Goal: Task Accomplishment & Management: Manage account settings

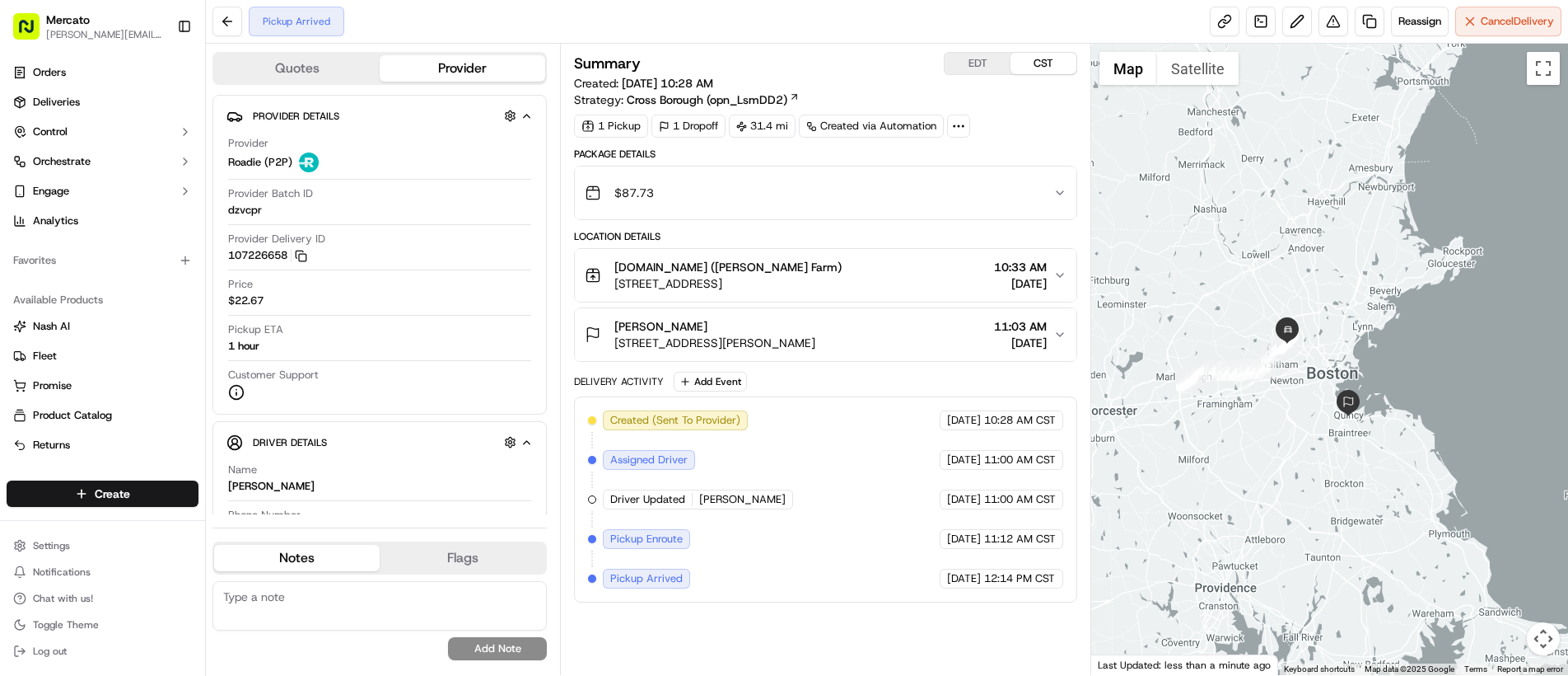
click at [616, 579] on span "Pickup Arrived" at bounding box center [646, 578] width 73 height 15
drag, startPoint x: 616, startPoint y: 579, endPoint x: 1011, endPoint y: 609, distance: 396.1
click at [1011, 609] on div "Summary EDT CST Created: [DATE] 10:28 AM Strategy: Cross Borough (opn_LsmDD2) 1…" at bounding box center [825, 359] width 503 height 615
copy div "Pickup Arrived Roadie (P2P) [DATE] 12:14 PM CST"
click at [1215, 15] on link at bounding box center [1225, 21] width 30 height 30
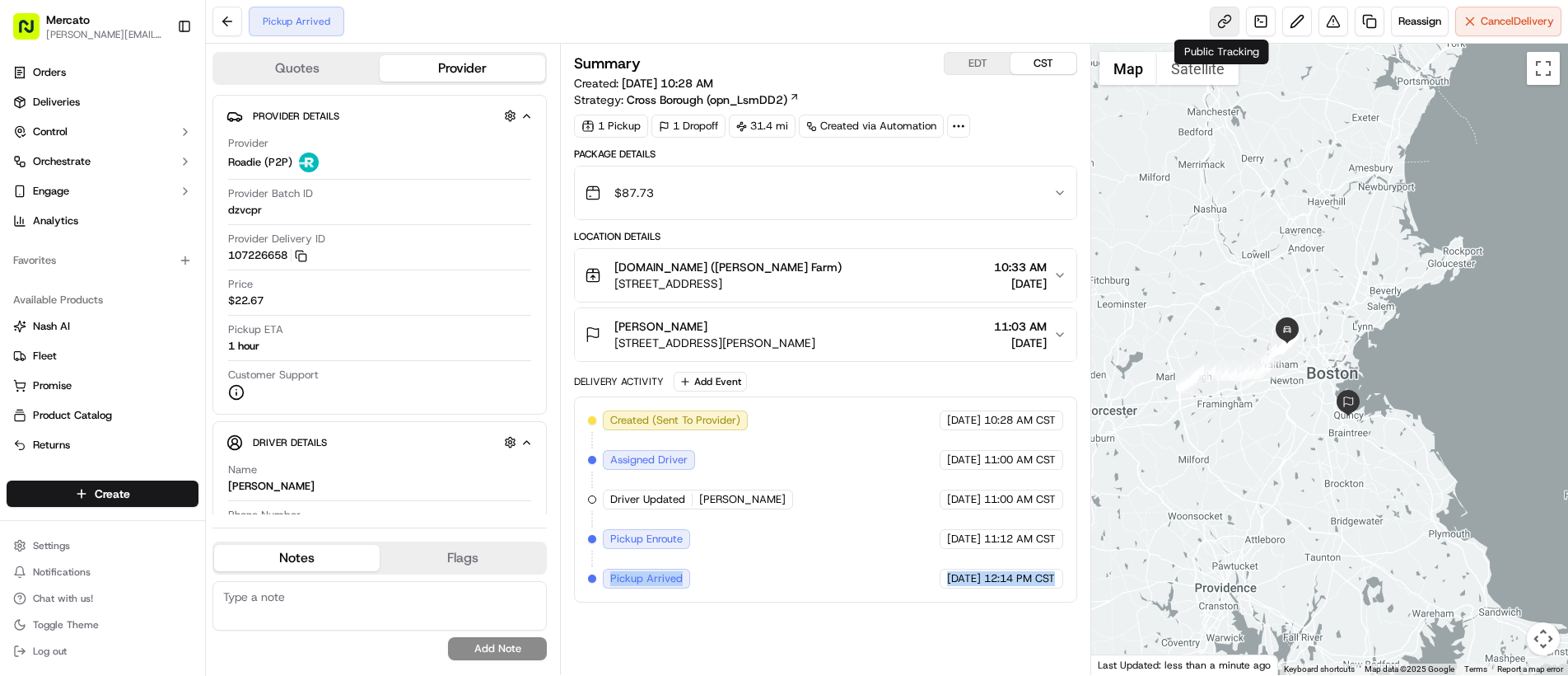
click at [1210, 28] on link at bounding box center [1225, 21] width 30 height 30
click at [835, 615] on div "Summary EDT CST Created: 09/18/2025 10:28 AM Strategy: Cross Borough (opn_LsmDD…" at bounding box center [825, 359] width 503 height 615
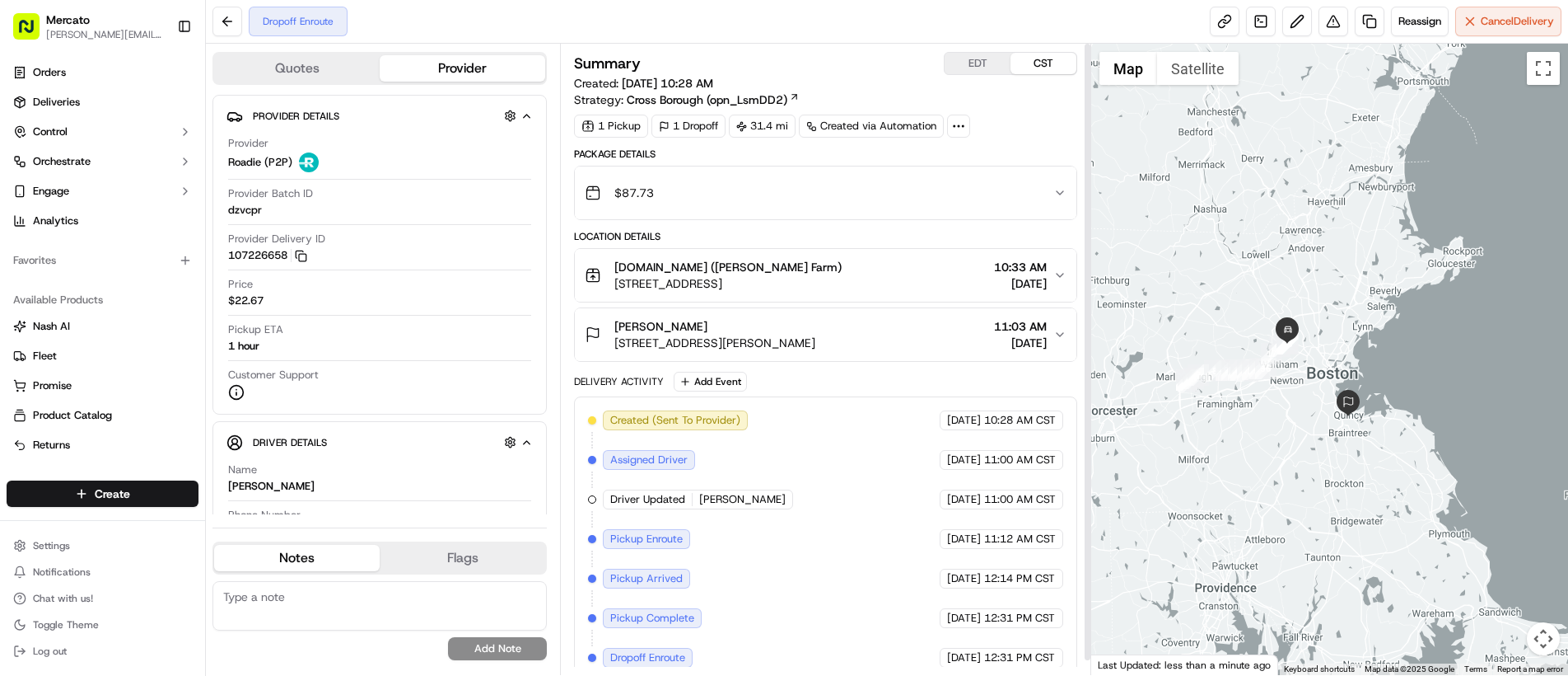
scroll to position [15, 0]
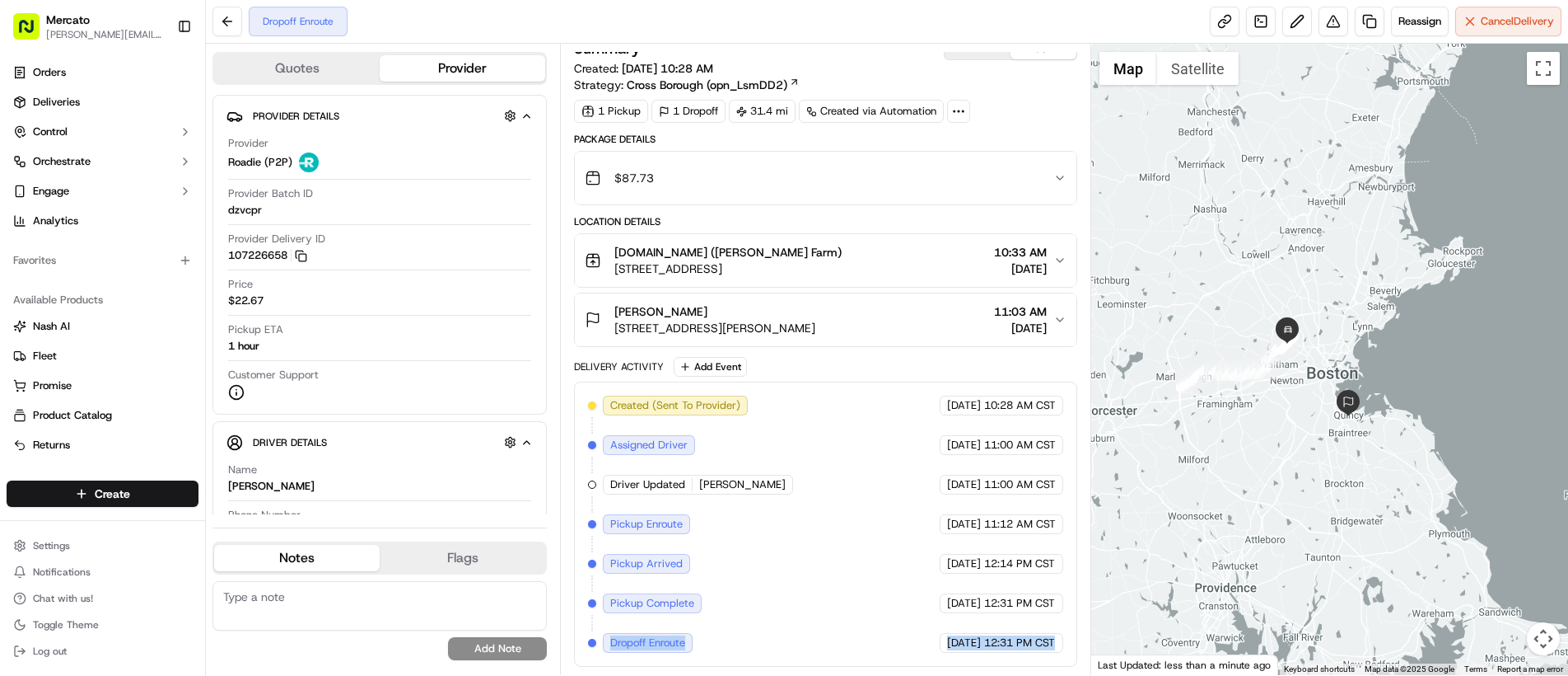
drag, startPoint x: 640, startPoint y: 646, endPoint x: 1010, endPoint y: 655, distance: 370.1
click at [1010, 655] on div "Created (Sent To Provider) Roadie (P2P) 09/18/2025 10:28 AM CST Assigned Driver…" at bounding box center [825, 524] width 503 height 285
copy div "Dropoff Enroute Roadie (P2P) 09/18/2025 12:31 PM CST"
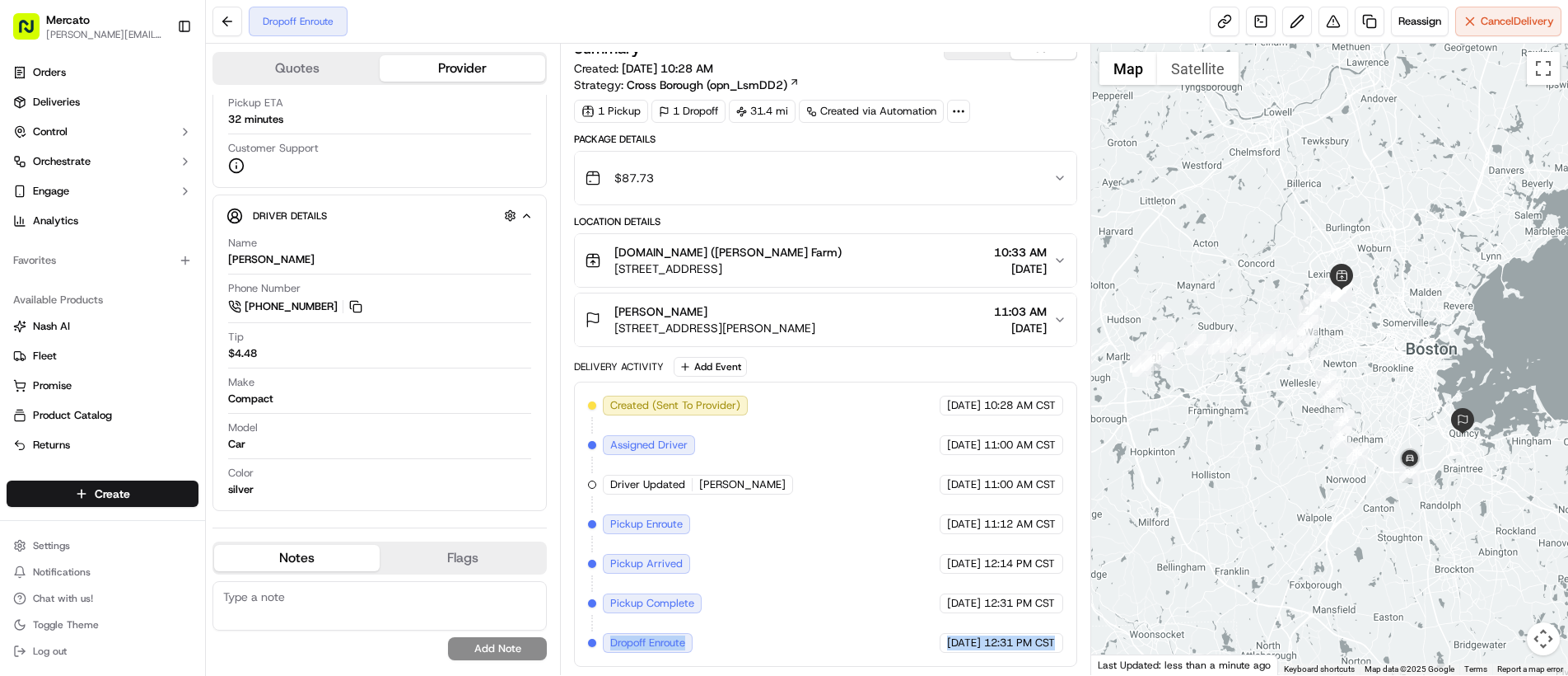
drag, startPoint x: 1488, startPoint y: 425, endPoint x: 1391, endPoint y: 401, distance: 99.9
click at [1392, 401] on div at bounding box center [1329, 359] width 477 height 632
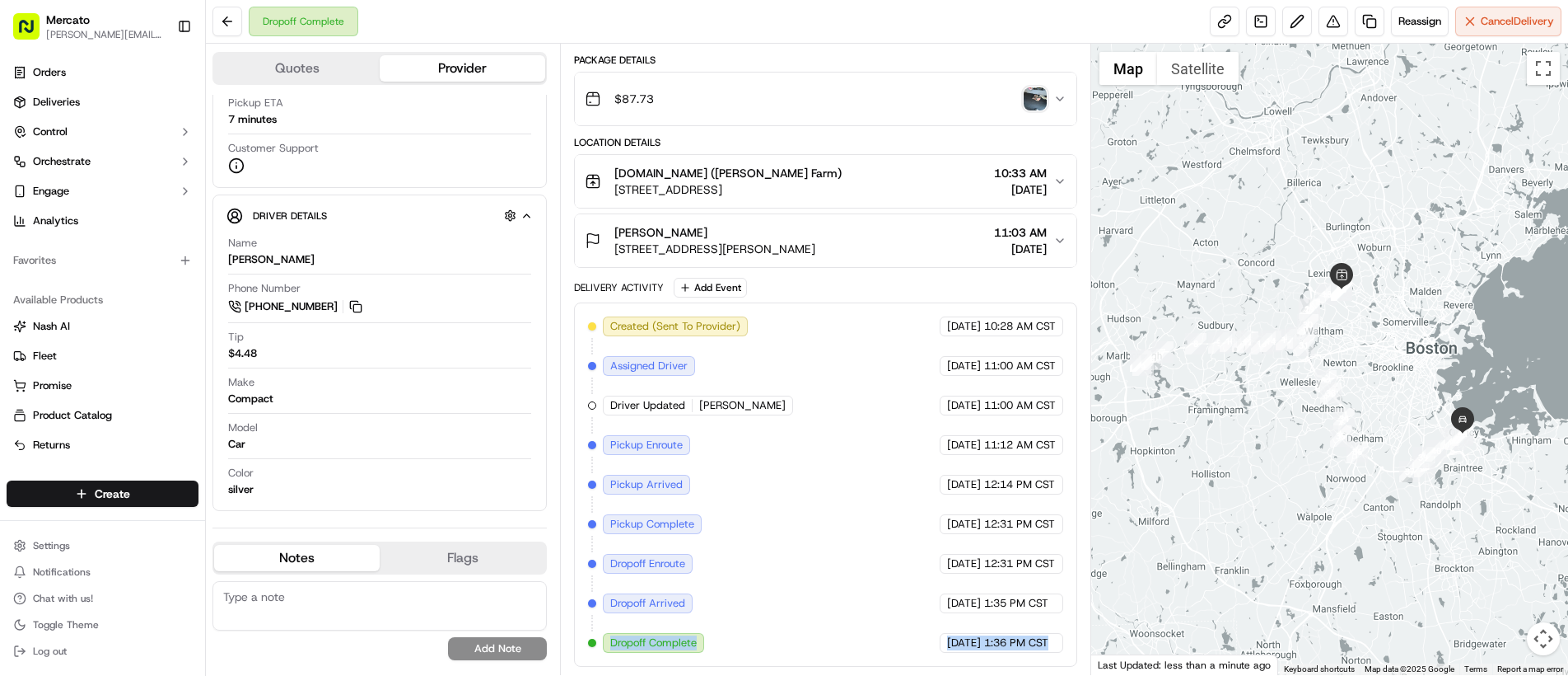
drag, startPoint x: 605, startPoint y: 646, endPoint x: 1040, endPoint y: 652, distance: 435.0
click at [1040, 652] on div "Created (Sent To Provider) Roadie (P2P) 09/18/2025 10:28 AM CST Assigned Driver…" at bounding box center [825, 485] width 475 height 336
copy div "Dropoff Complete Roadie (P2P) 09/18/2025 1:36 PM CST"
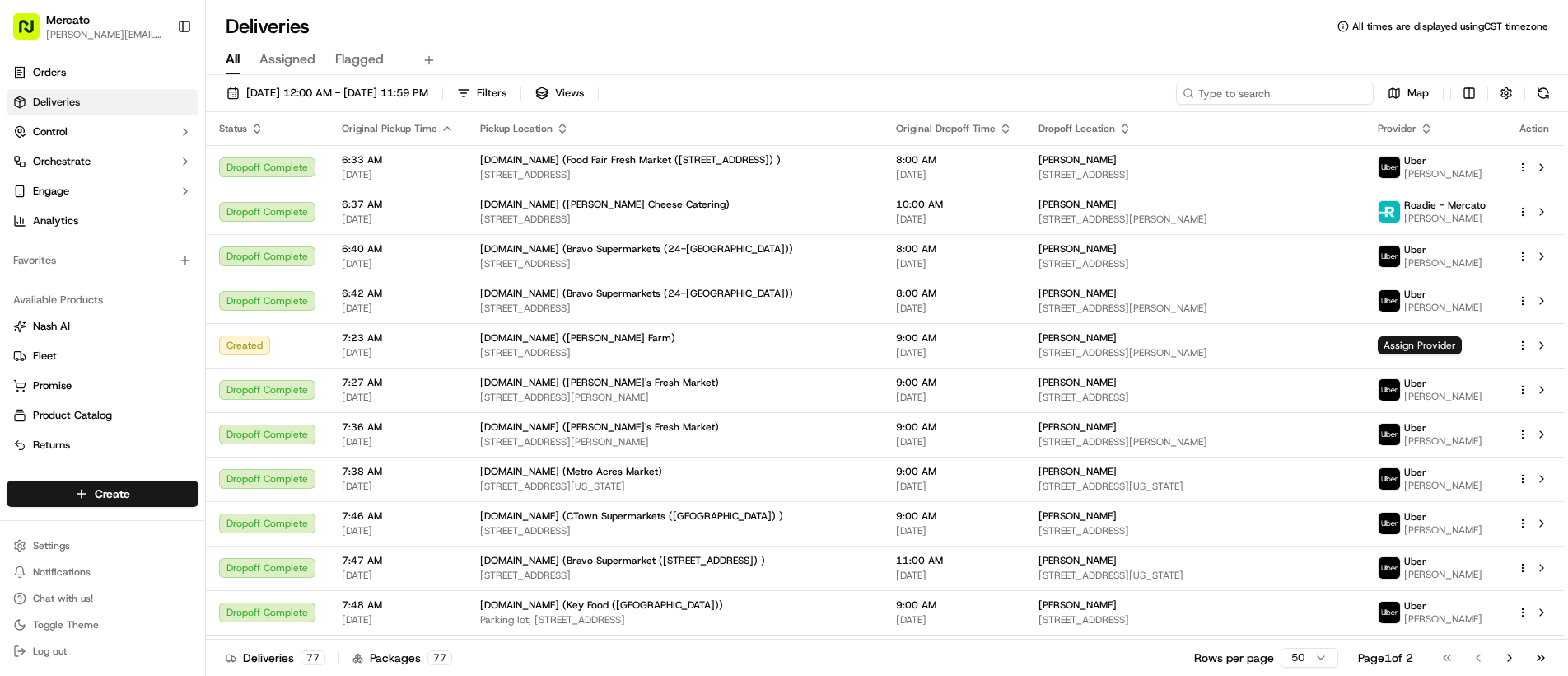
click at [1267, 93] on input at bounding box center [1275, 92] width 197 height 23
paste input "job_joTU2JPQjHp6YnHVBoMtXc"
type input "job_joTU2JPQjHp6YnHVBoMtXc"
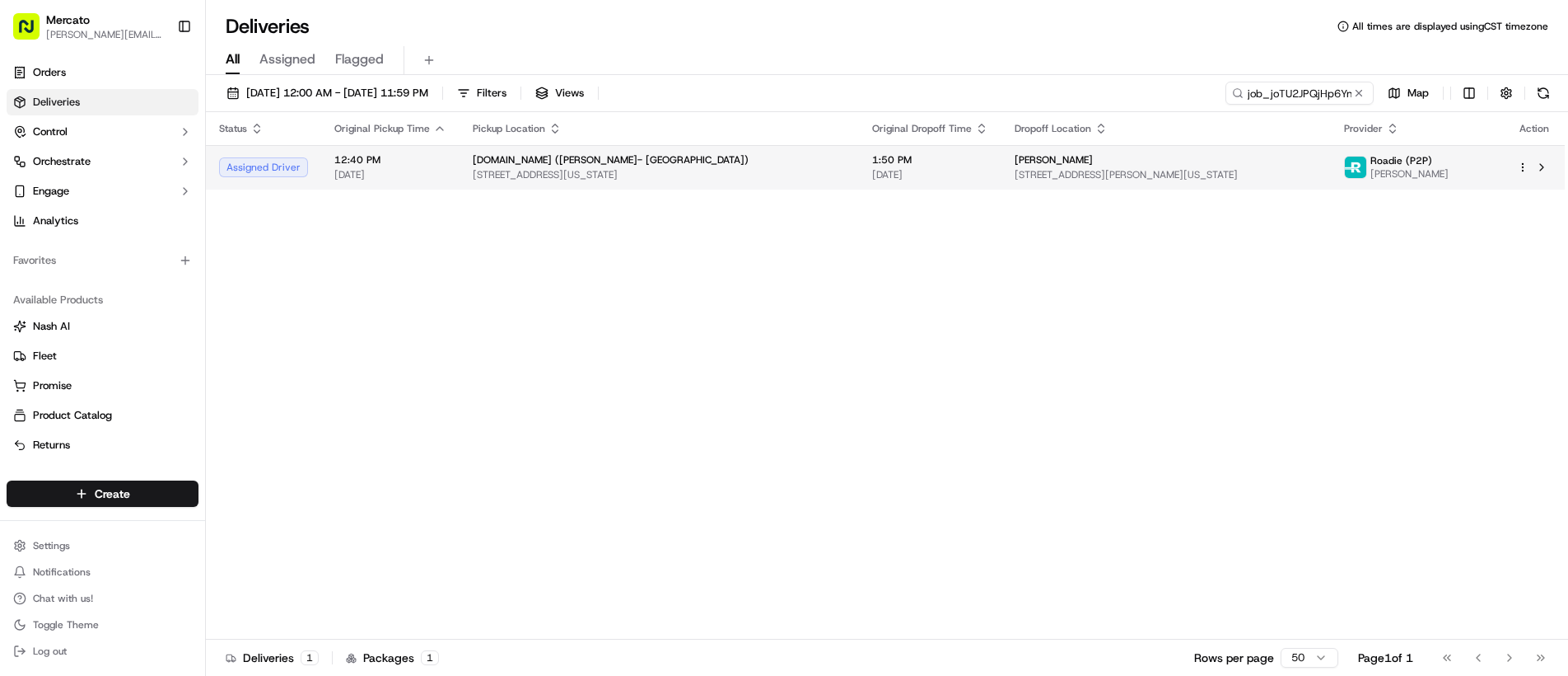
click at [1181, 157] on div "Judith Miller" at bounding box center [1166, 160] width 303 height 13
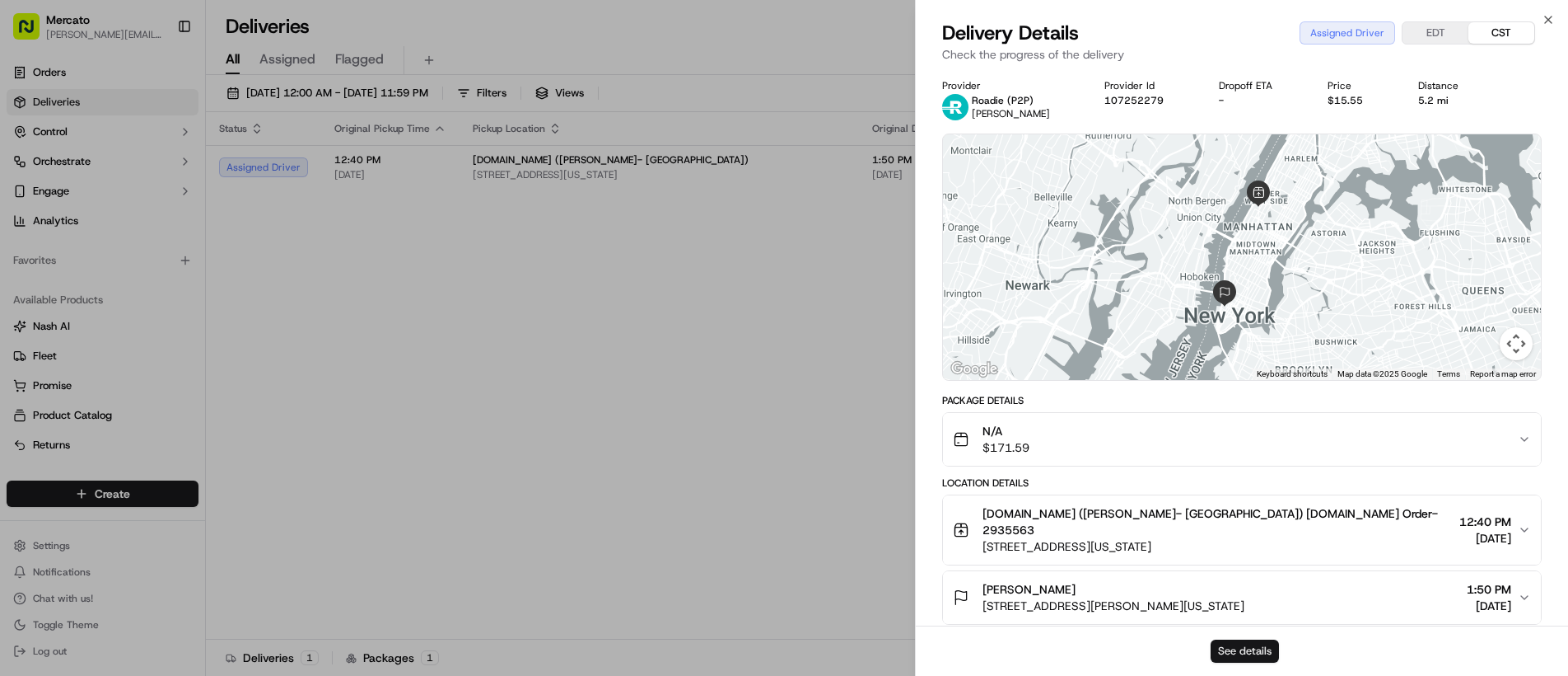
click at [1220, 645] on button "See details" at bounding box center [1245, 650] width 68 height 23
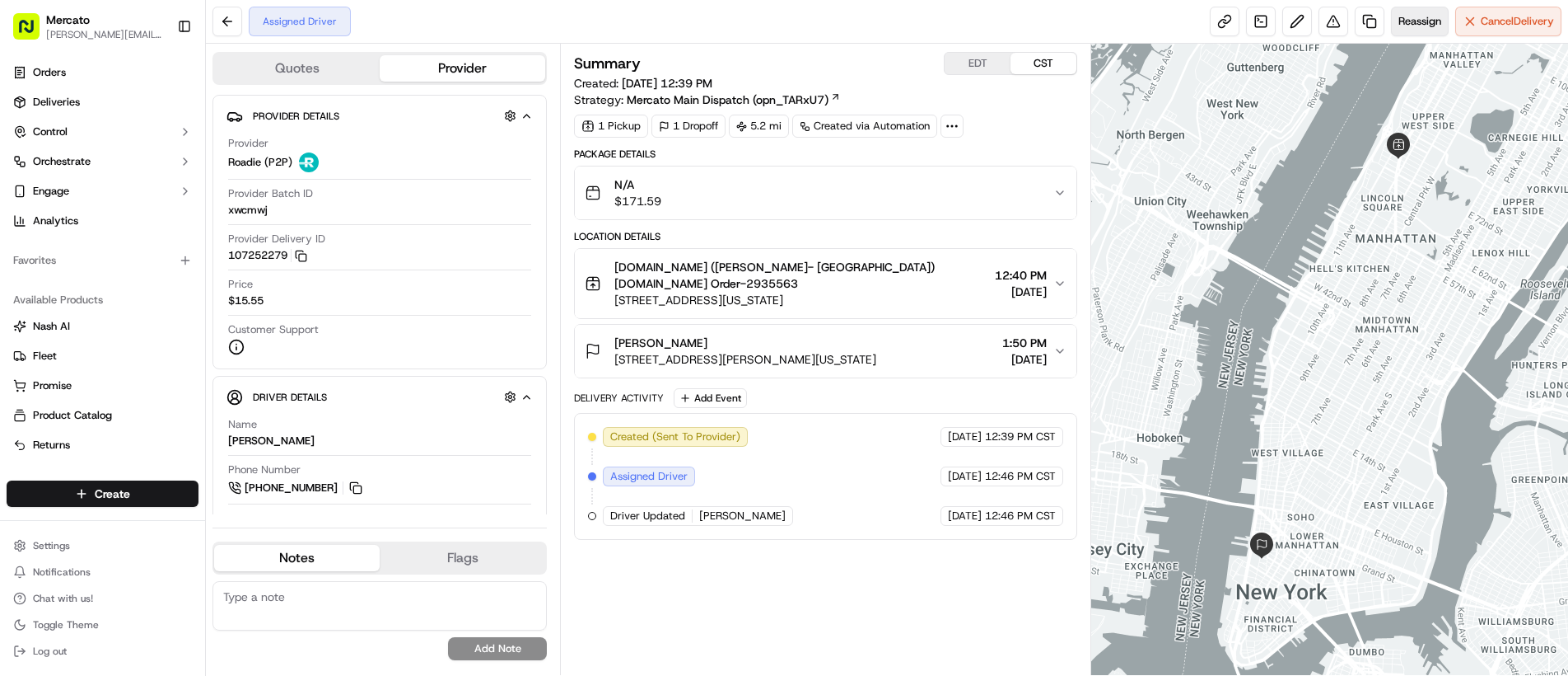
click at [1421, 23] on span "Reassign" at bounding box center [1419, 21] width 42 height 15
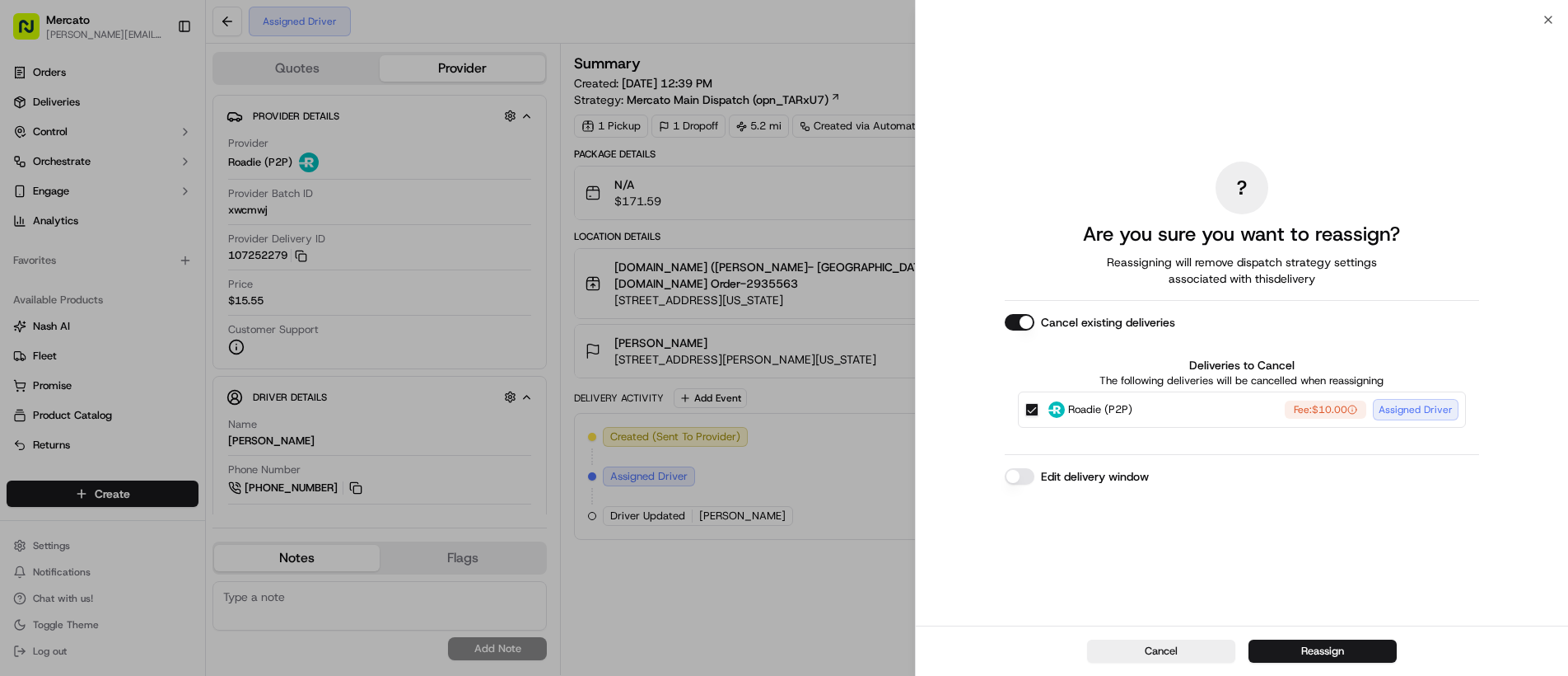
click at [1026, 478] on button "Edit delivery window" at bounding box center [1020, 477] width 30 height 17
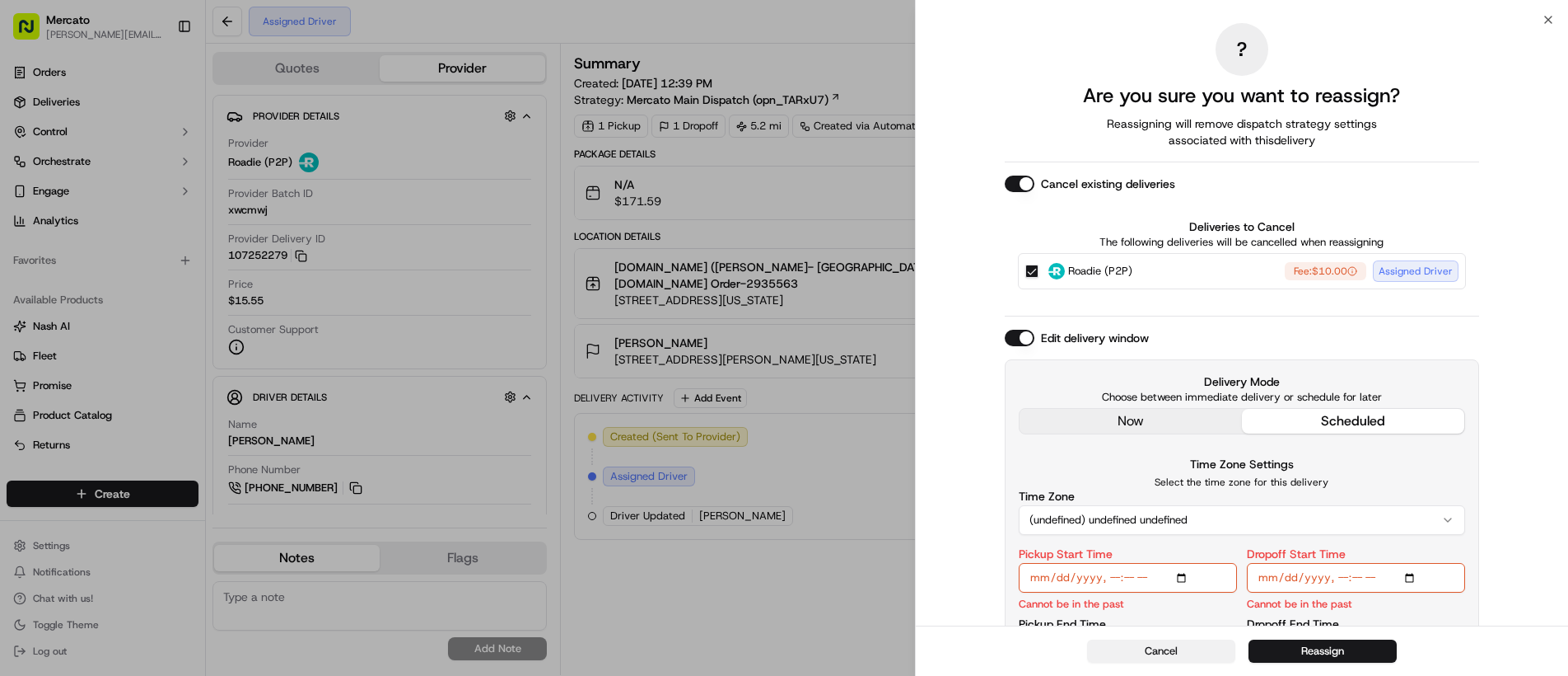
click at [1155, 650] on button "Cancel" at bounding box center [1161, 650] width 149 height 23
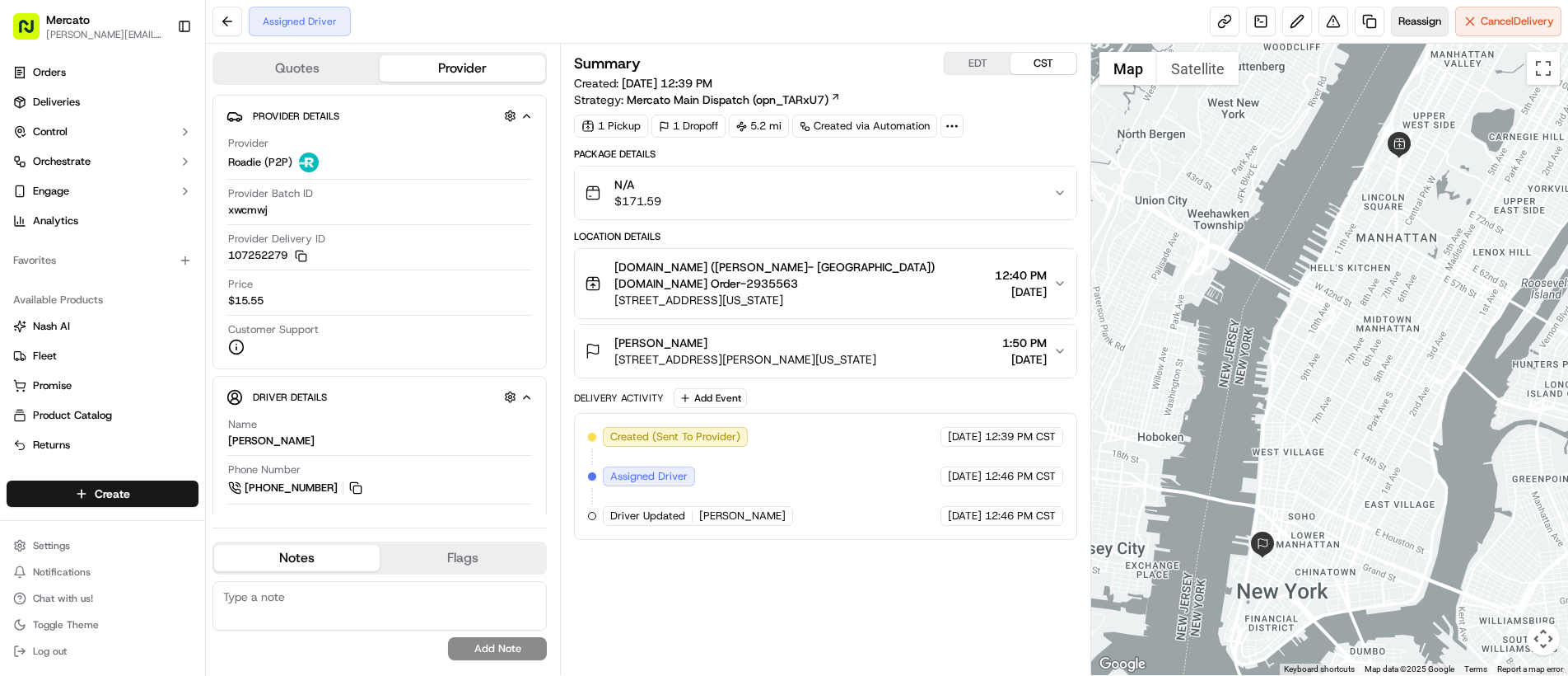
click at [1419, 21] on span "Reassign" at bounding box center [1419, 21] width 42 height 15
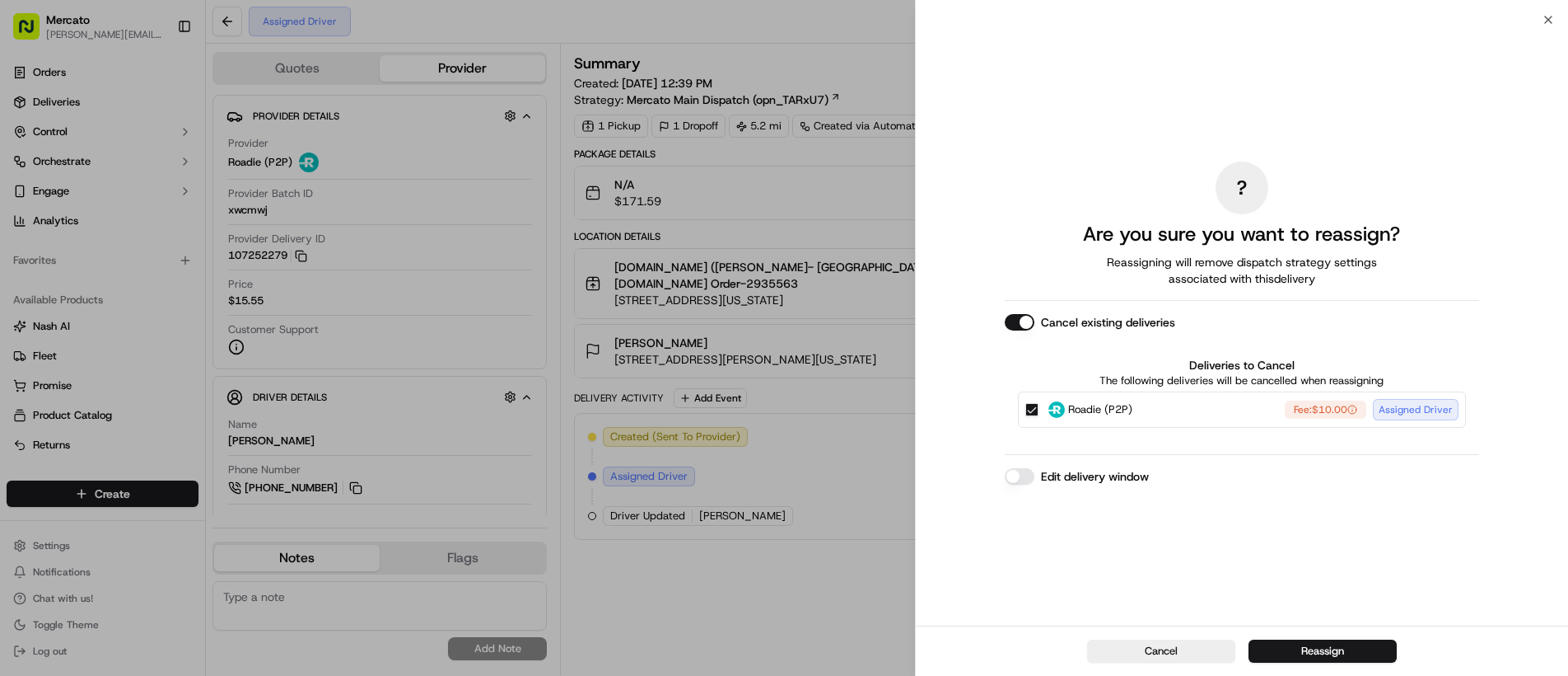
click at [1017, 475] on button "Edit delivery window" at bounding box center [1020, 477] width 30 height 17
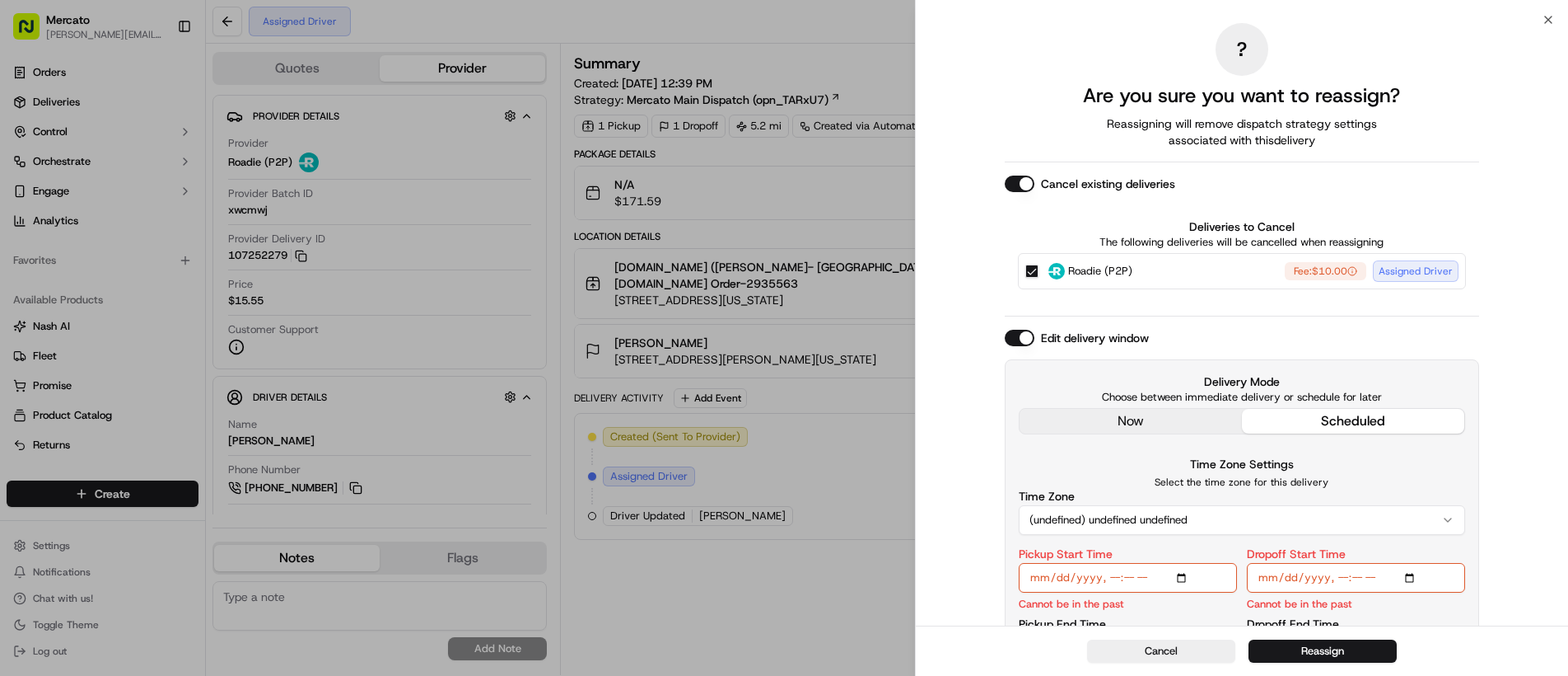
click at [1098, 416] on div "Edit delivery window Delivery Mode Choose between immediate delivery or schedul…" at bounding box center [1242, 503] width 474 height 347
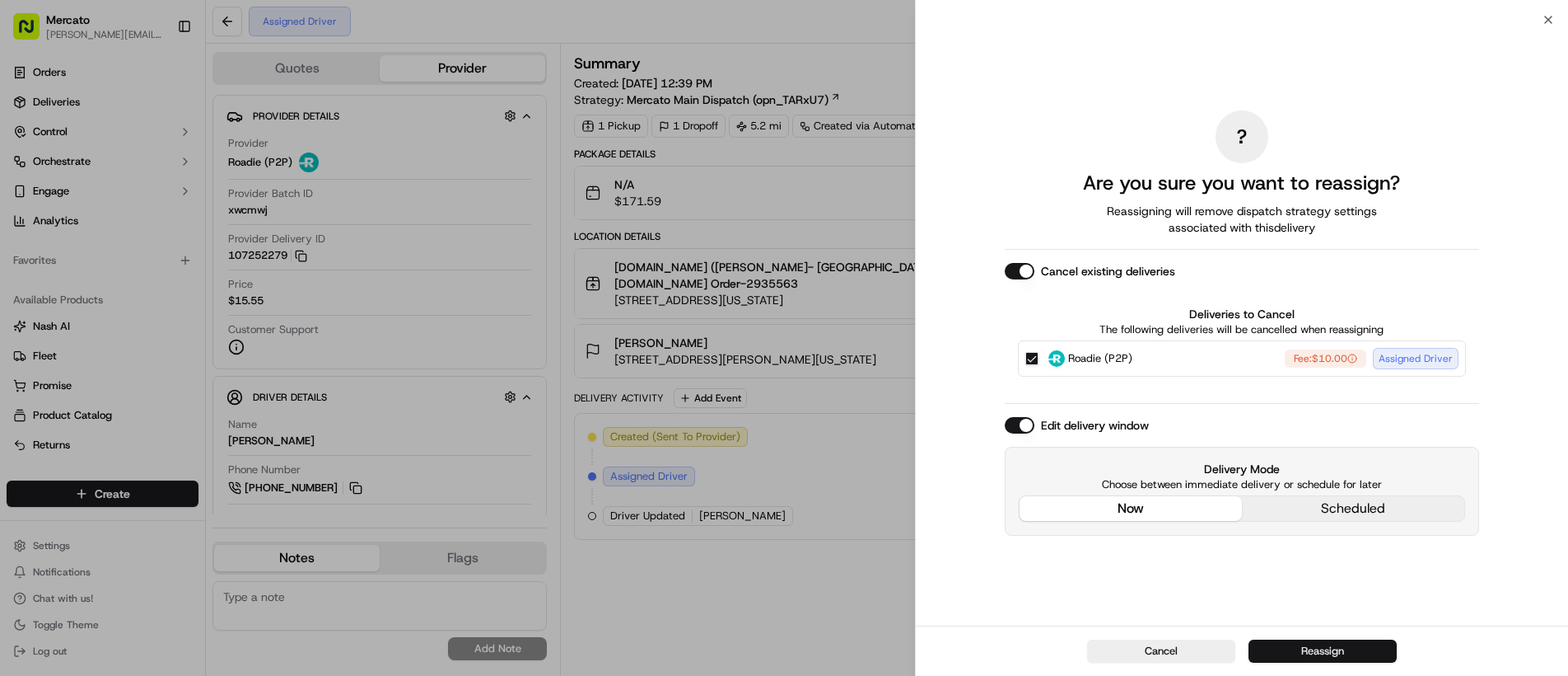
click at [1304, 653] on button "Reassign" at bounding box center [1323, 650] width 149 height 23
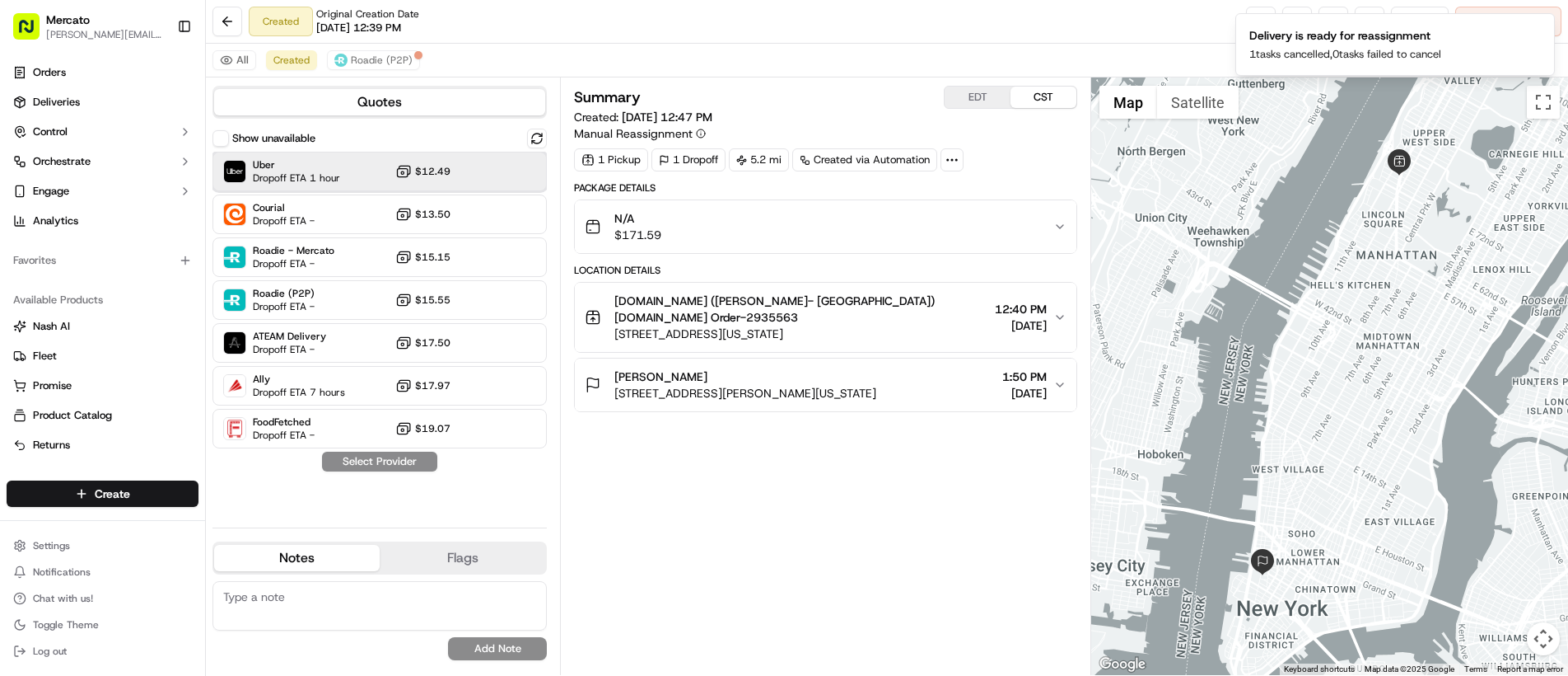
click at [302, 164] on span "Uber" at bounding box center [296, 164] width 88 height 13
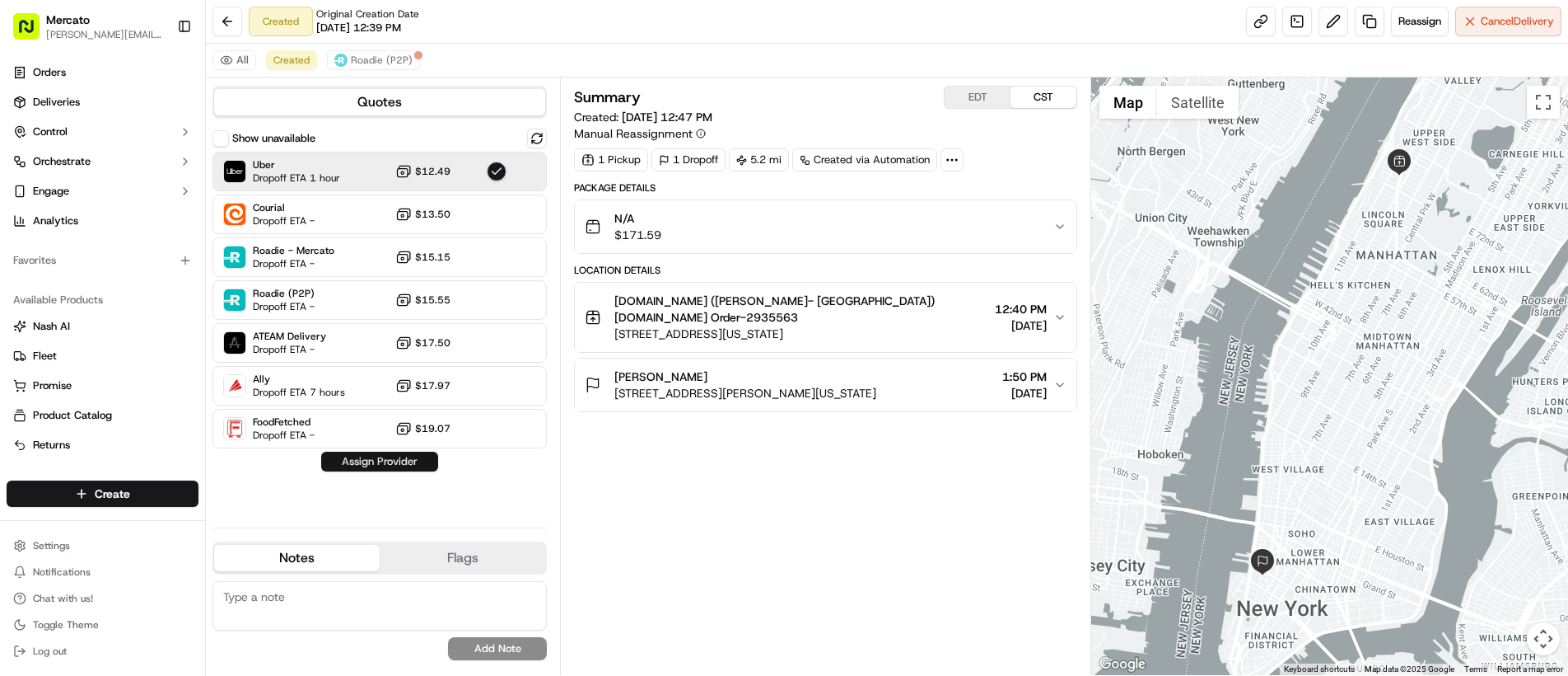
click at [357, 463] on button "Assign Provider" at bounding box center [379, 461] width 117 height 19
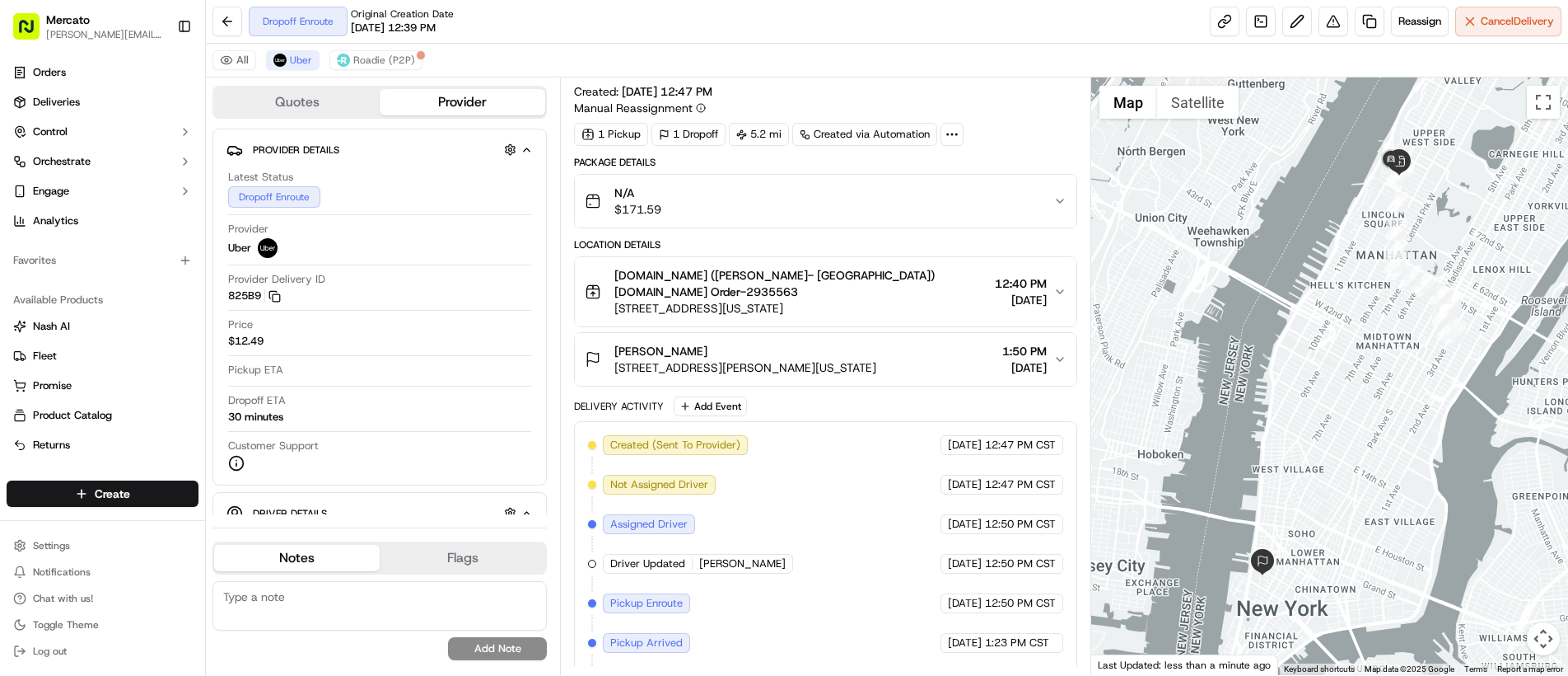
scroll to position [104, 0]
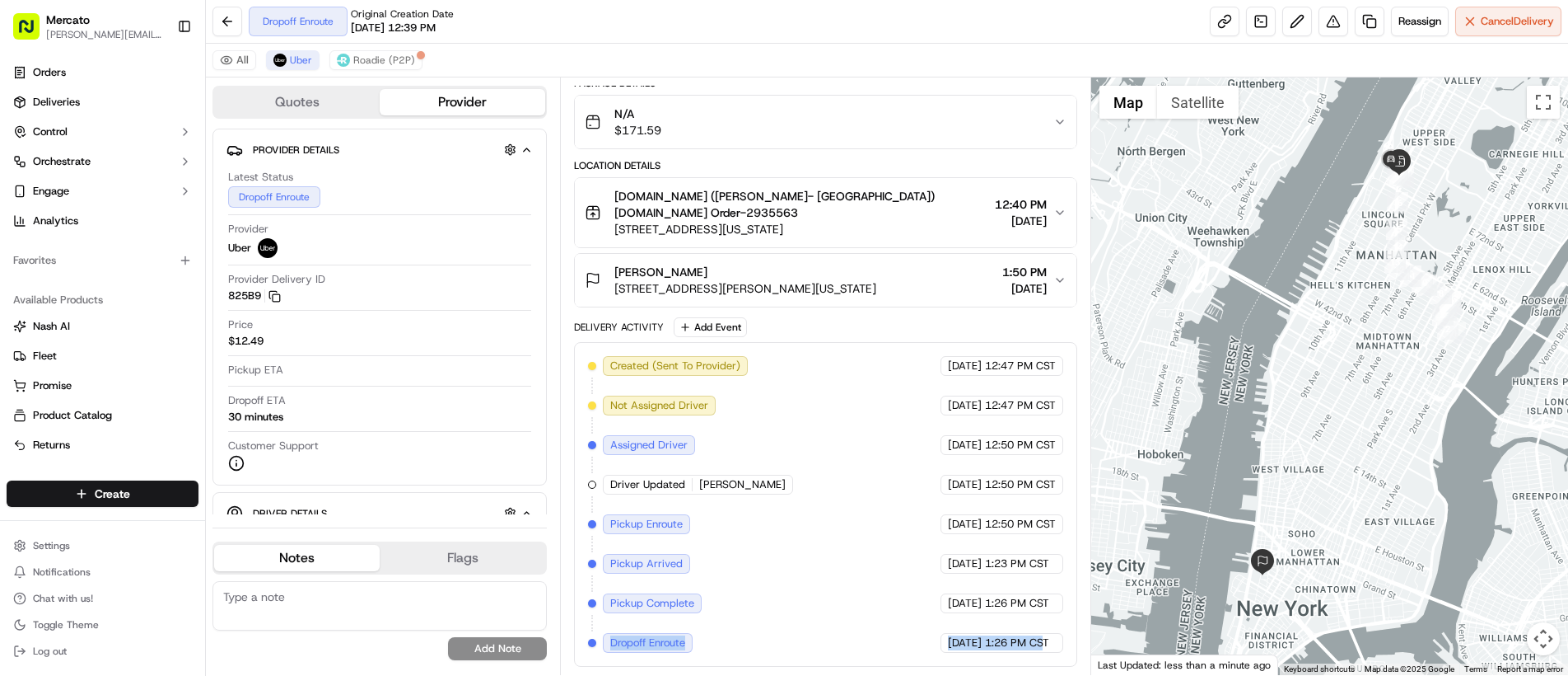
drag, startPoint x: 609, startPoint y: 641, endPoint x: 1044, endPoint y: 646, distance: 435.0
click at [1044, 646] on div "Created (Sent To Provider) Uber 09/18/2025 12:47 PM CST Not Assigned Driver Ube…" at bounding box center [825, 503] width 475 height 296
click at [700, 658] on div "Created (Sent To Provider) Uber 09/18/2025 12:47 PM CST Not Assigned Driver Ube…" at bounding box center [825, 504] width 503 height 325
drag, startPoint x: 627, startPoint y: 642, endPoint x: 1064, endPoint y: 646, distance: 437.0
click at [1064, 646] on div "Created (Sent To Provider) Uber 09/18/2025 12:47 PM CST Not Assigned Driver Ube…" at bounding box center [825, 504] width 503 height 325
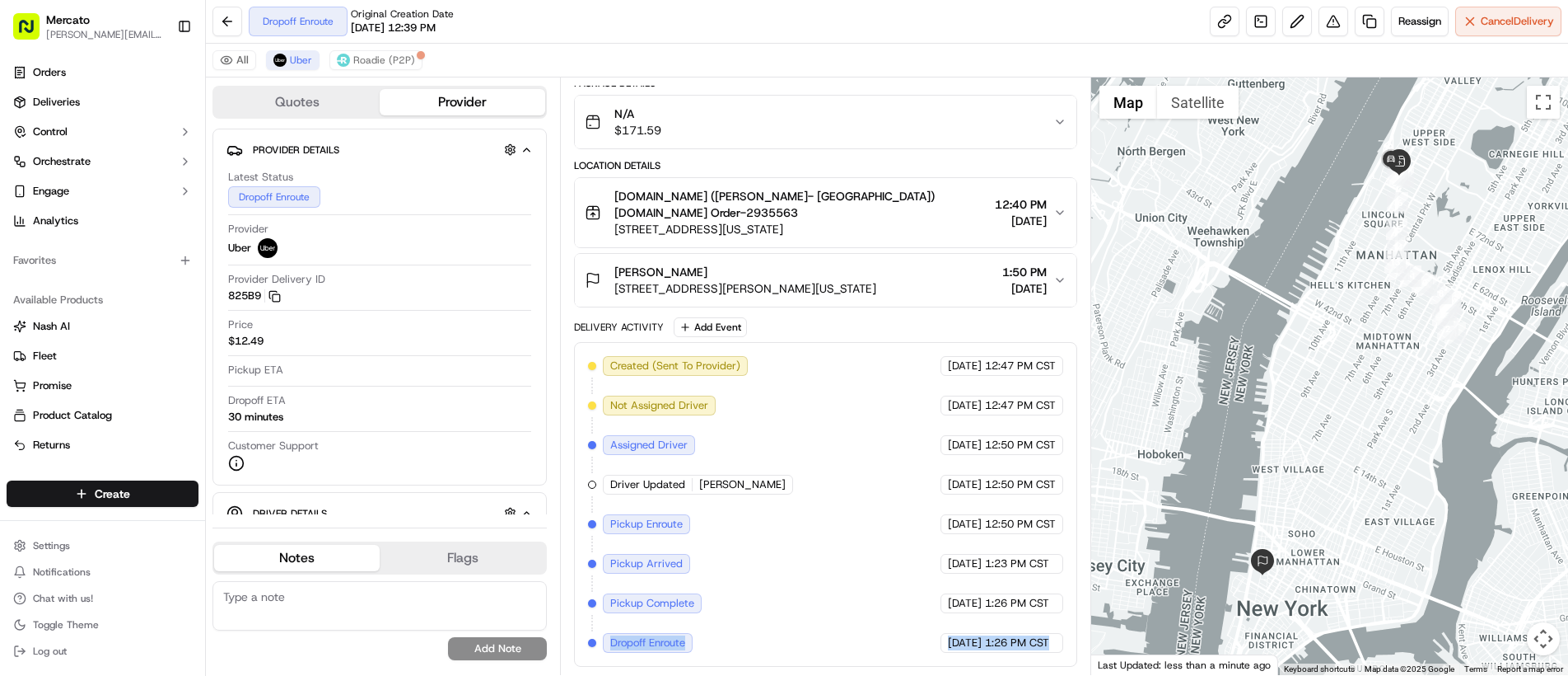
copy div "Dropoff Enroute Uber 09/18/2025 1:26 PM CST"
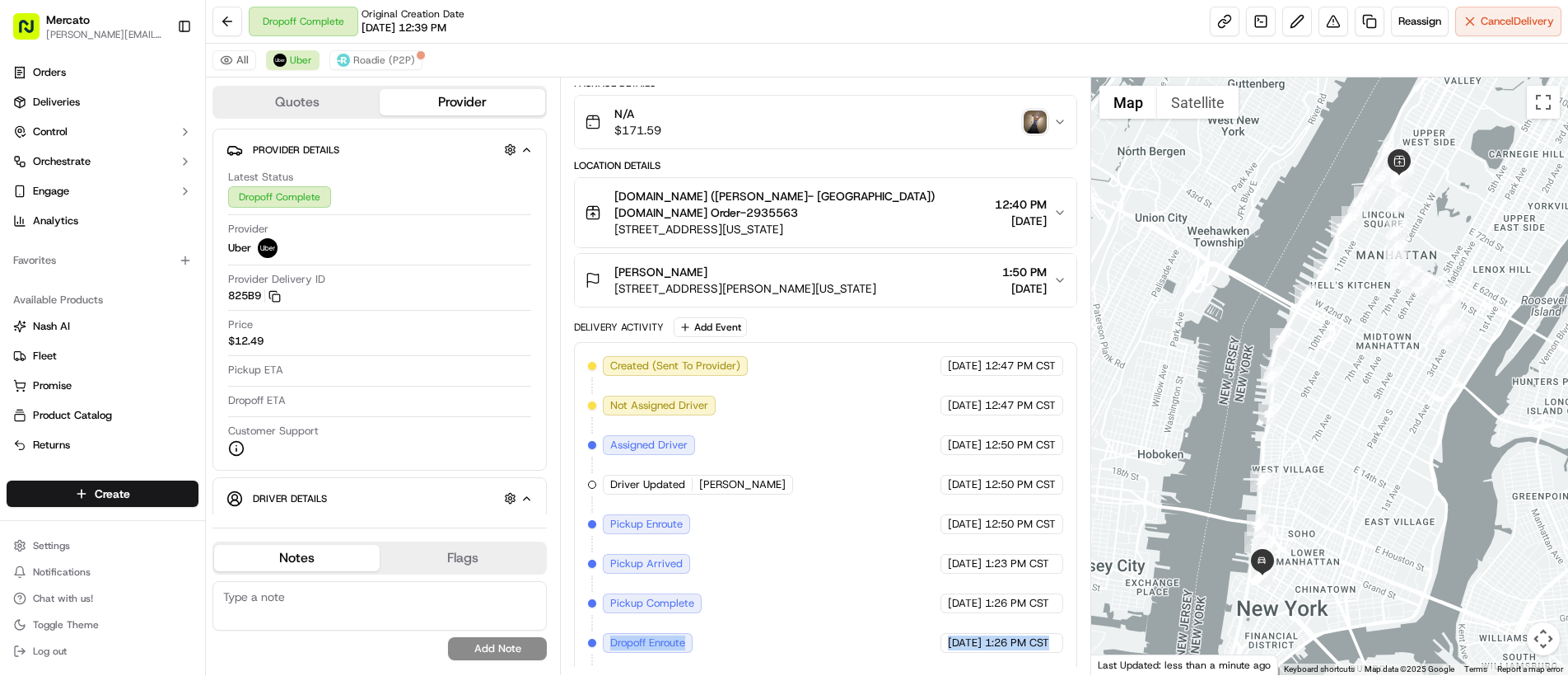
scroll to position [184, 0]
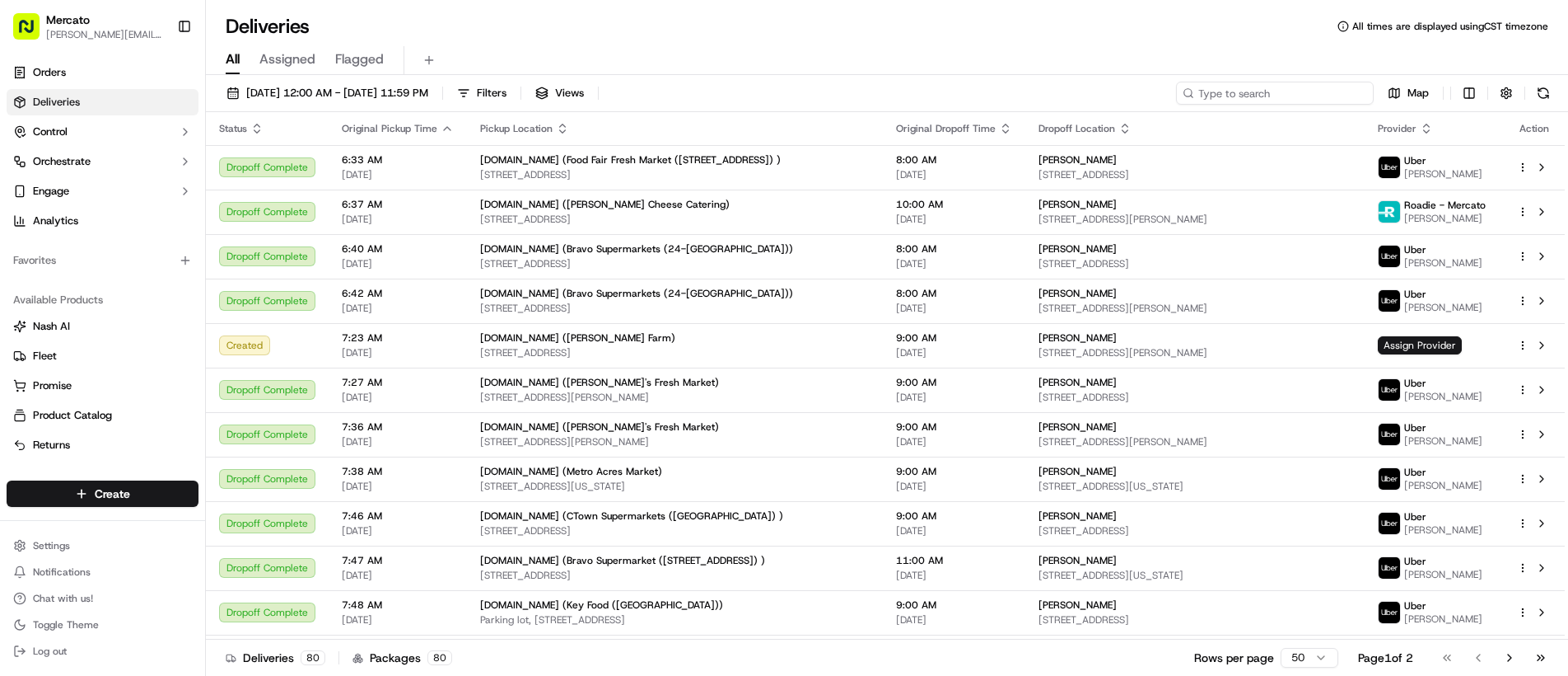
click at [1278, 97] on input at bounding box center [1275, 92] width 197 height 23
paste input "job_ZMQ3jUAQFZ2tq3e8A8K6A9"
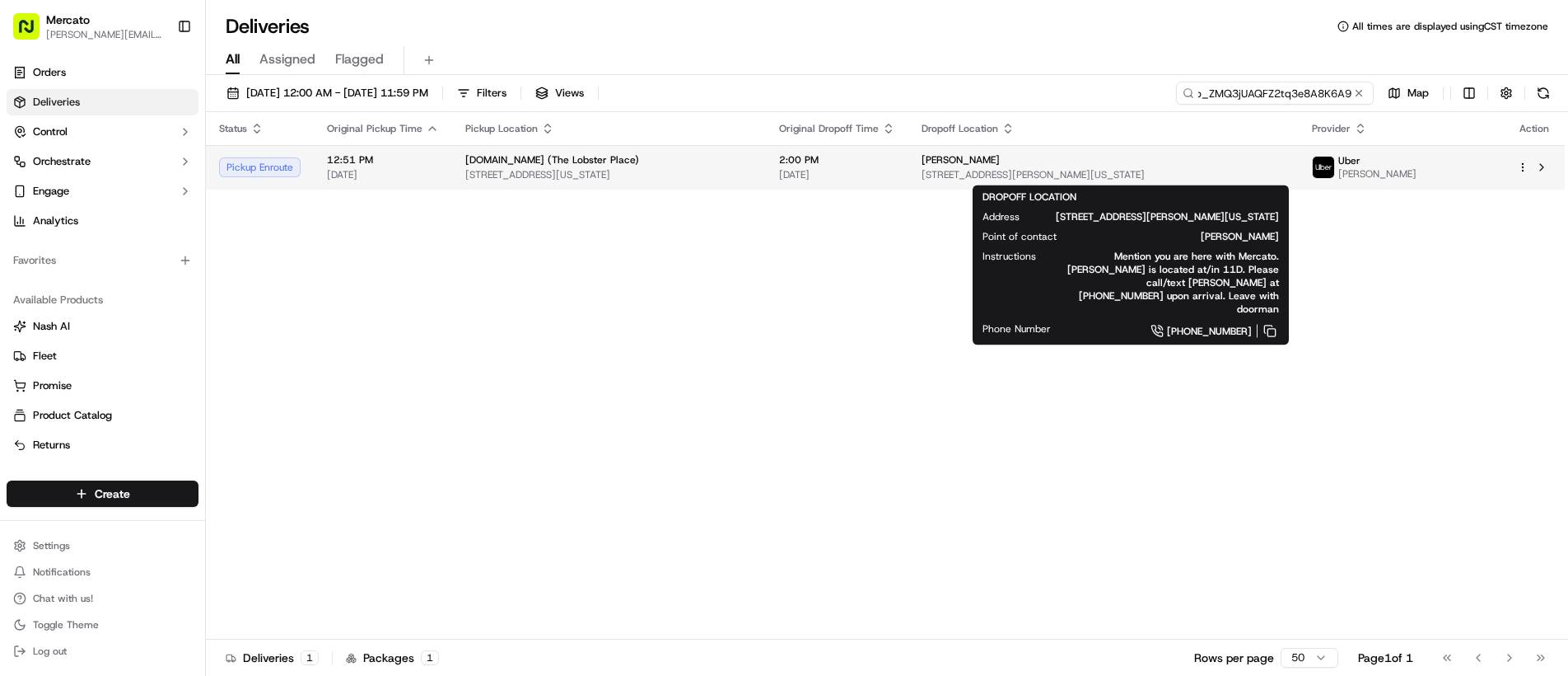
type input "job_ZMQ3jUAQFZ2tq3e8A8K6A9"
click at [1240, 163] on div "[PERSON_NAME]" at bounding box center [1104, 160] width 364 height 13
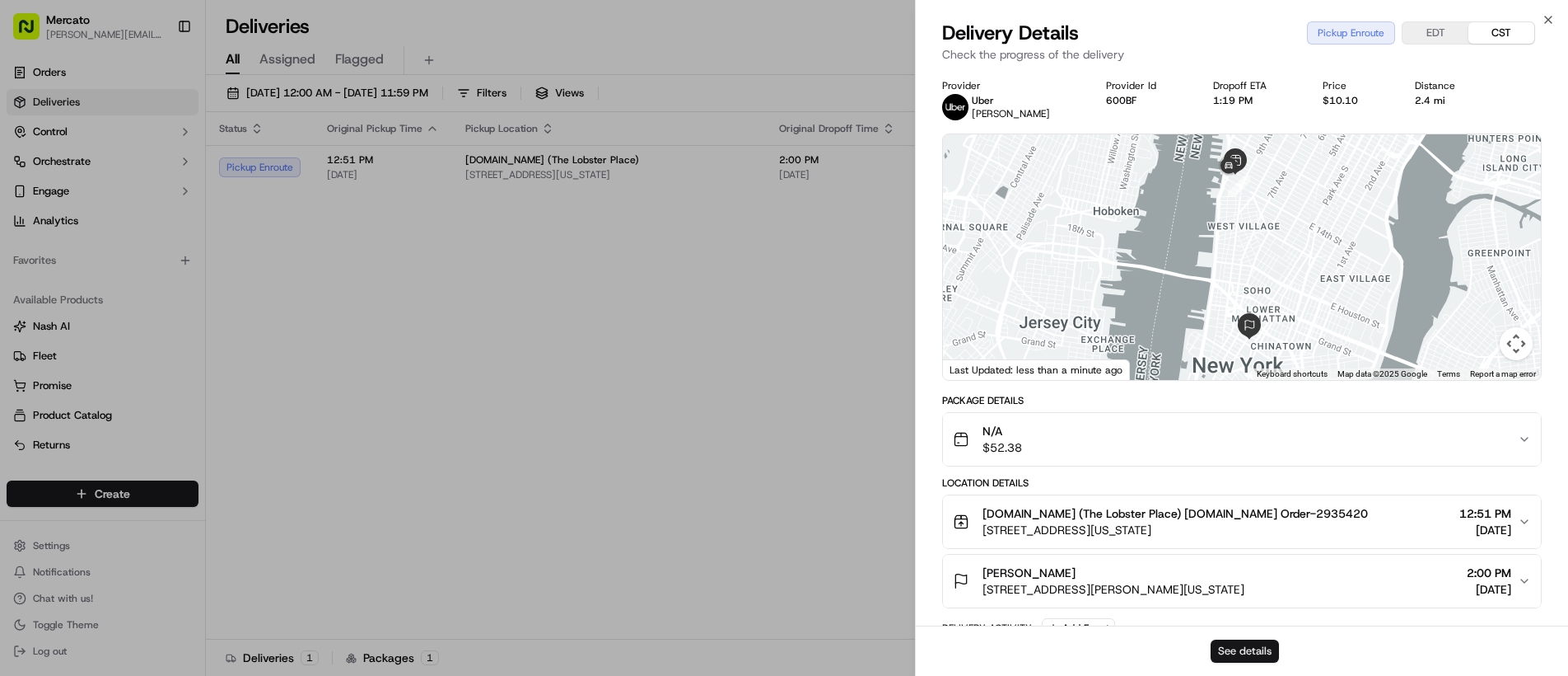
click at [1244, 654] on button "See details" at bounding box center [1245, 650] width 68 height 23
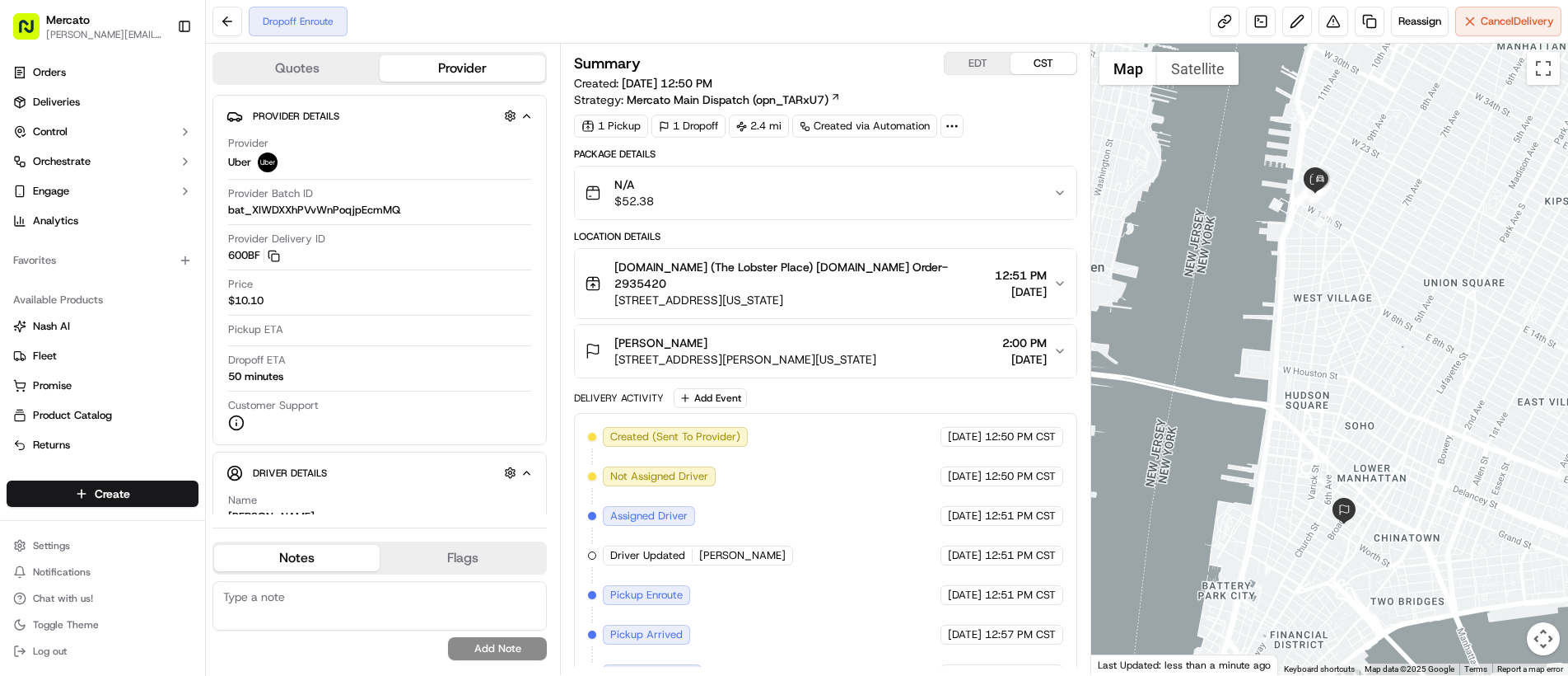
scroll to position [54, 0]
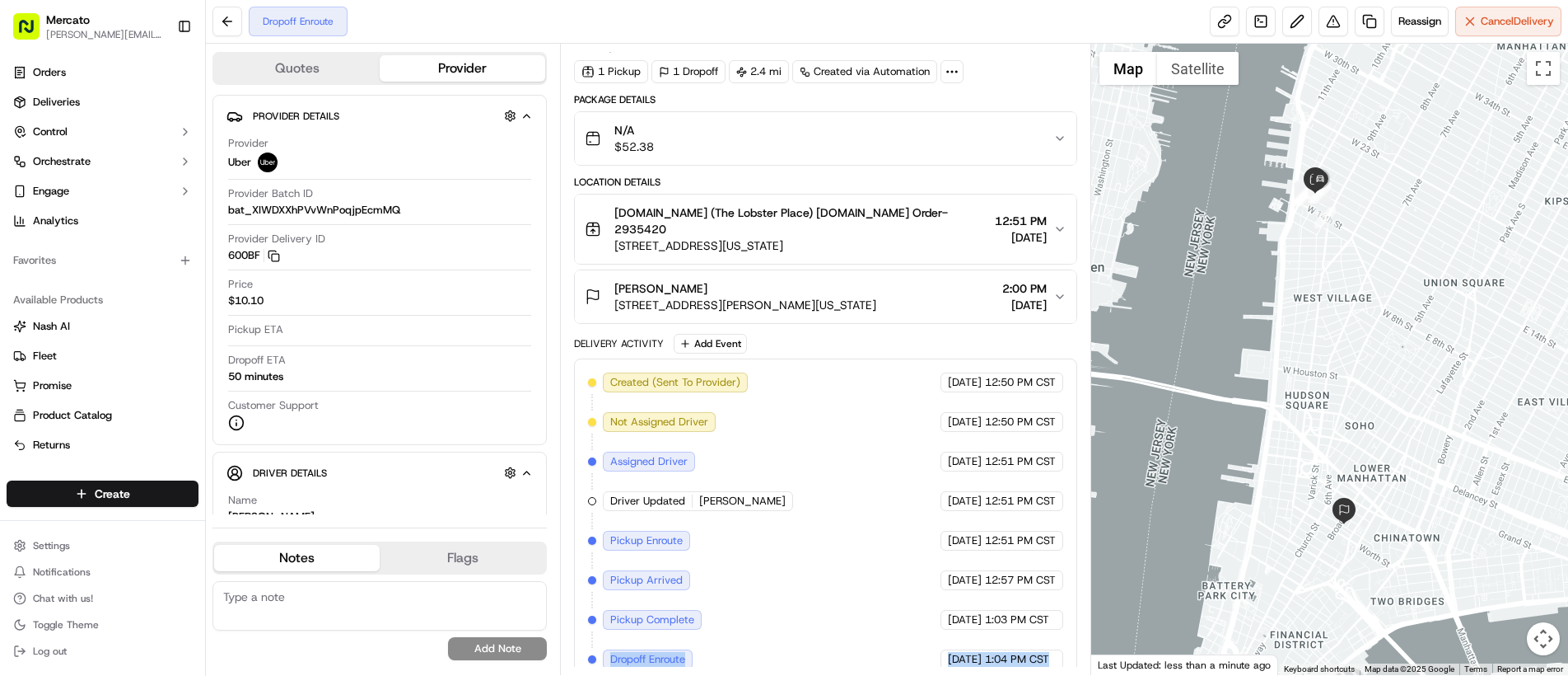
drag, startPoint x: 608, startPoint y: 639, endPoint x: 1045, endPoint y: 652, distance: 437.2
click at [1047, 652] on div "Created (Sent To Provider) Uber [DATE] 12:50 PM CST Not Assigned Driver Uber [D…" at bounding box center [825, 520] width 475 height 296
copy div "Dropoff Enroute Uber [DATE] 1:04 PM CST"
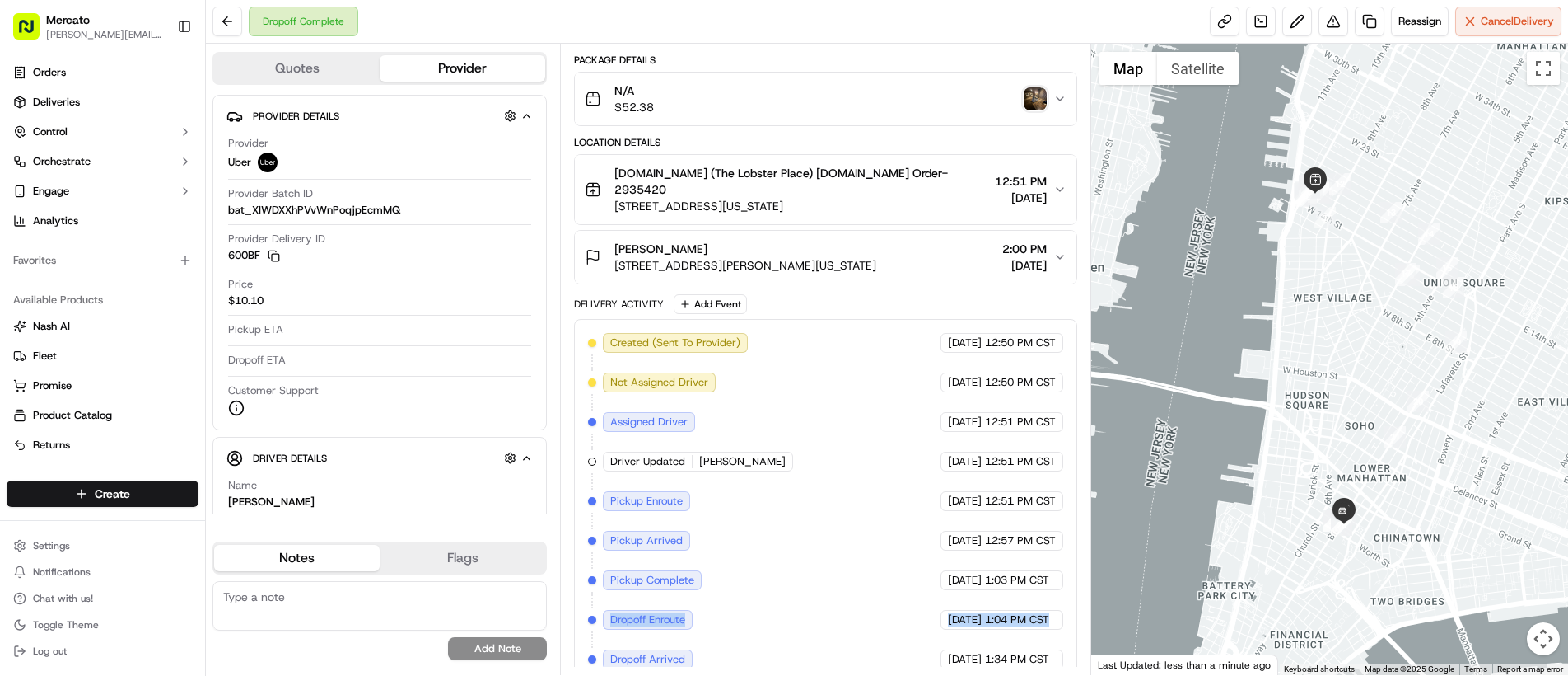
scroll to position [134, 0]
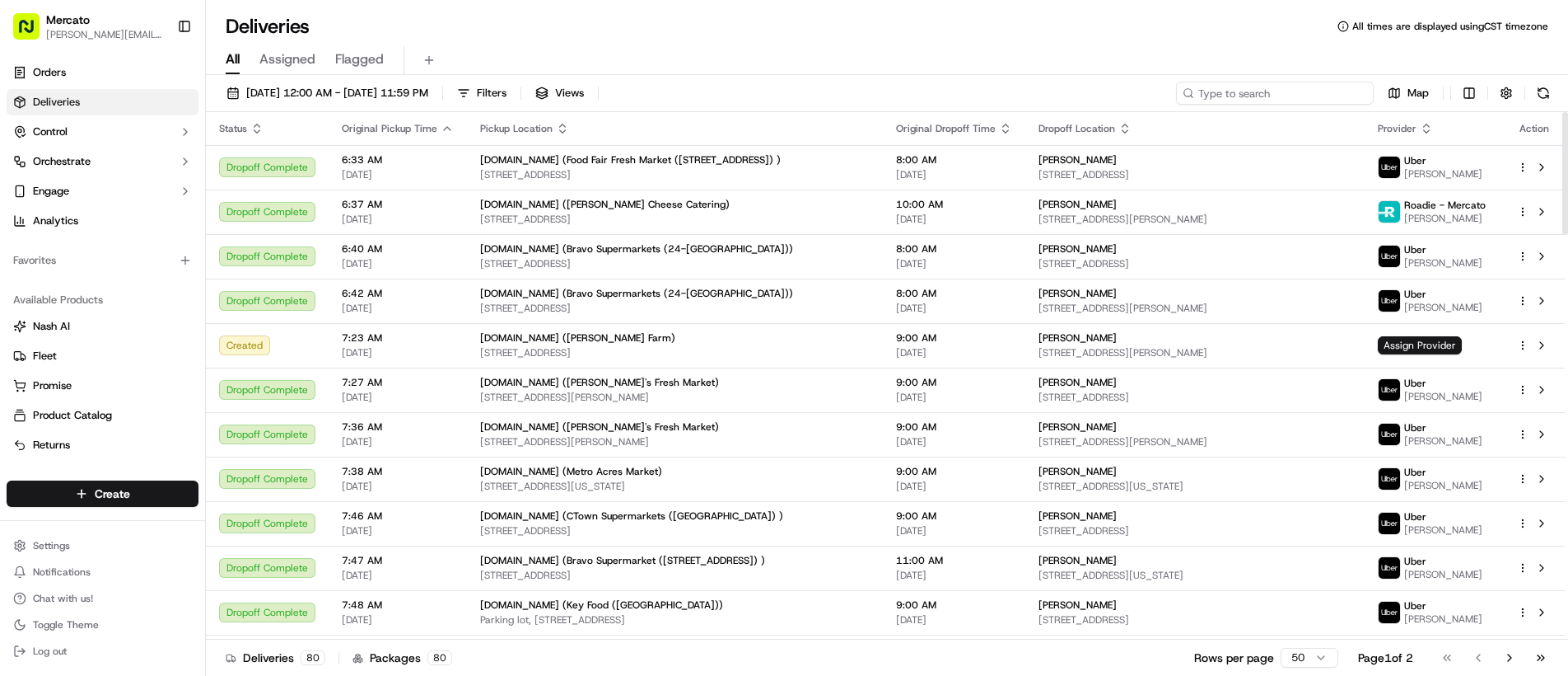
click at [1257, 96] on input at bounding box center [1275, 92] width 197 height 23
paste input "job_TKwMC4PTvZad6U3E5CAVpe"
type input "job_TKwMC4PTvZad6U3E5CAVpe"
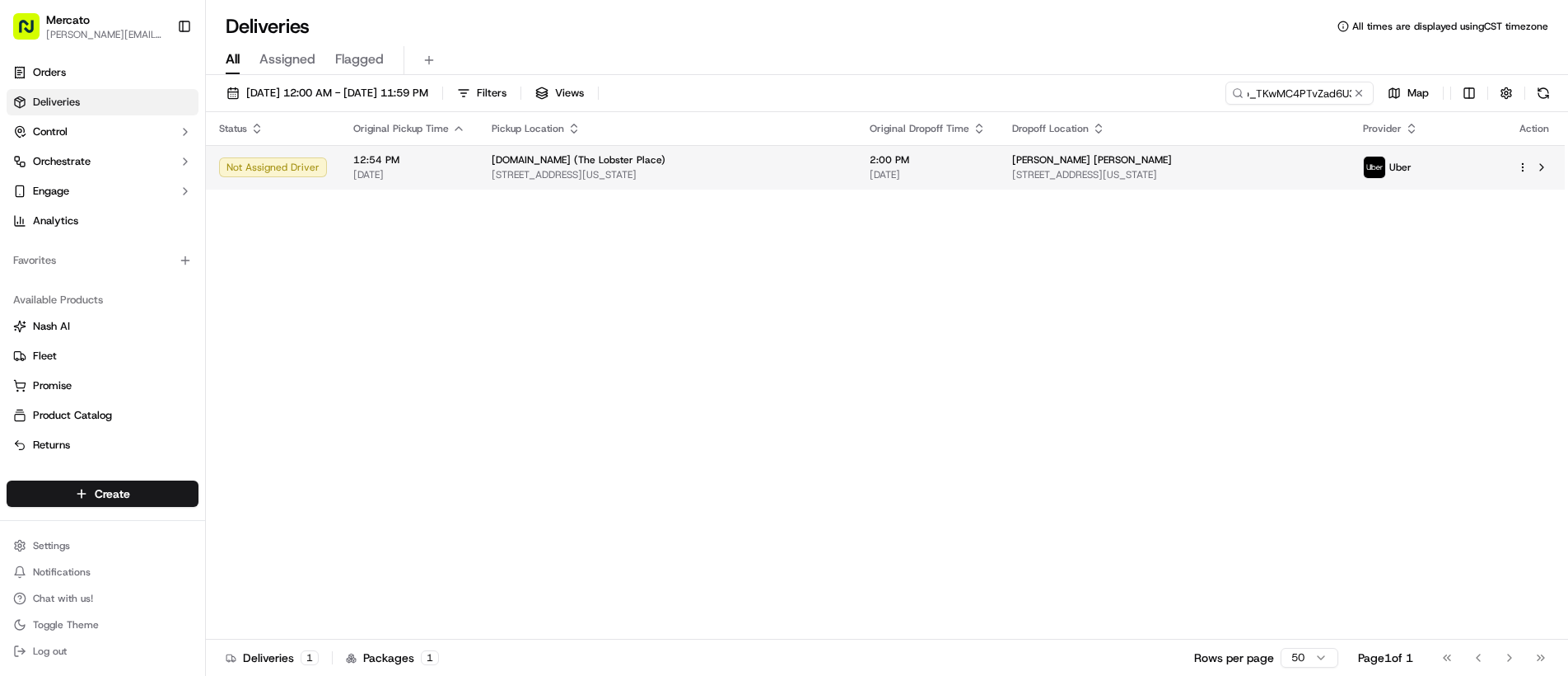
click at [1253, 164] on div "[PERSON_NAME] [PERSON_NAME]" at bounding box center [1175, 160] width 325 height 13
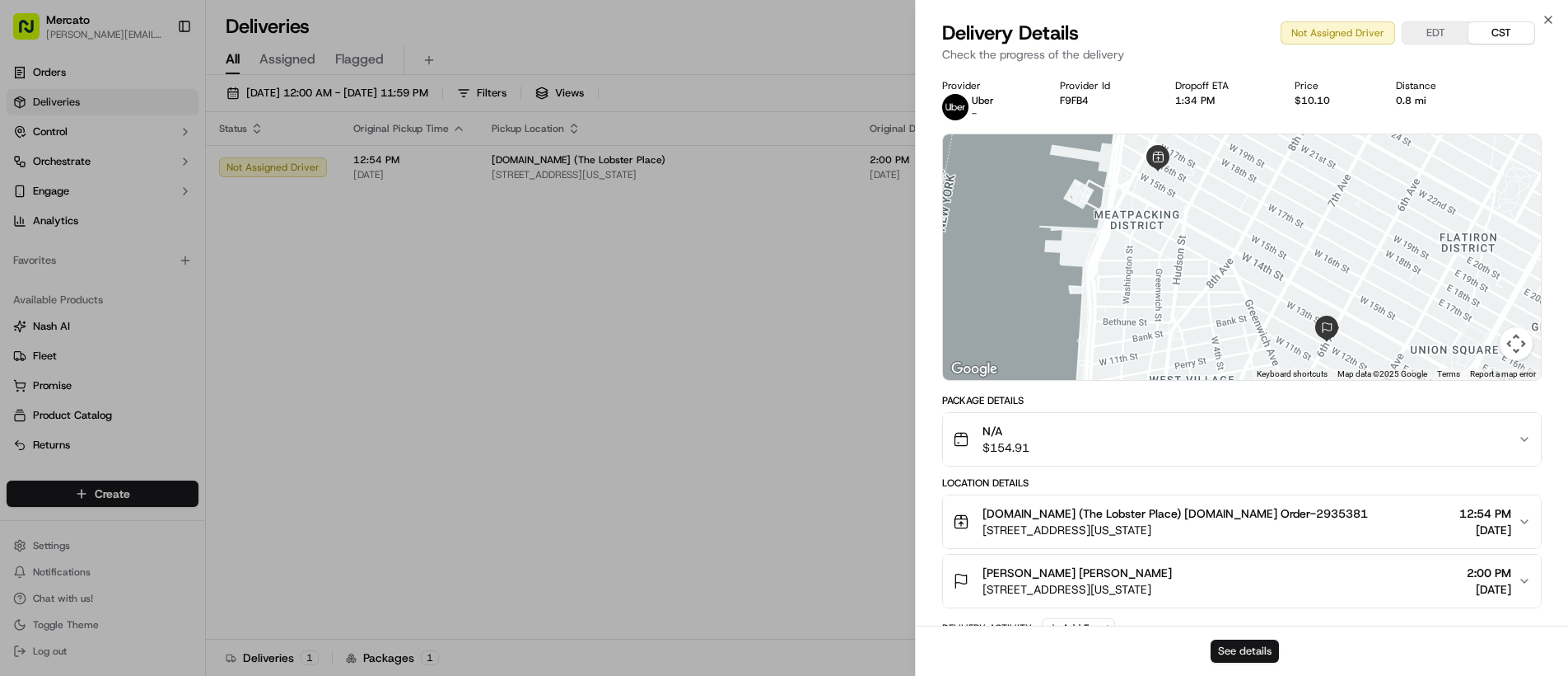
click at [1226, 651] on button "See details" at bounding box center [1245, 650] width 68 height 23
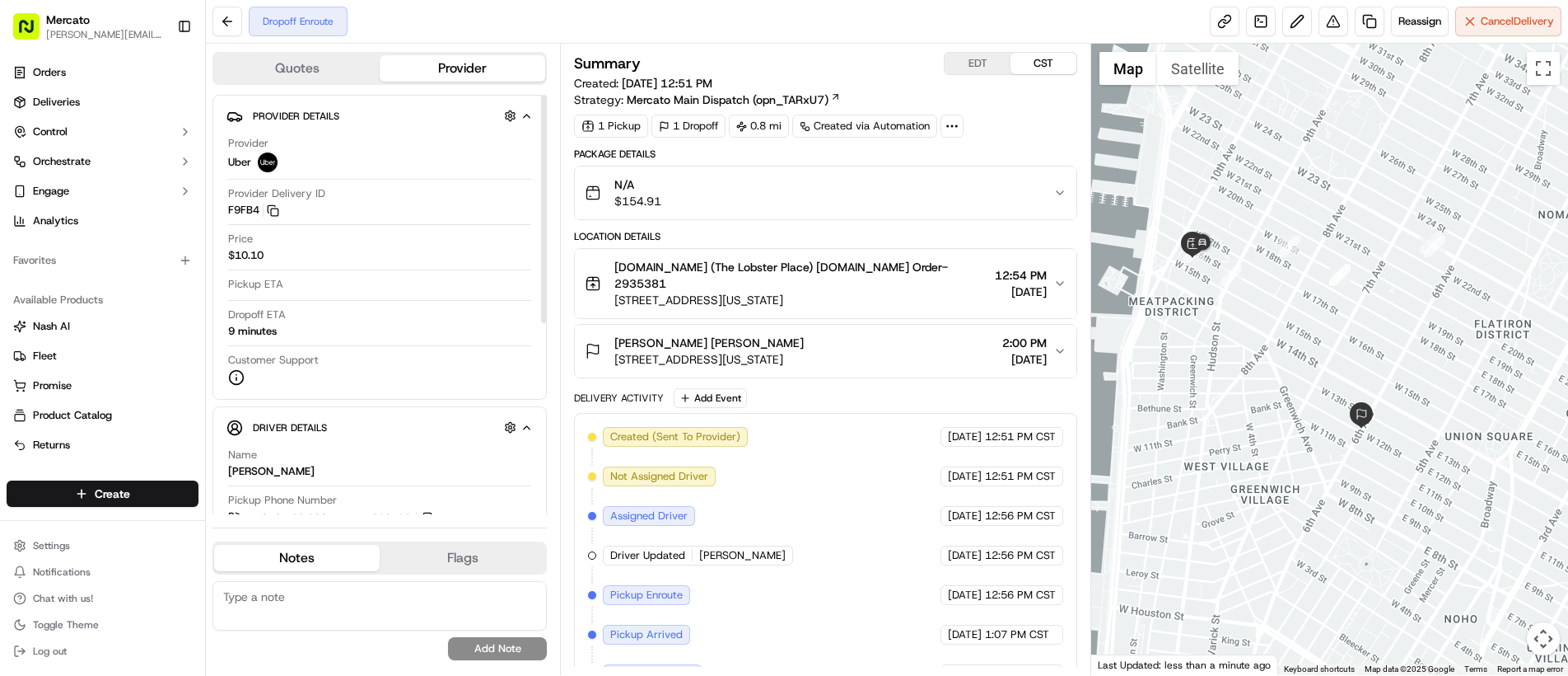
scroll to position [54, 0]
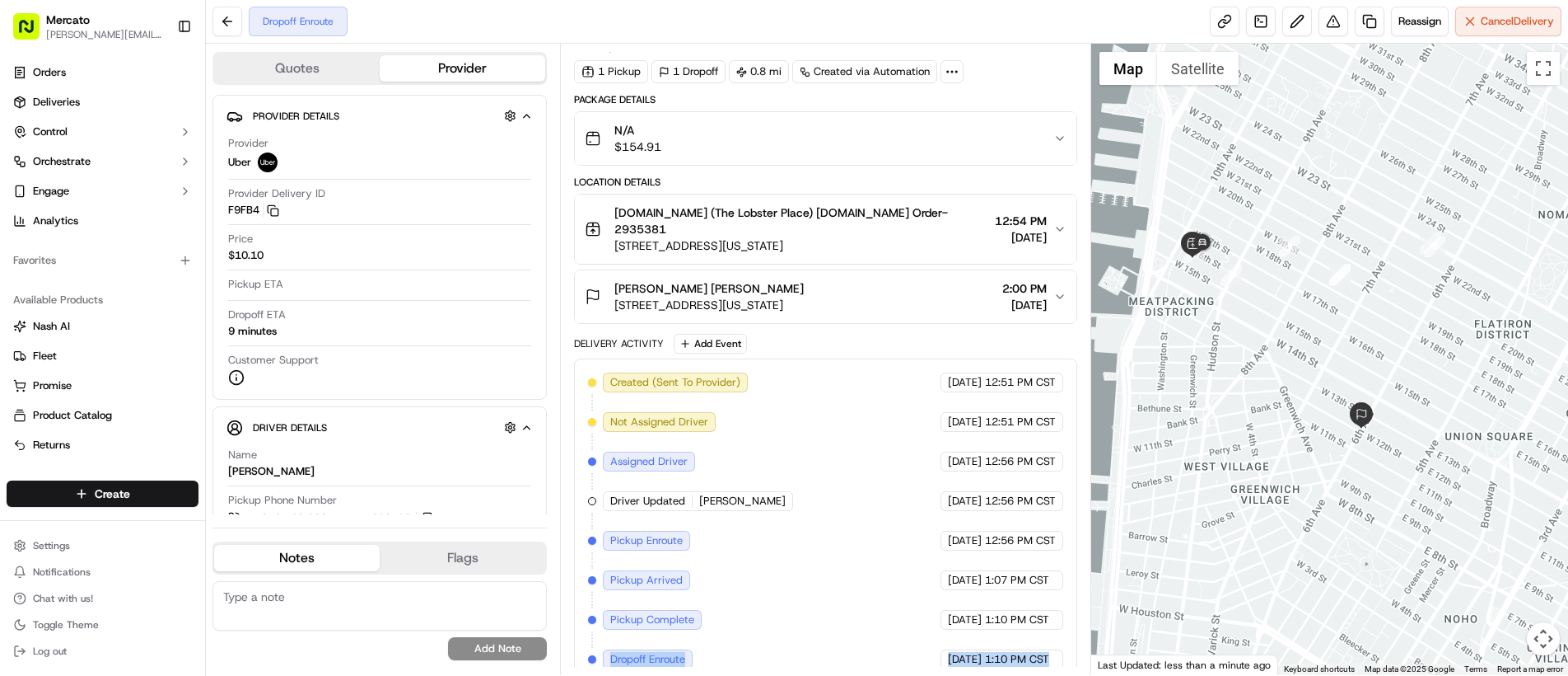
drag, startPoint x: 604, startPoint y: 638, endPoint x: 1074, endPoint y: 650, distance: 470.2
click at [1074, 652] on div "Created (Sent To Provider) Uber 09/18/2025 12:51 PM CST Not Assigned Driver Ube…" at bounding box center [825, 521] width 503 height 325
copy div "Dropoff Enroute Uber 09/18/2025 1:10 PM CST"
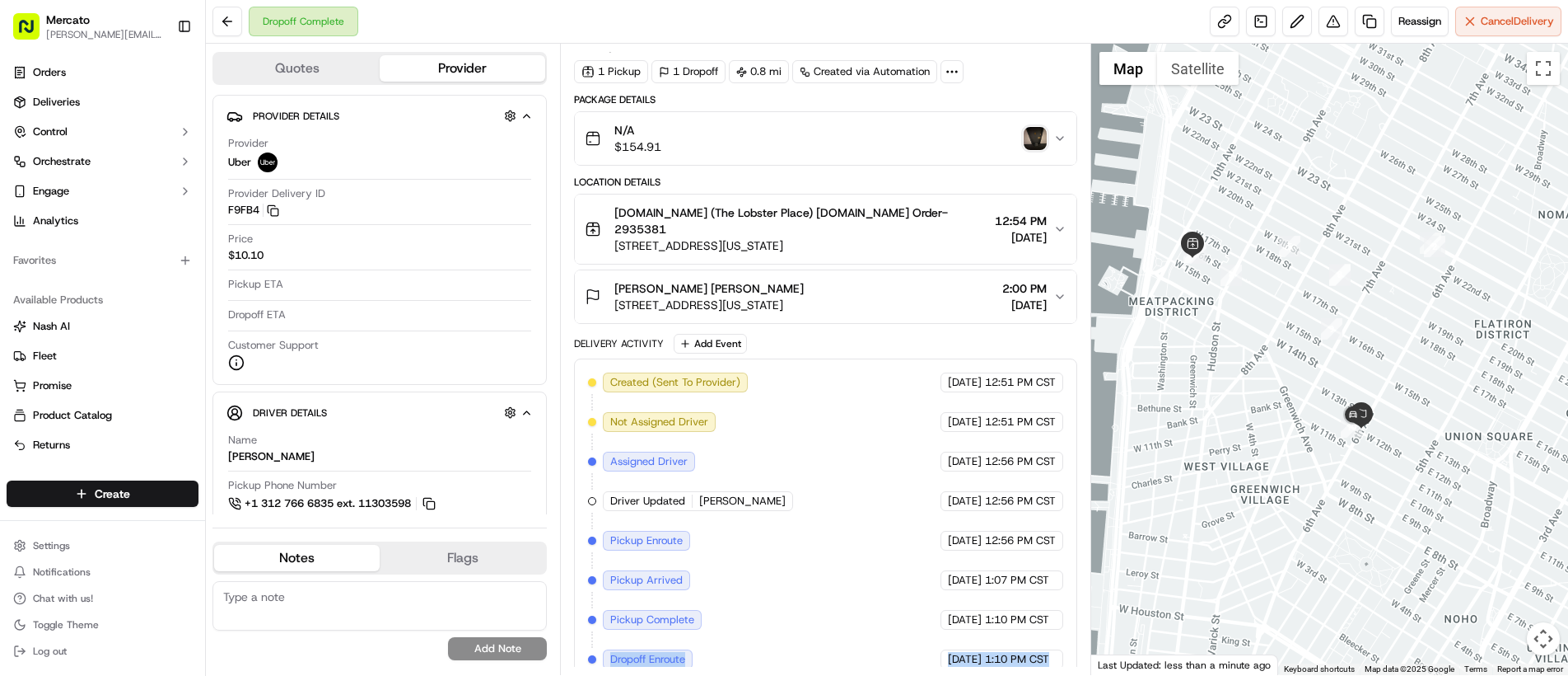
scroll to position [134, 0]
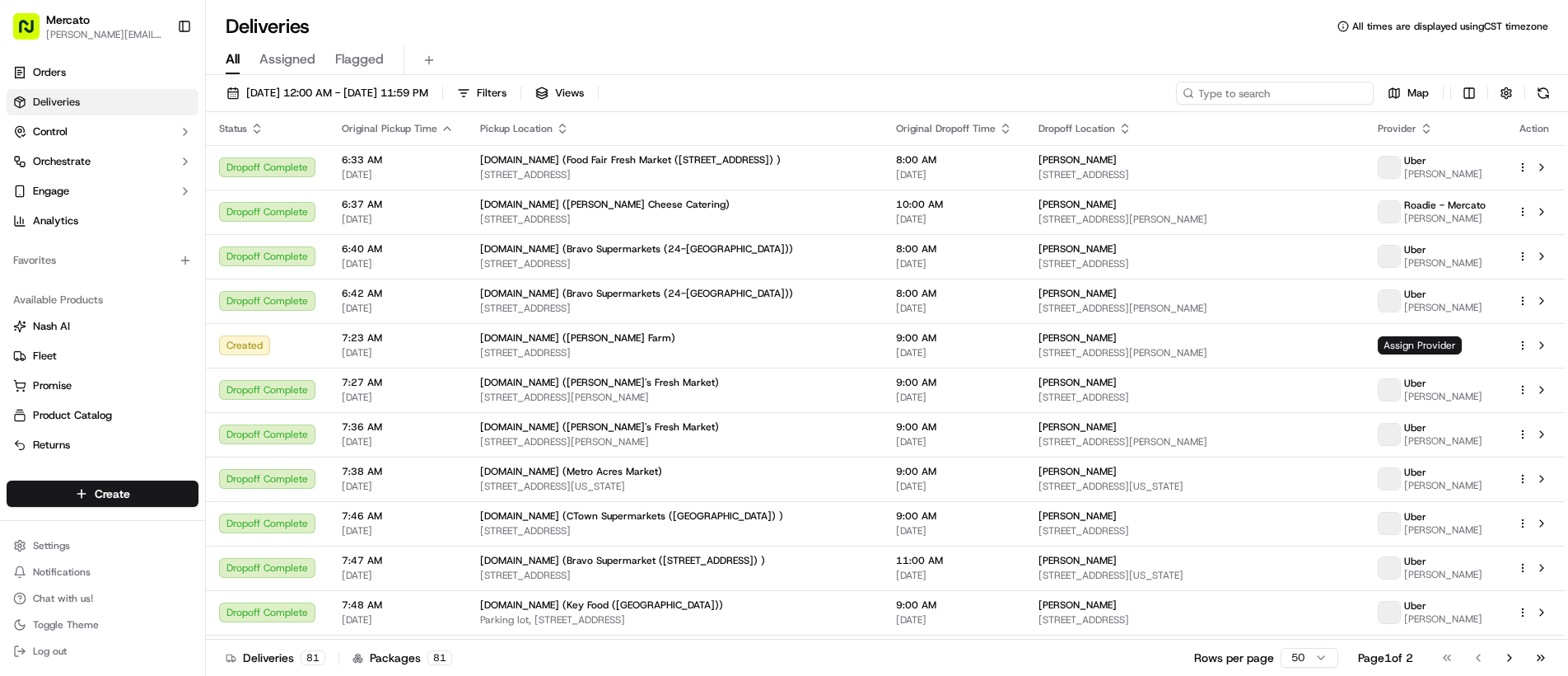
click at [1311, 93] on input at bounding box center [1275, 92] width 197 height 23
paste input "job_haLrPsrrjquzWWjZcfvzJe"
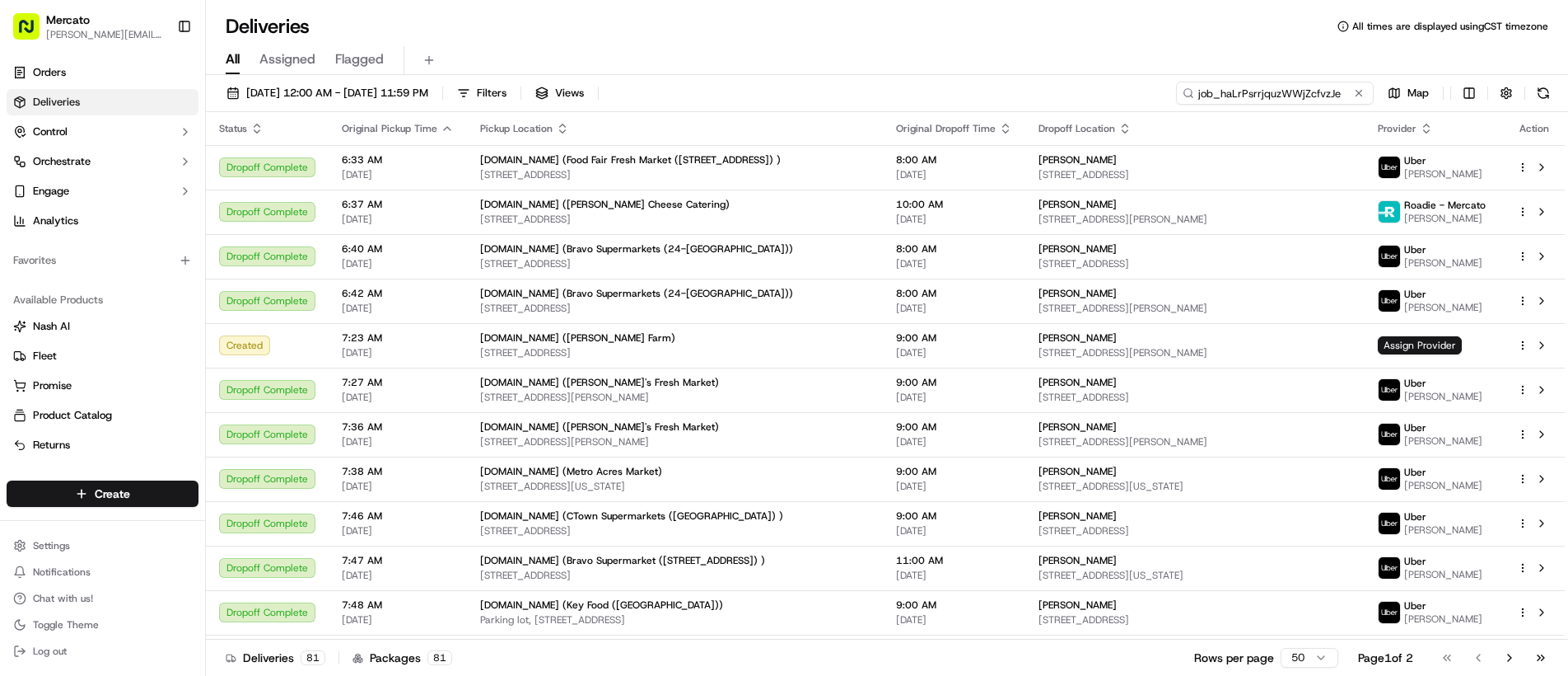
type input "job_haLrPsrrjquzWWjZcfvzJe"
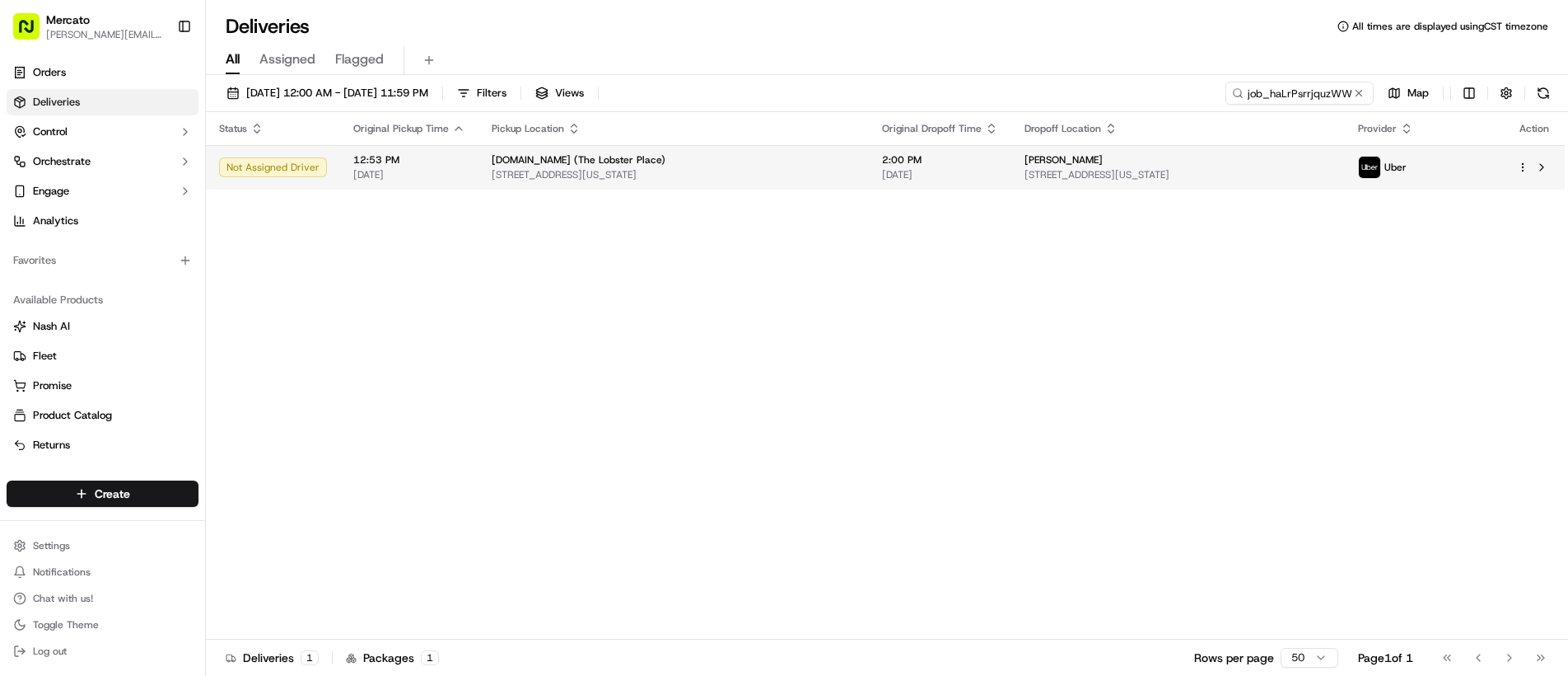
click at [967, 173] on span "[DATE]" at bounding box center [940, 175] width 116 height 13
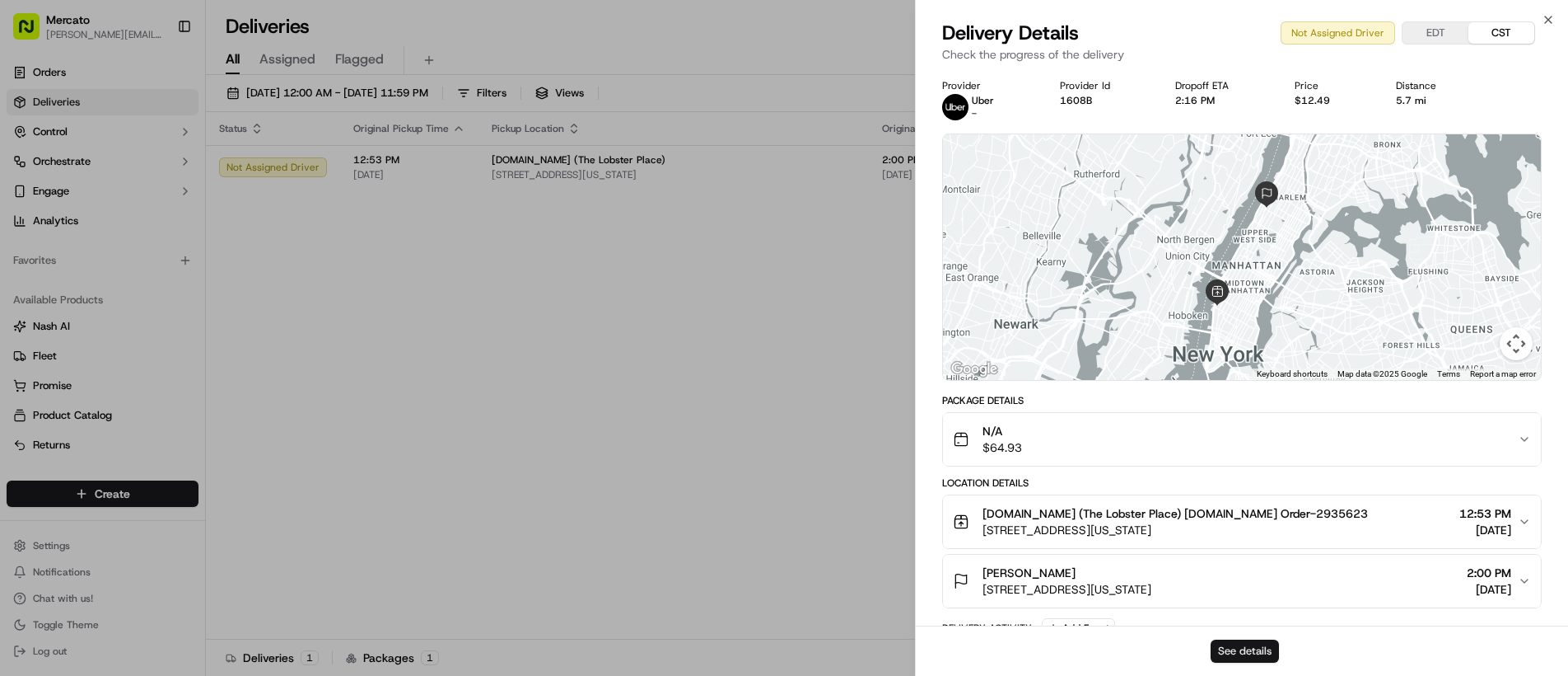
click at [1252, 653] on button "See details" at bounding box center [1245, 650] width 68 height 23
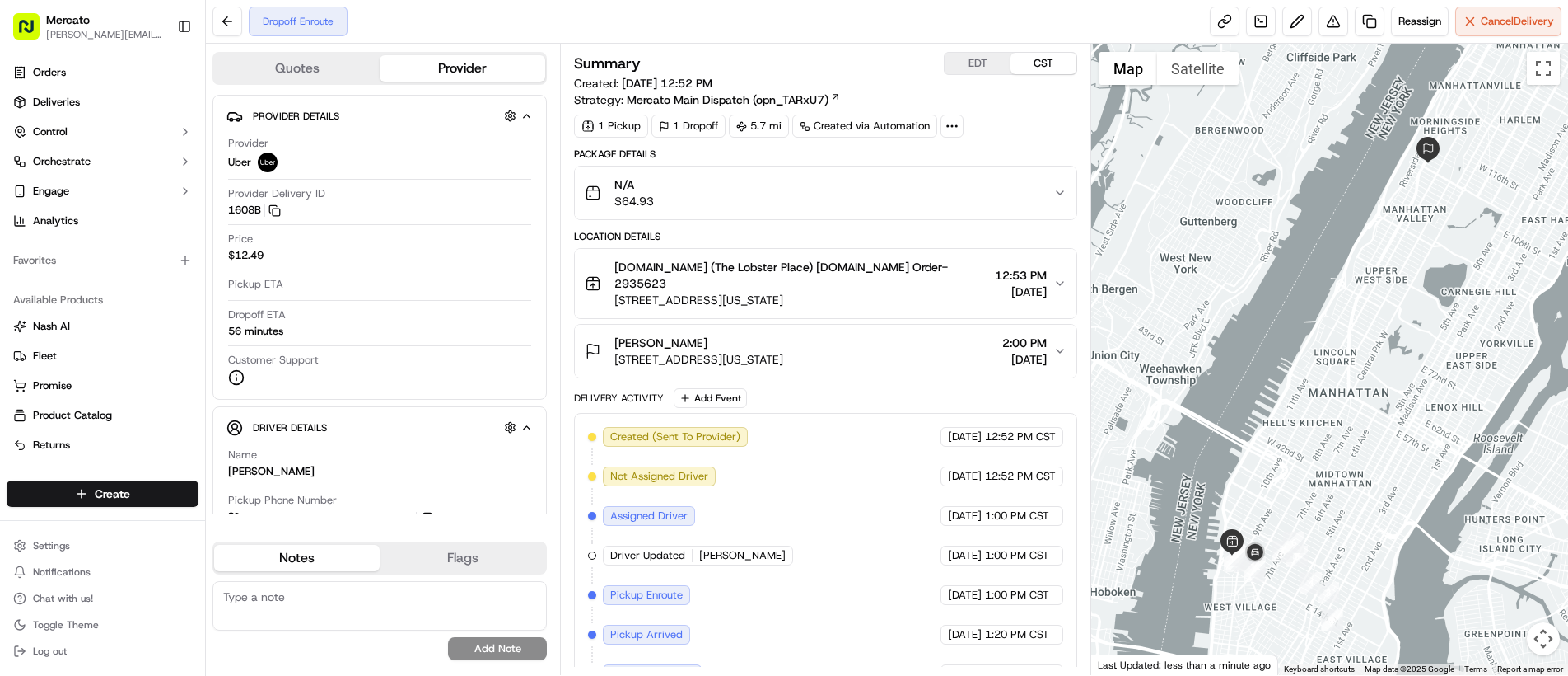
scroll to position [54, 0]
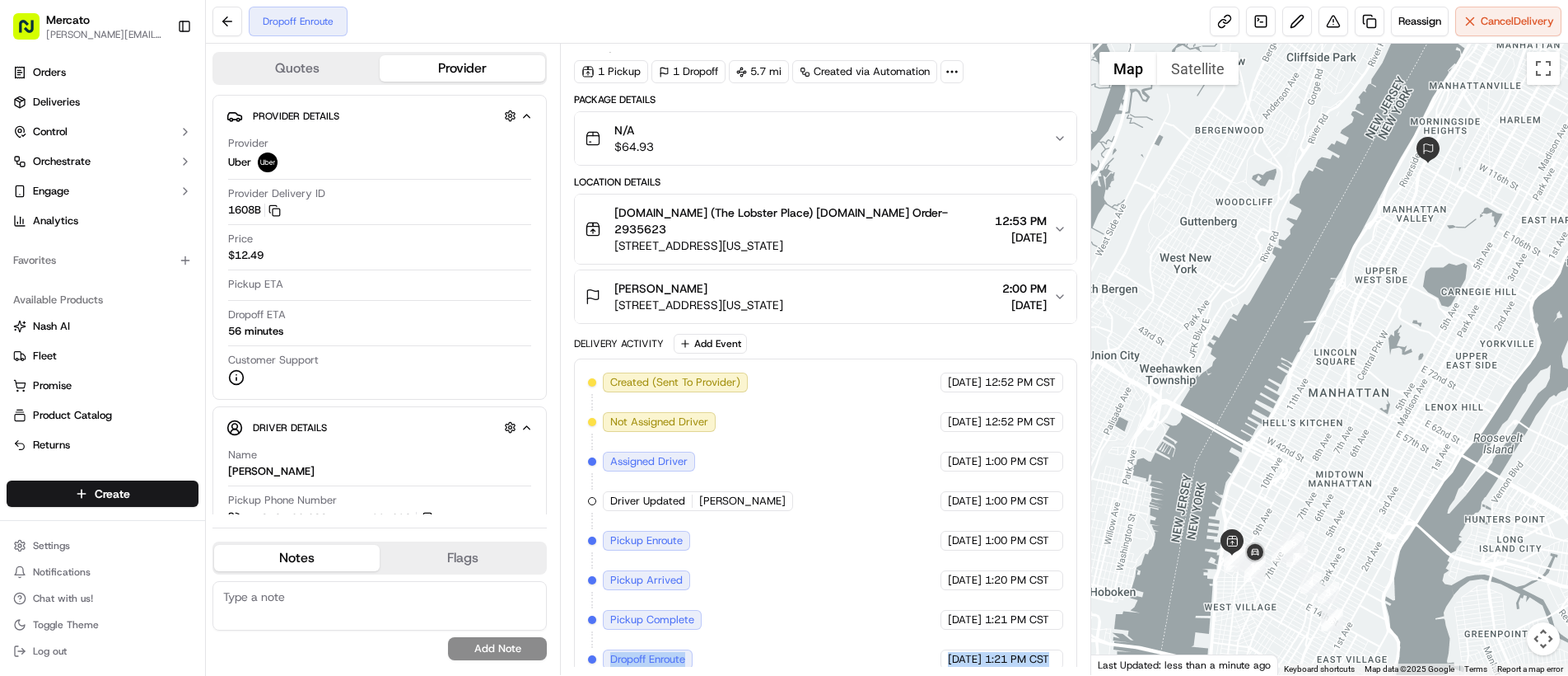
drag, startPoint x: 608, startPoint y: 646, endPoint x: 990, endPoint y: 661, distance: 382.3
click at [990, 661] on div "Created (Sent To Provider) Uber [DATE] 12:52 PM CST Not Assigned Driver Uber [D…" at bounding box center [825, 521] width 503 height 325
copy div "Dropoff Enroute Uber [DATE] 1:21 PM CST"
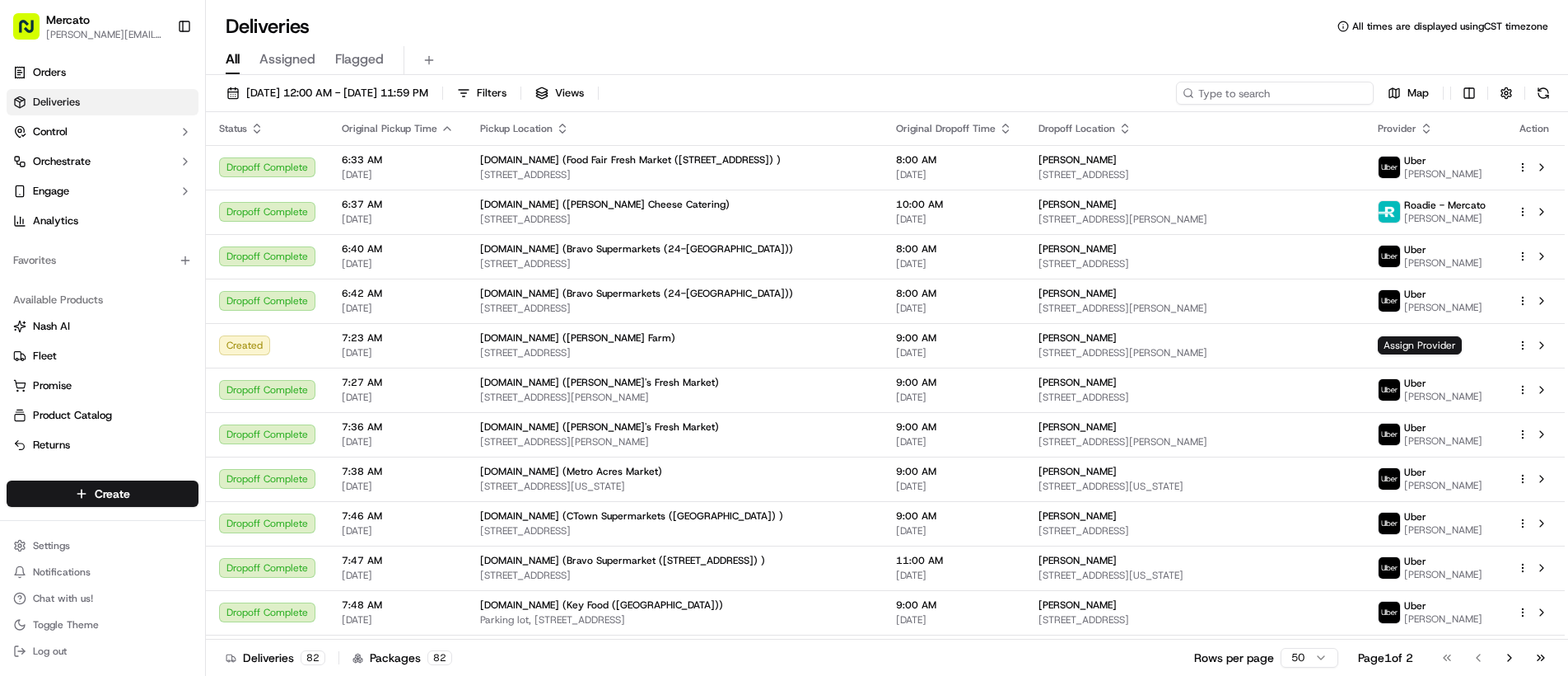
click at [1273, 96] on input at bounding box center [1275, 92] width 197 height 23
paste input "job_5tqXeXmzcJkDooBXbSesWD"
type input "job_5tqXeXmzcJkDooBXbSesWD"
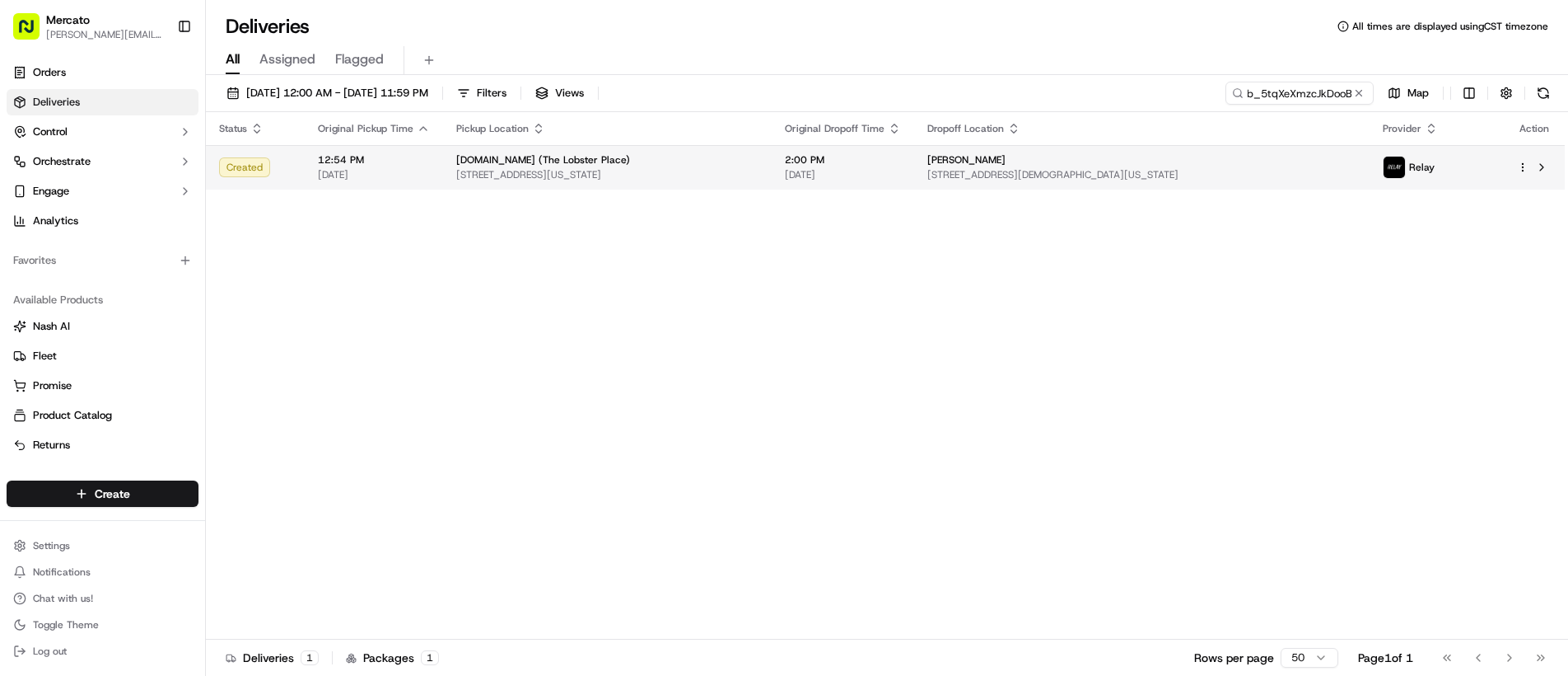
click at [1250, 180] on span "20 E 35th St Apt 15g, New York, NY 10016, USA" at bounding box center [1142, 175] width 429 height 13
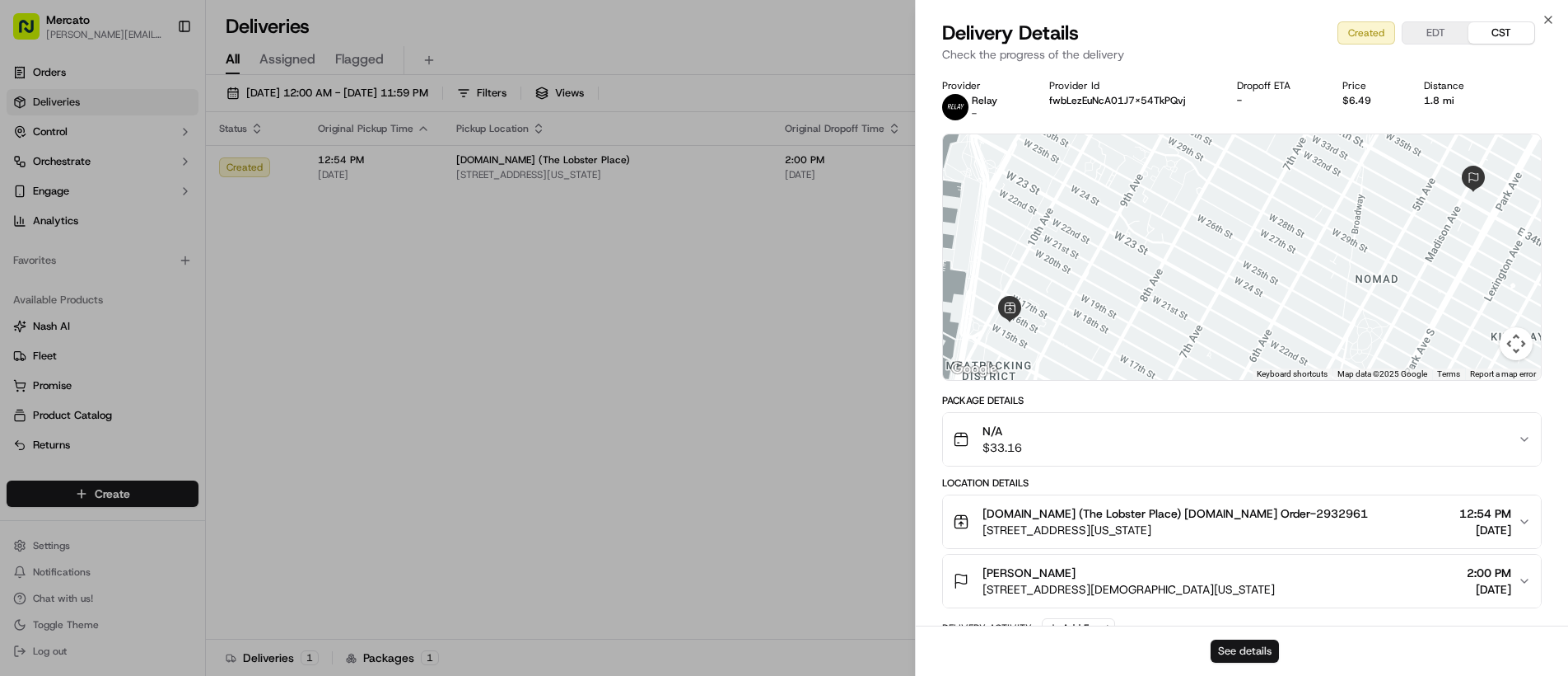
click at [1258, 647] on button "See details" at bounding box center [1245, 650] width 68 height 23
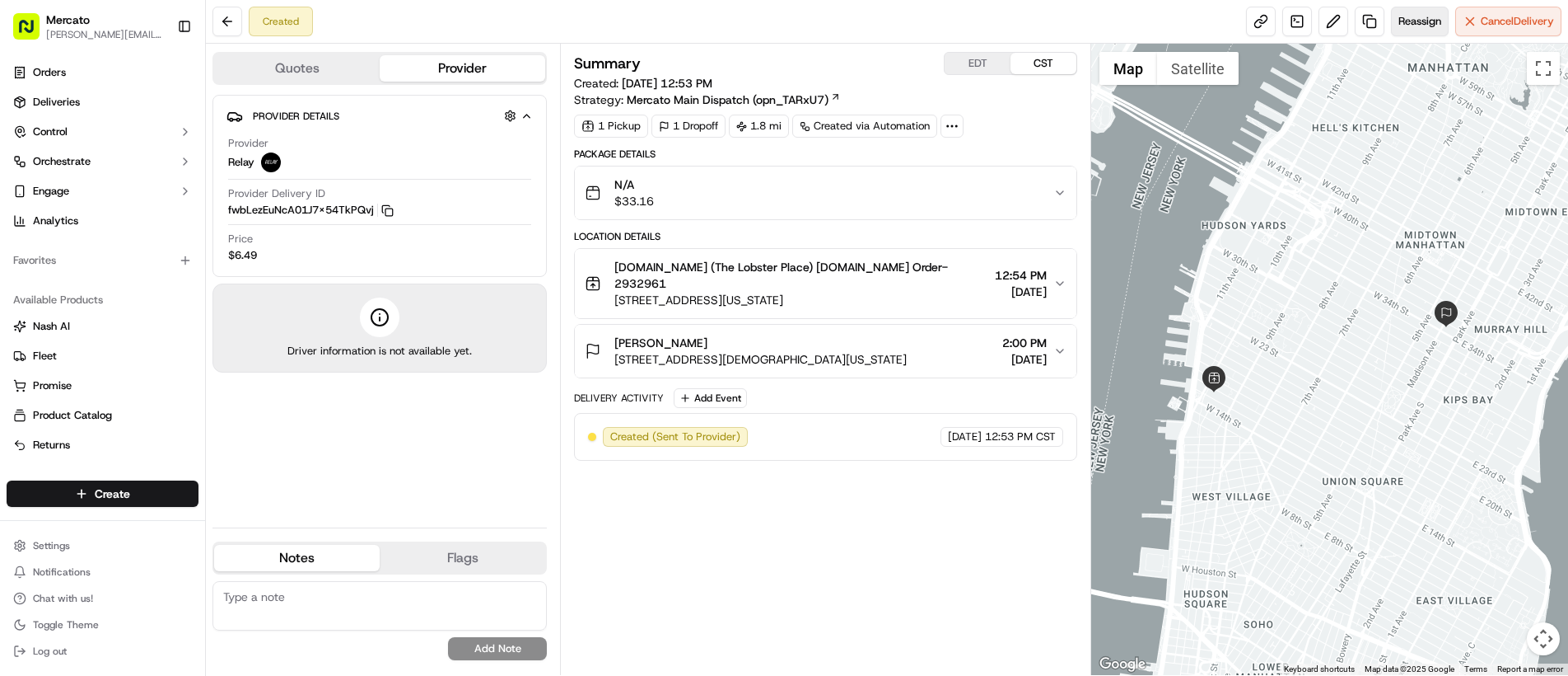
click at [1403, 24] on span "Reassign" at bounding box center [1419, 21] width 42 height 15
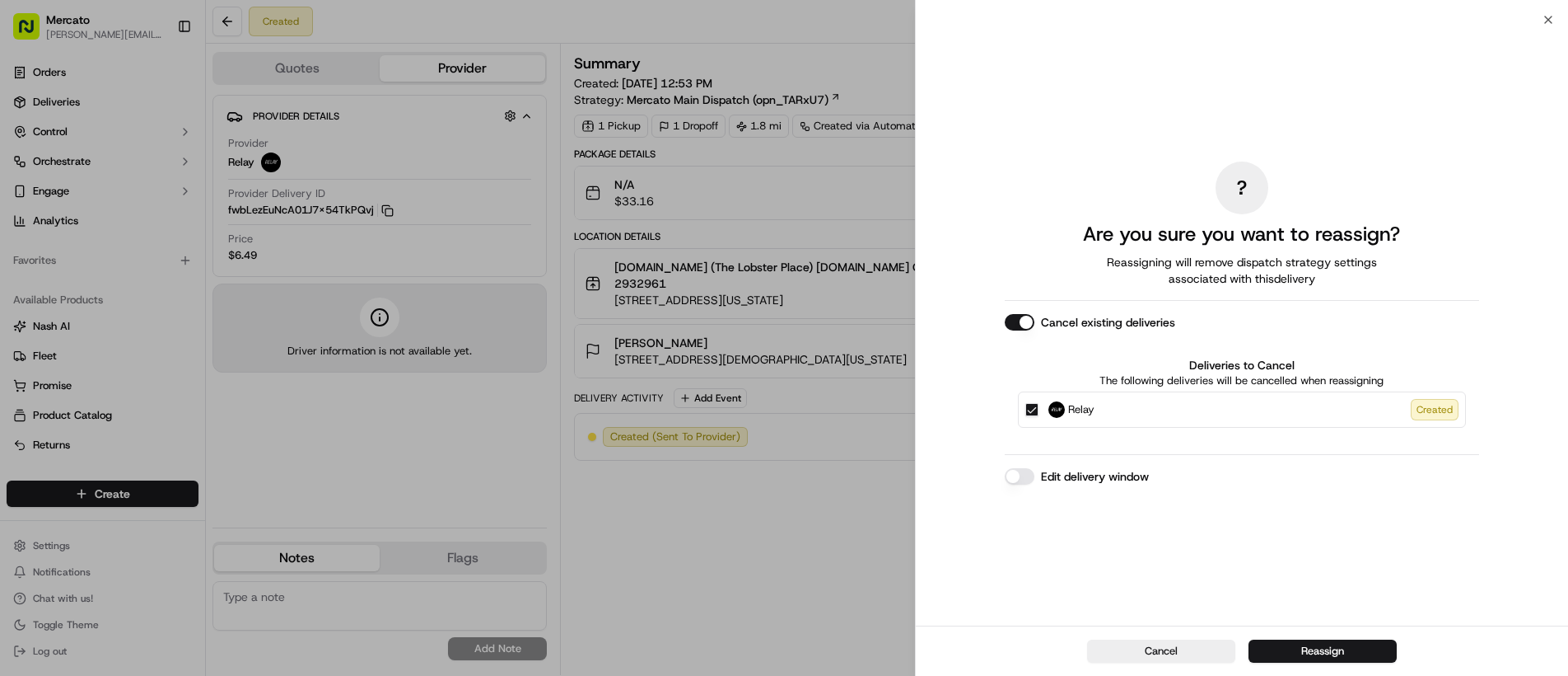
click at [1019, 478] on button "Edit delivery window" at bounding box center [1020, 477] width 30 height 17
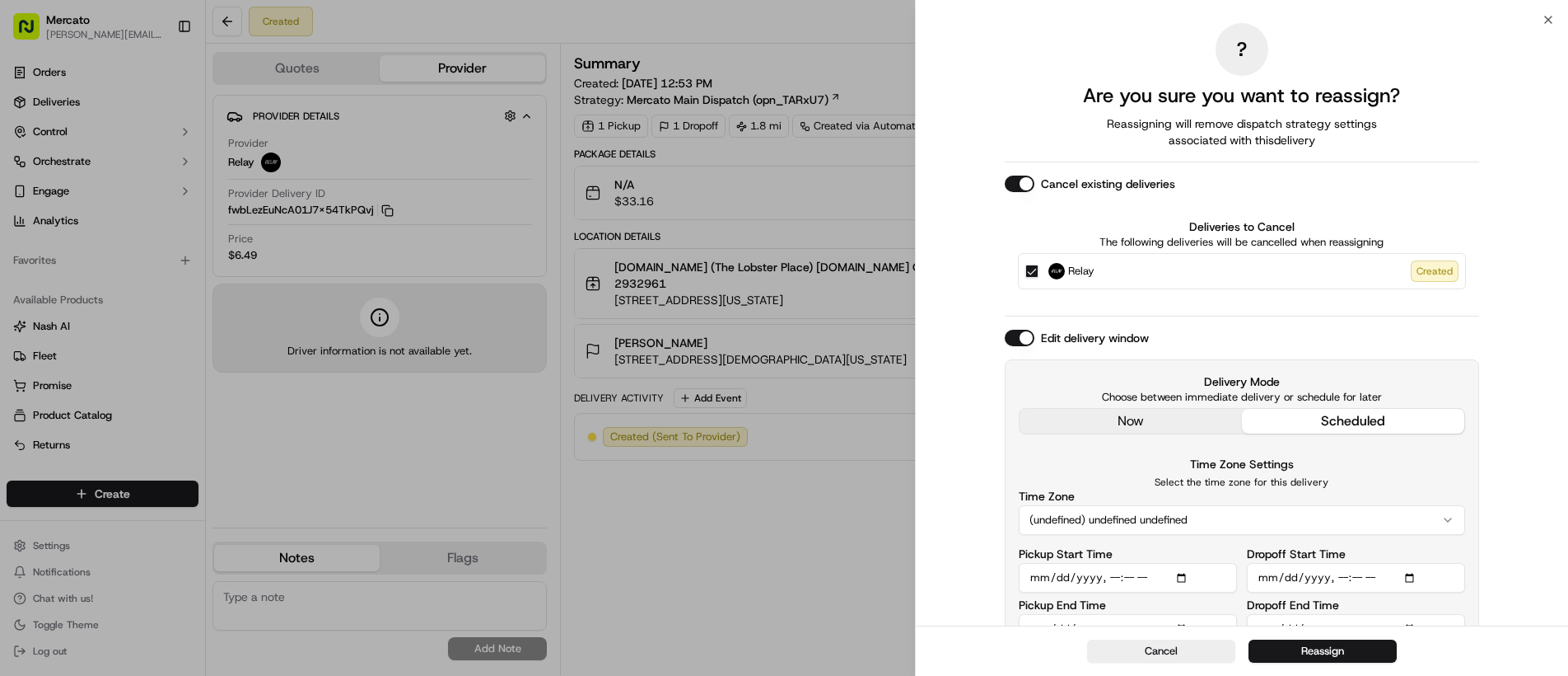
drag, startPoint x: 1059, startPoint y: 423, endPoint x: 1129, endPoint y: 486, distance: 94.2
click at [1059, 423] on div "Edit delivery window Delivery Mode Choose between immediate delivery or schedul…" at bounding box center [1242, 493] width 474 height 328
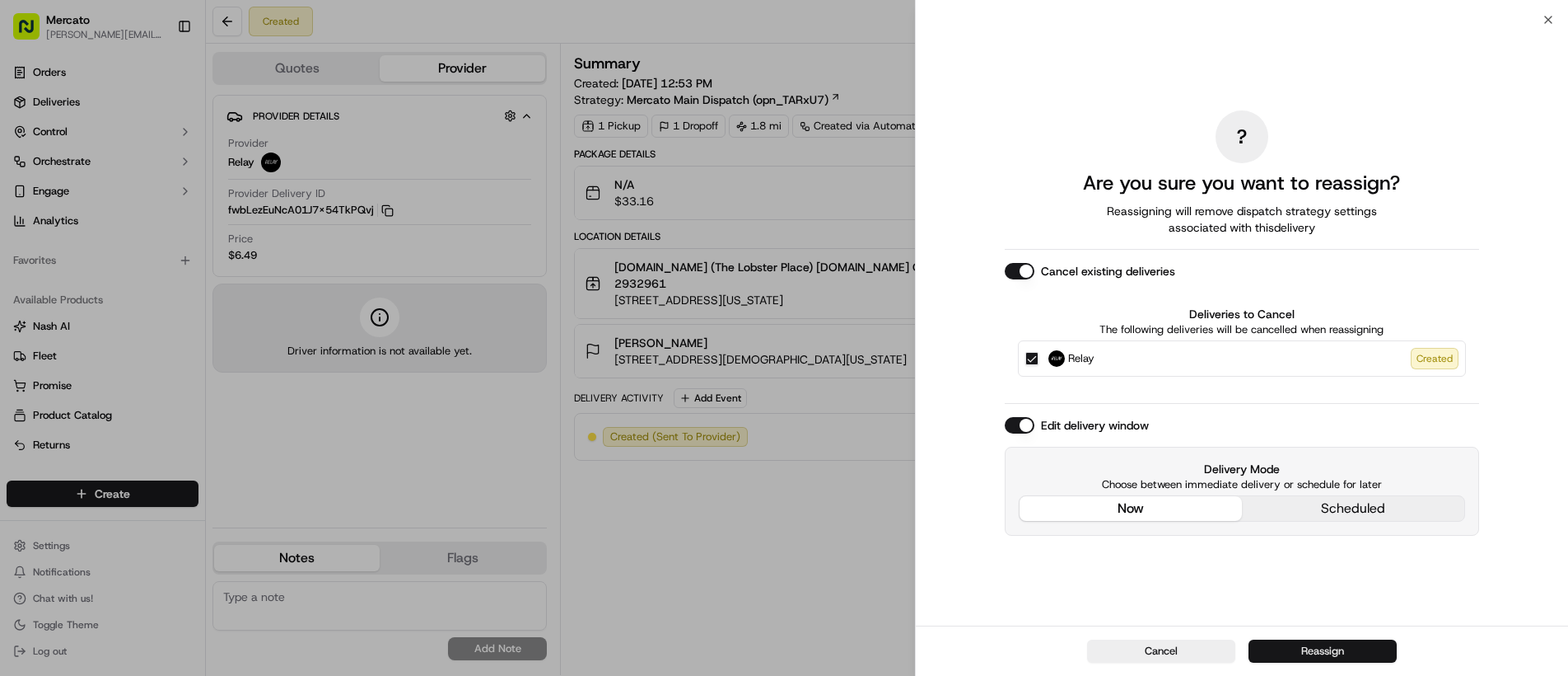
click at [1286, 646] on button "Reassign" at bounding box center [1323, 650] width 149 height 23
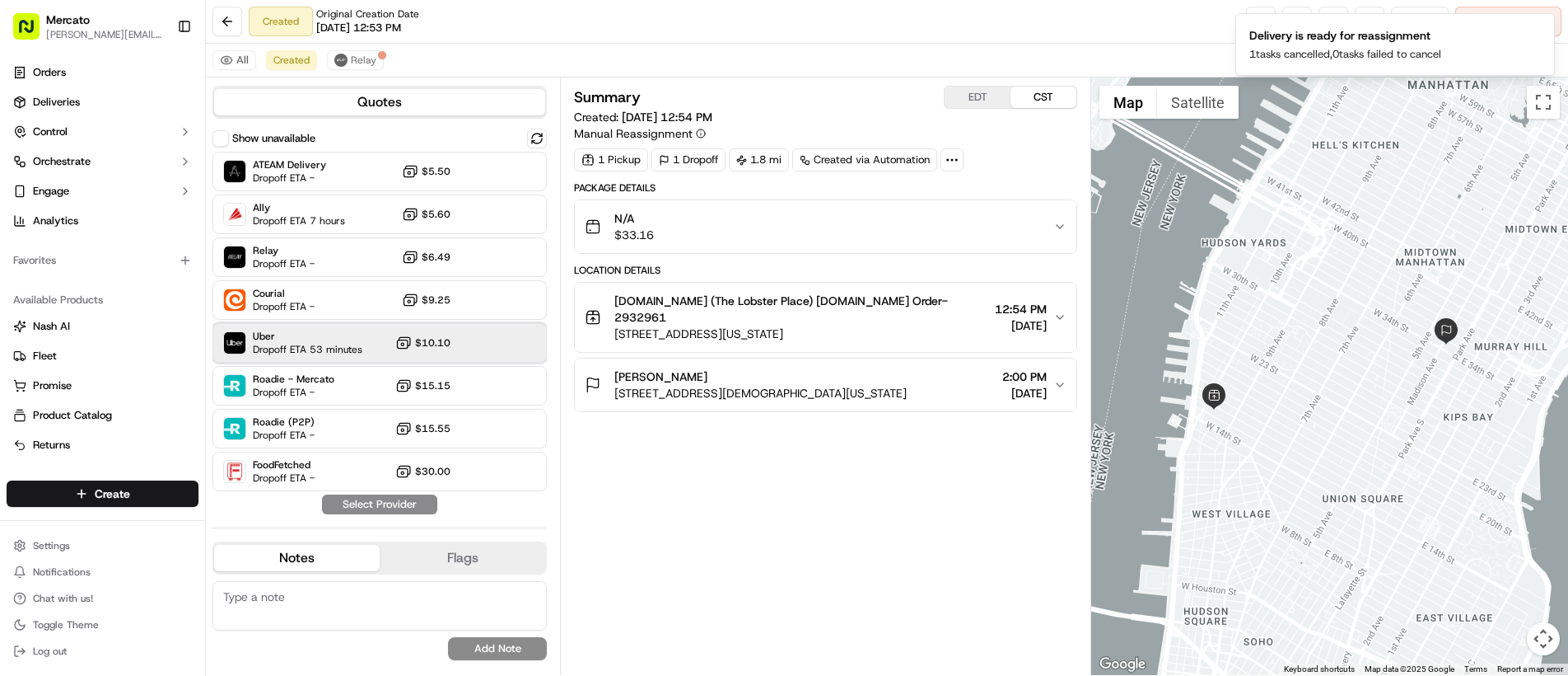
click at [345, 355] on span "Dropoff ETA 53 minutes" at bounding box center [307, 349] width 110 height 13
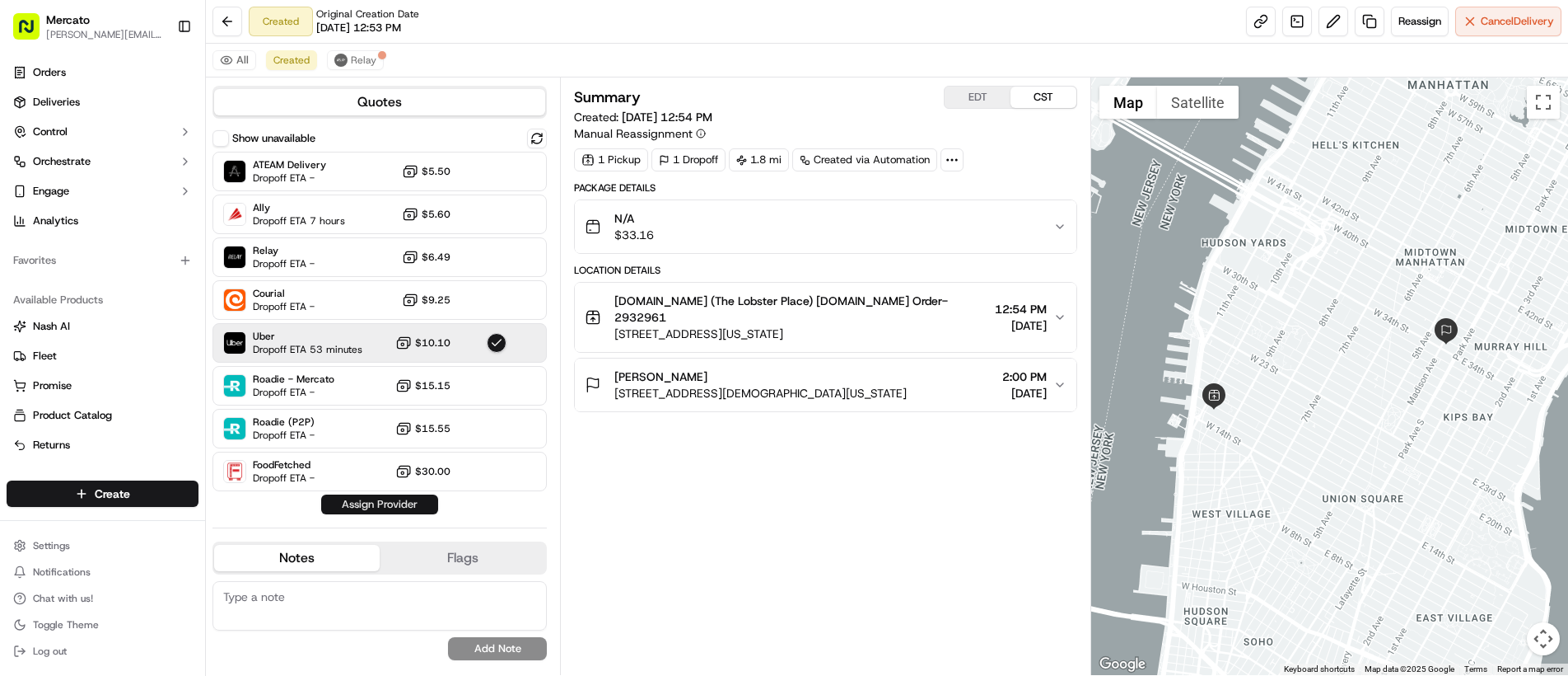
click at [373, 510] on button "Assign Provider" at bounding box center [379, 503] width 117 height 19
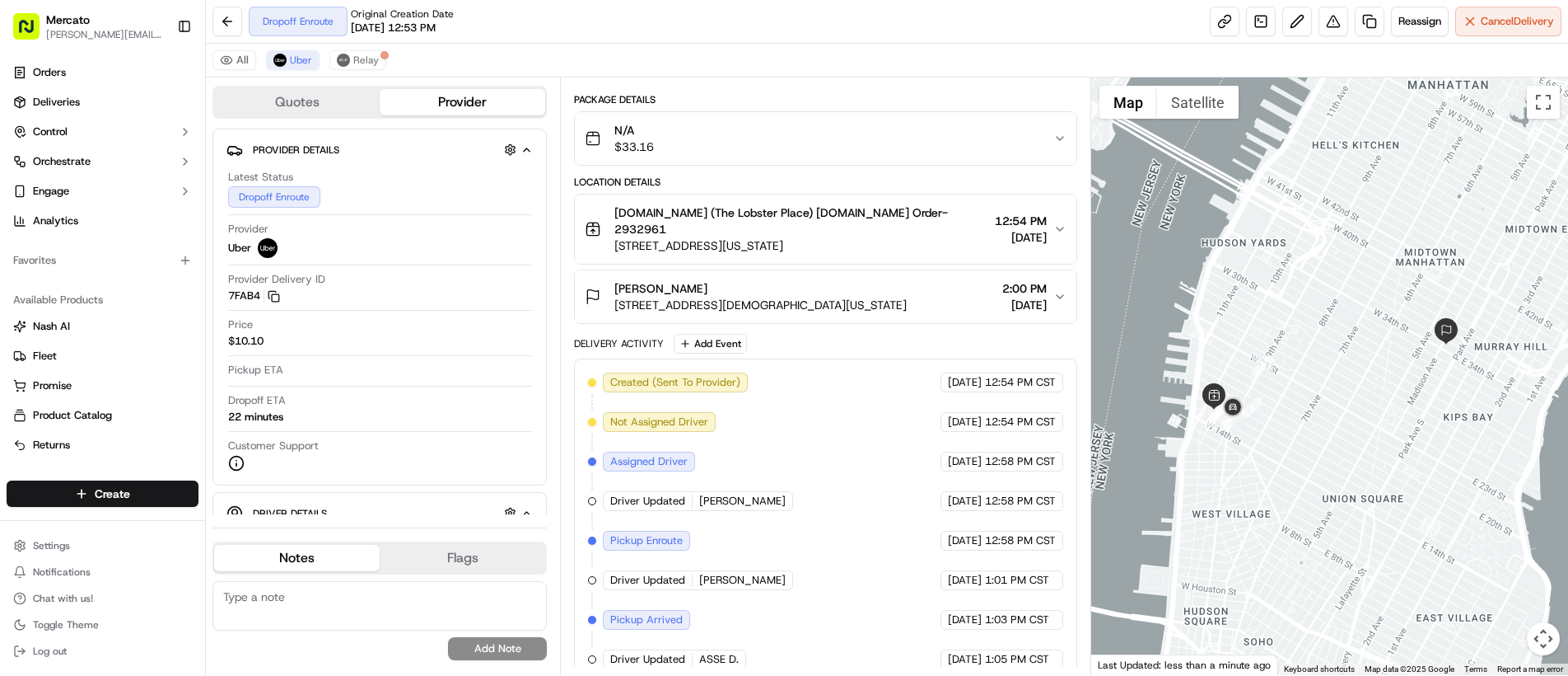
scroll to position [167, 0]
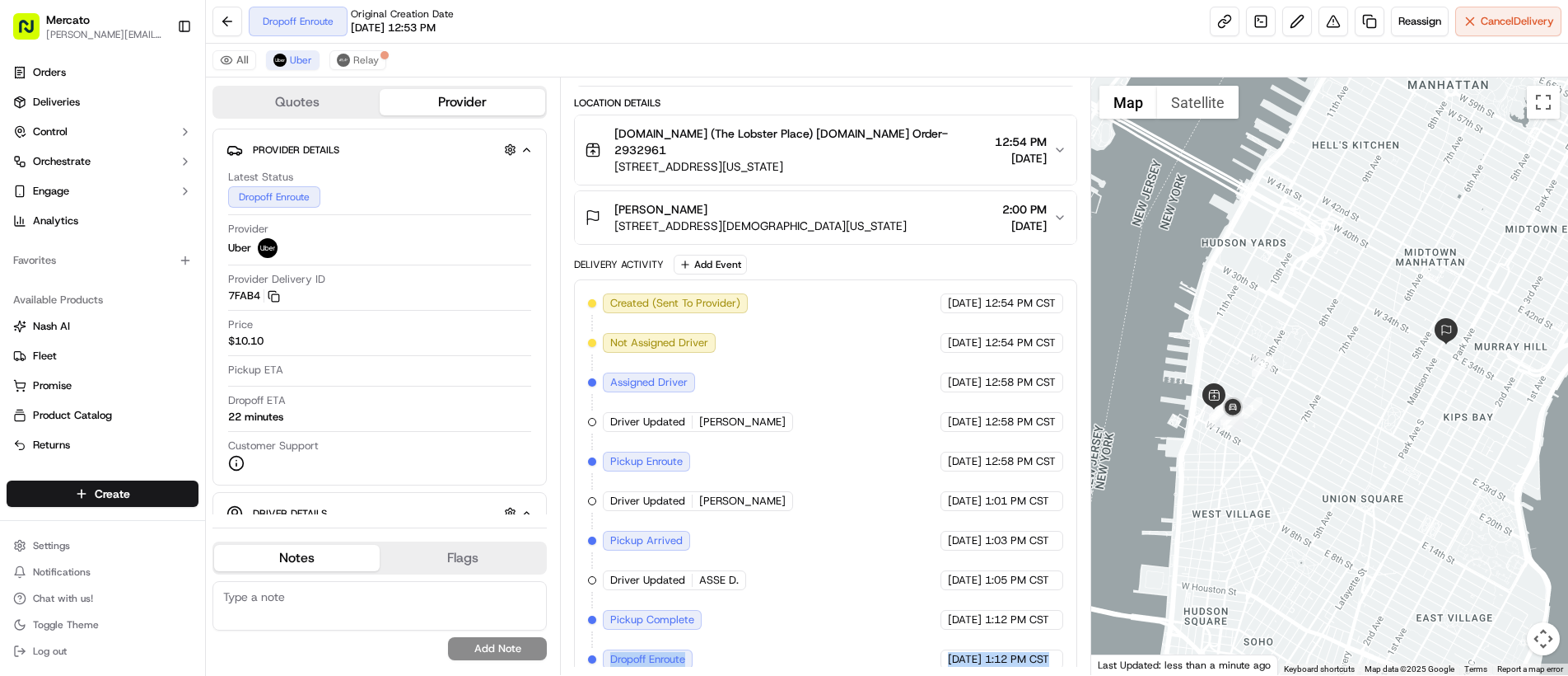
drag, startPoint x: 614, startPoint y: 637, endPoint x: 1024, endPoint y: 661, distance: 410.7
click at [1024, 661] on div "Created (Sent To Provider) Uber 09/18/2025 12:54 PM CST Not Assigned Driver Ube…" at bounding box center [825, 481] width 503 height 404
copy div "Dropoff Enroute Uber 09/18/2025 1:12 PM CST"
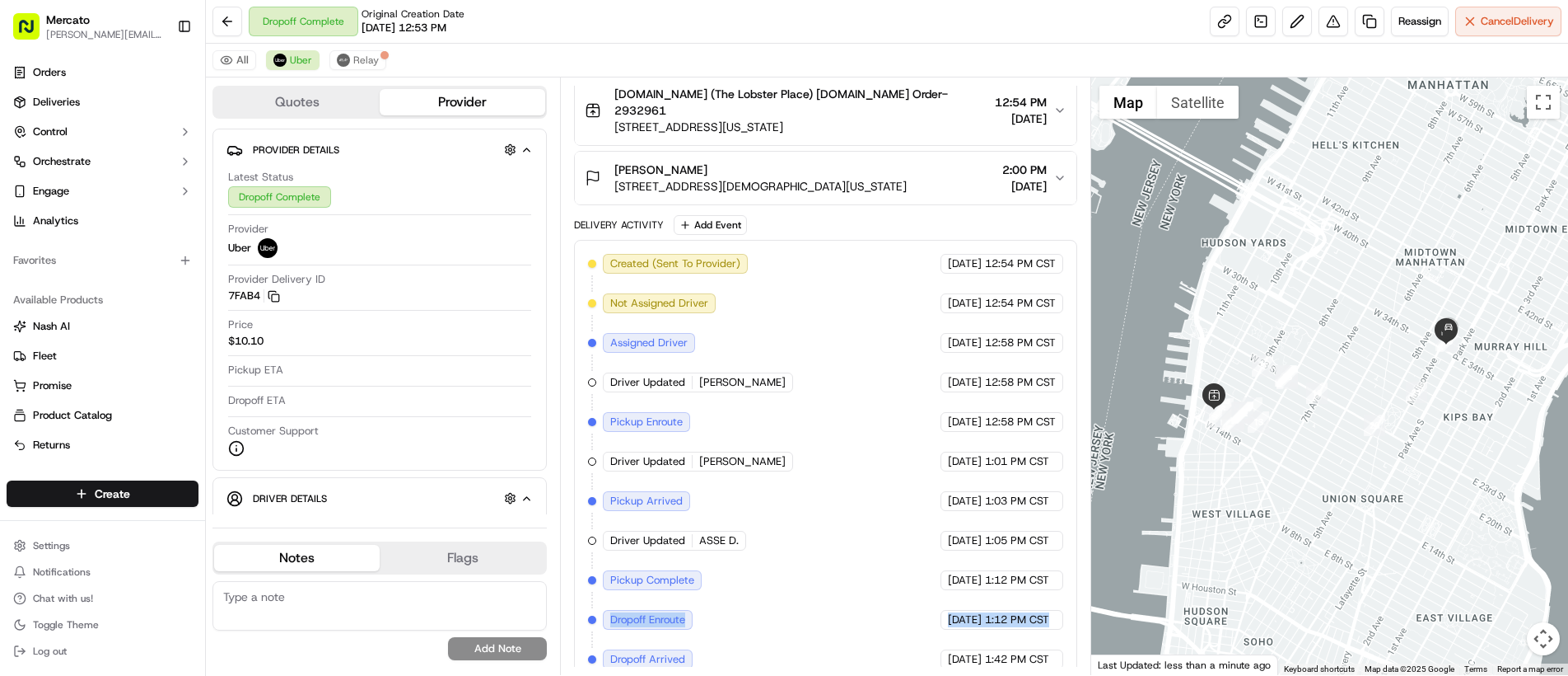
scroll to position [247, 0]
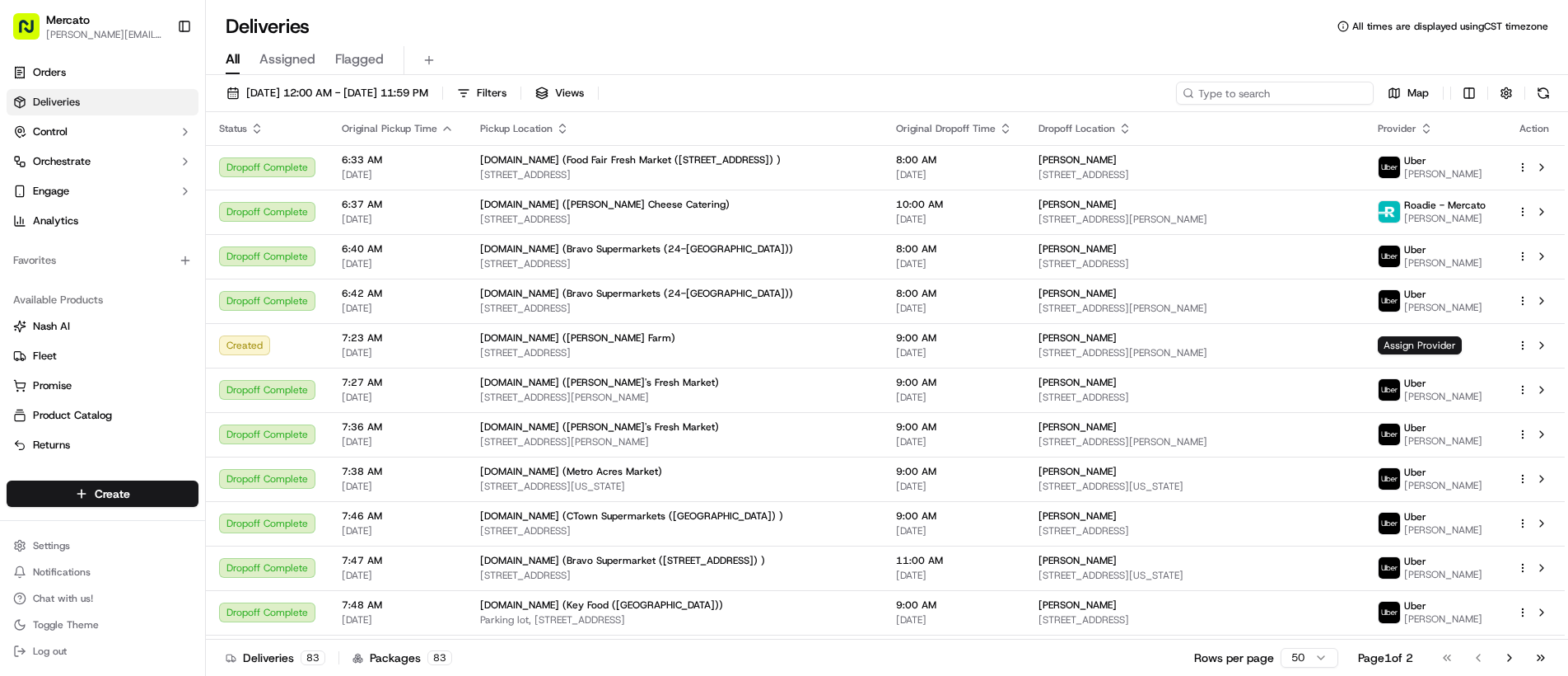
click at [1248, 93] on input at bounding box center [1275, 92] width 197 height 23
paste input "job_ErcFru33yyowXEY7CZSTpc"
type input "job_ErcFru33yyowXEY7CZSTpc"
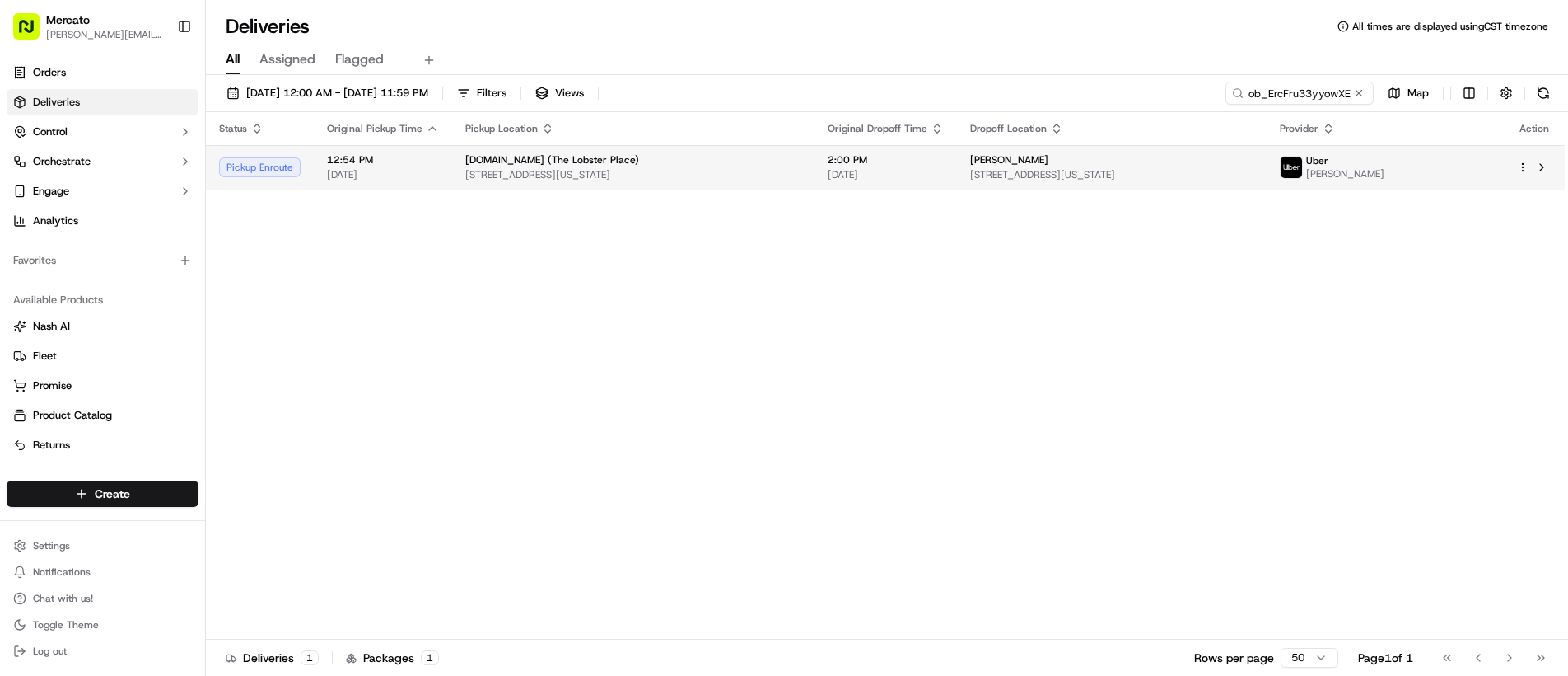
click at [1205, 165] on div "[PERSON_NAME]" at bounding box center [1111, 160] width 283 height 13
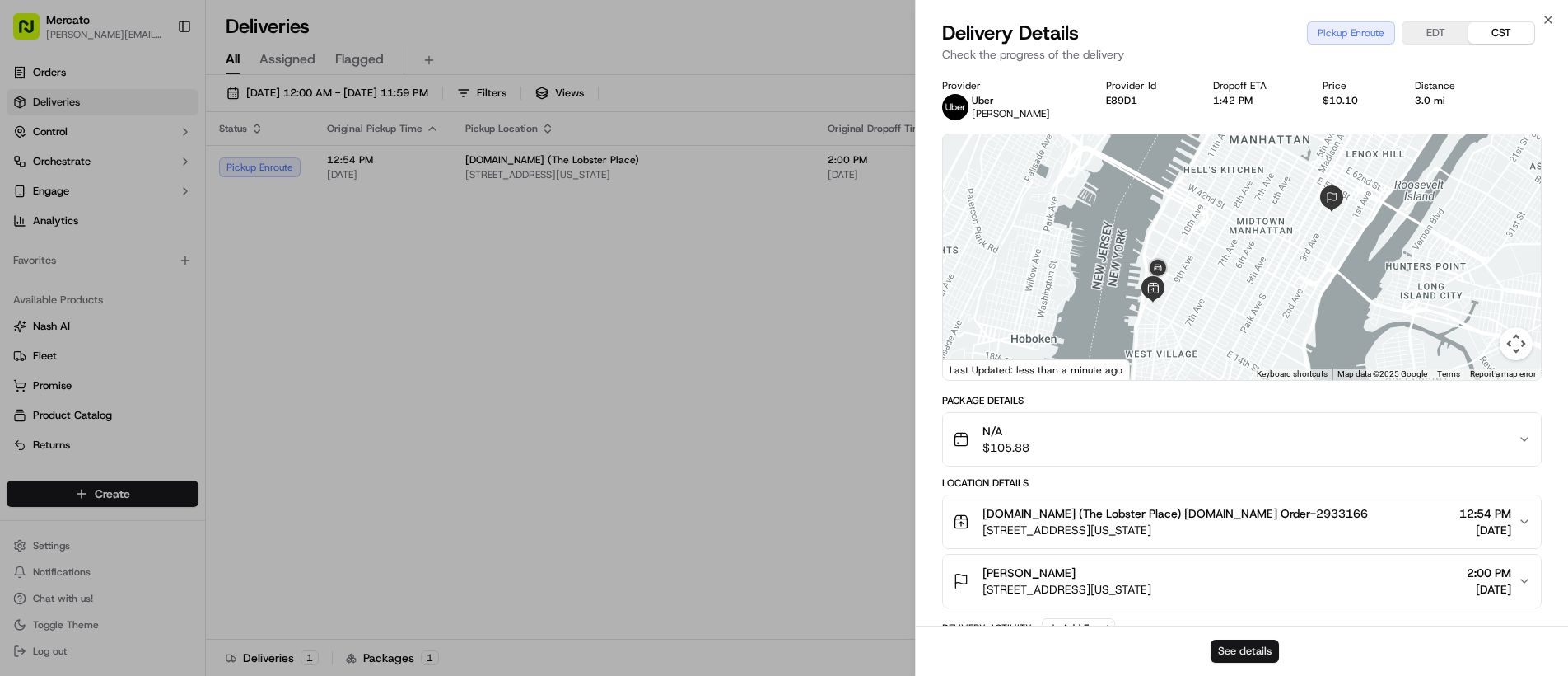
click at [1245, 659] on button "See details" at bounding box center [1245, 650] width 68 height 23
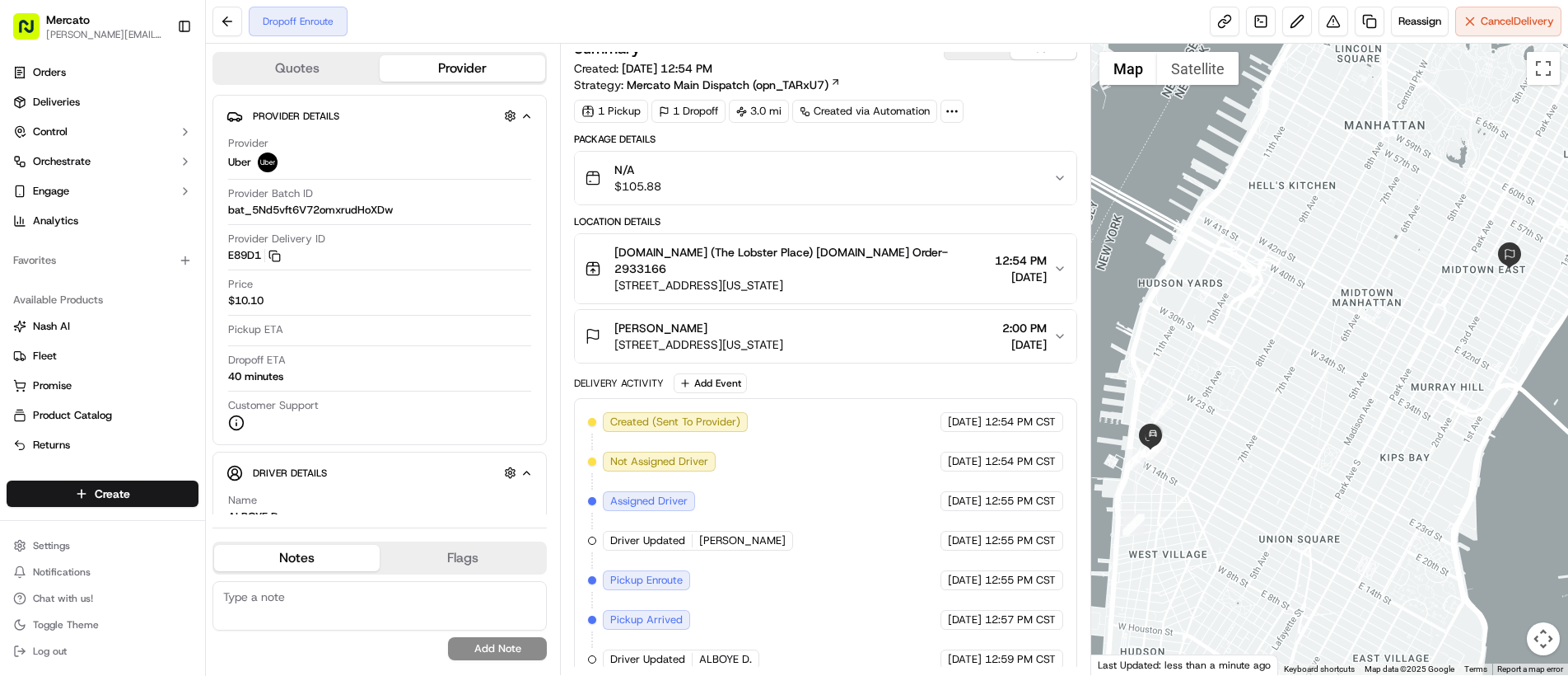
scroll to position [94, 0]
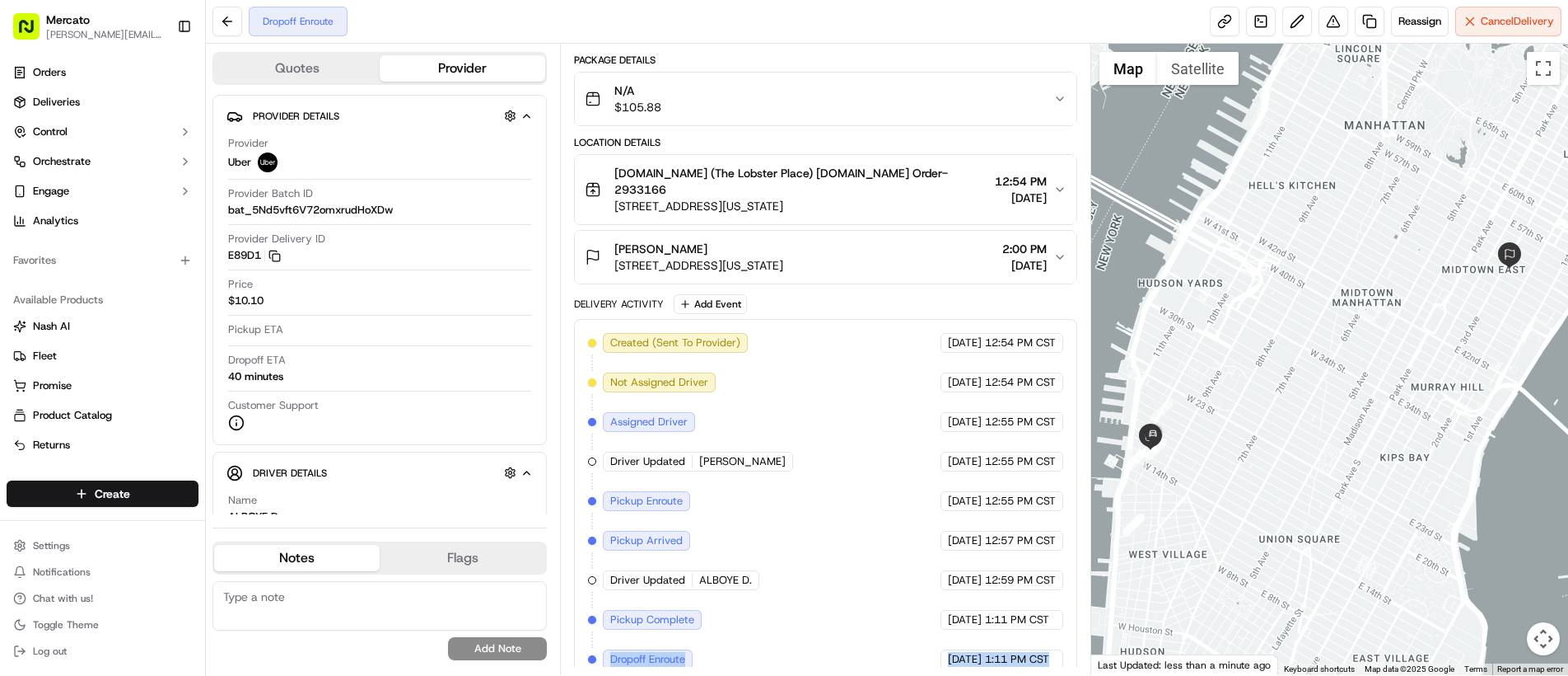
drag, startPoint x: 604, startPoint y: 643, endPoint x: 1035, endPoint y: 655, distance: 431.2
click at [1035, 655] on div "Created (Sent To Provider) Uber 09/18/2025 12:54 PM CST Not Assigned Driver Ube…" at bounding box center [825, 501] width 503 height 364
copy div "Dropoff Enroute Uber 09/18/2025 1:11 PM CST"
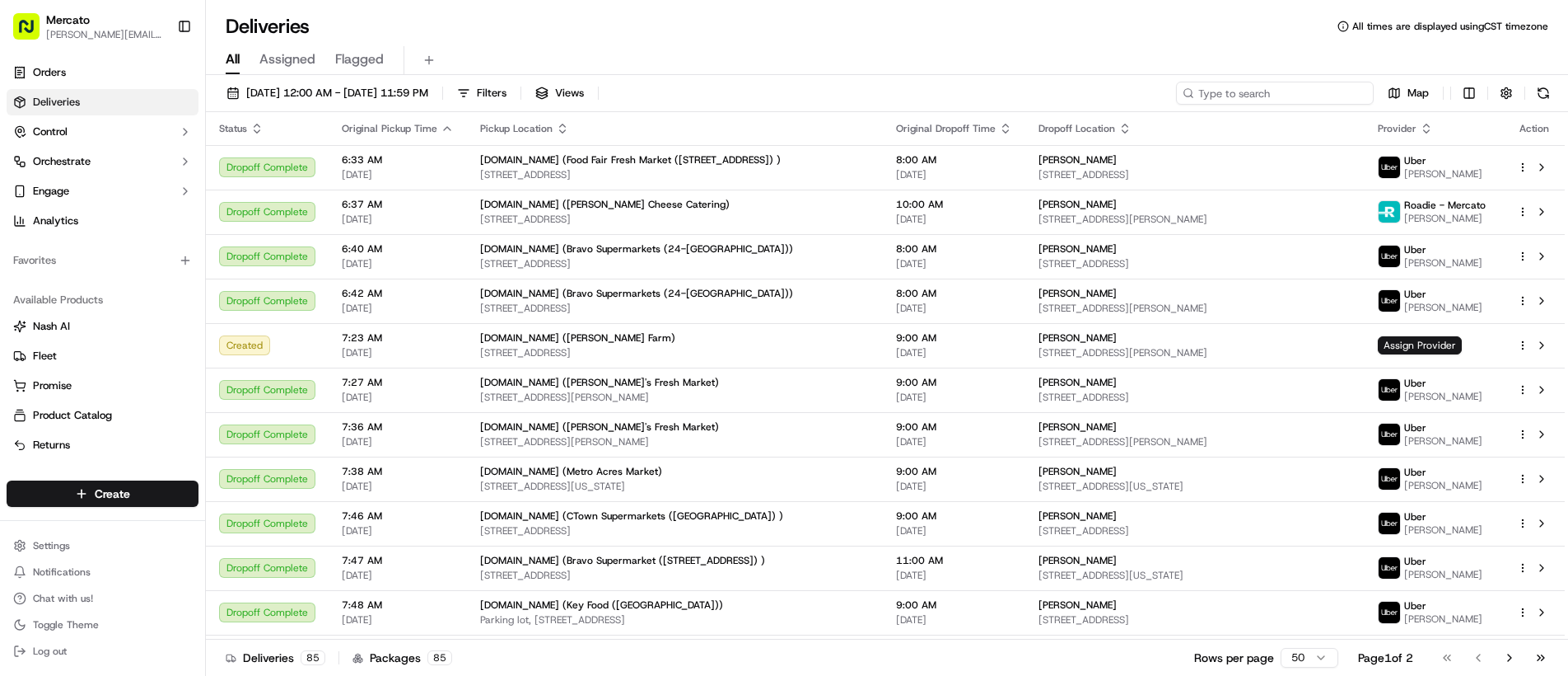
click at [1333, 93] on input at bounding box center [1275, 92] width 197 height 23
paste input "job_YvMCWtNxM86ixoKNweA4NM"
type input "job_YvMCWtNxM86ixoKNweA4NM"
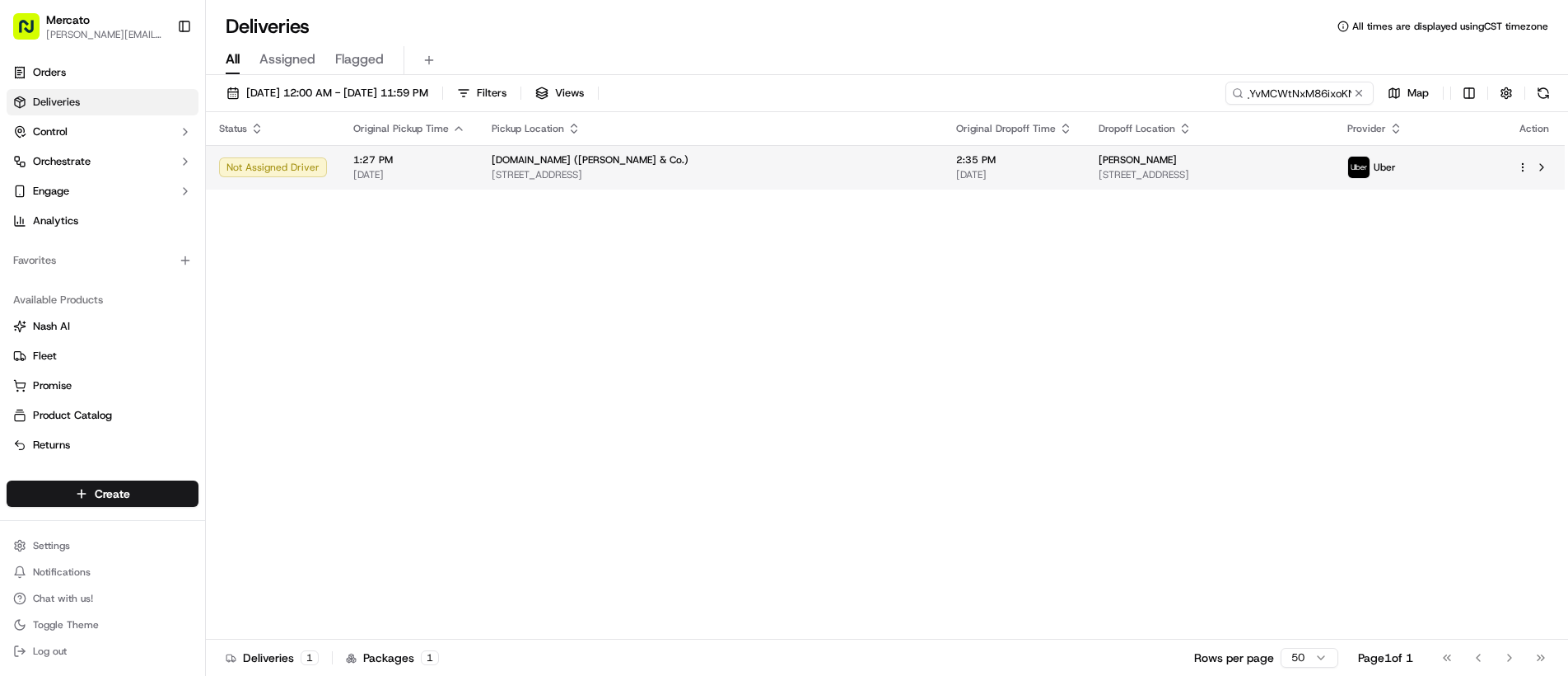
click at [1296, 163] on div "Hannah Silver" at bounding box center [1209, 160] width 222 height 13
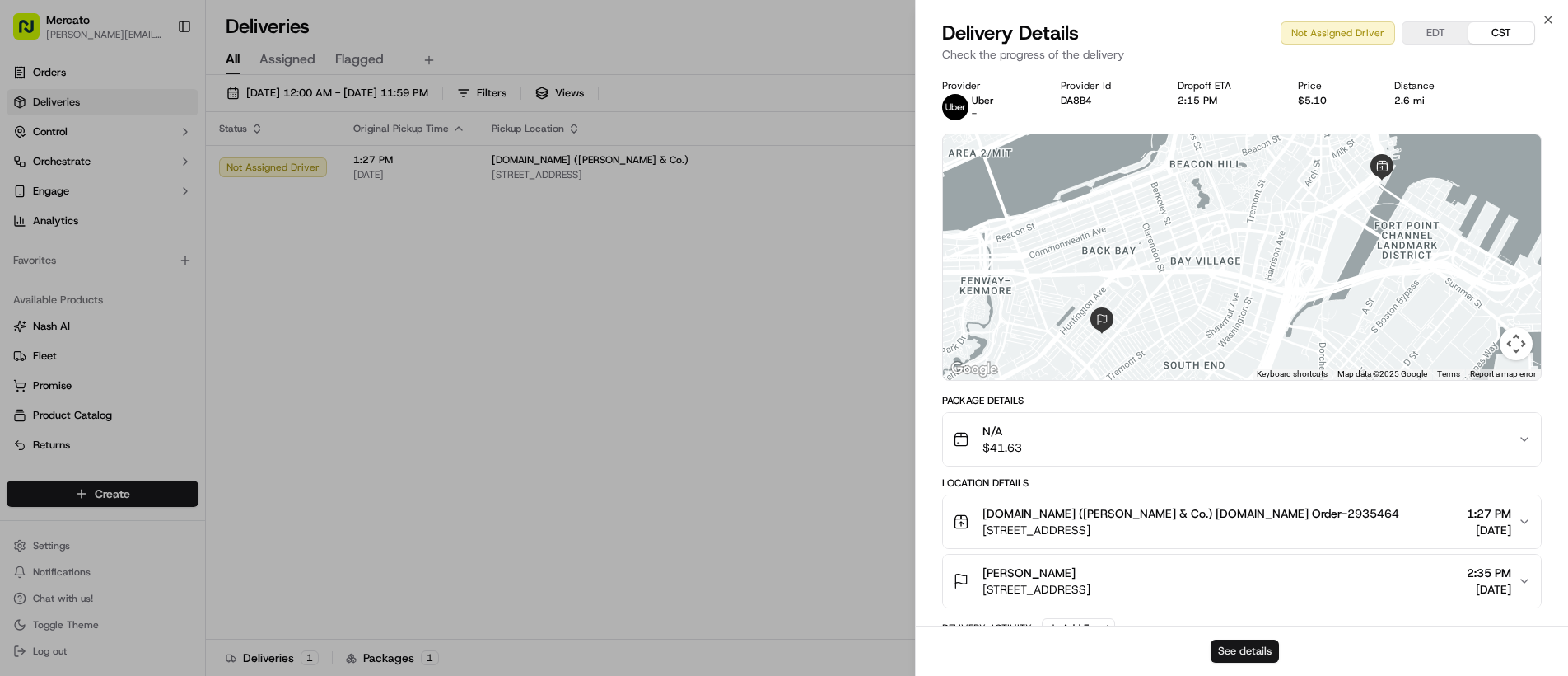
click at [1243, 655] on button "See details" at bounding box center [1245, 650] width 68 height 23
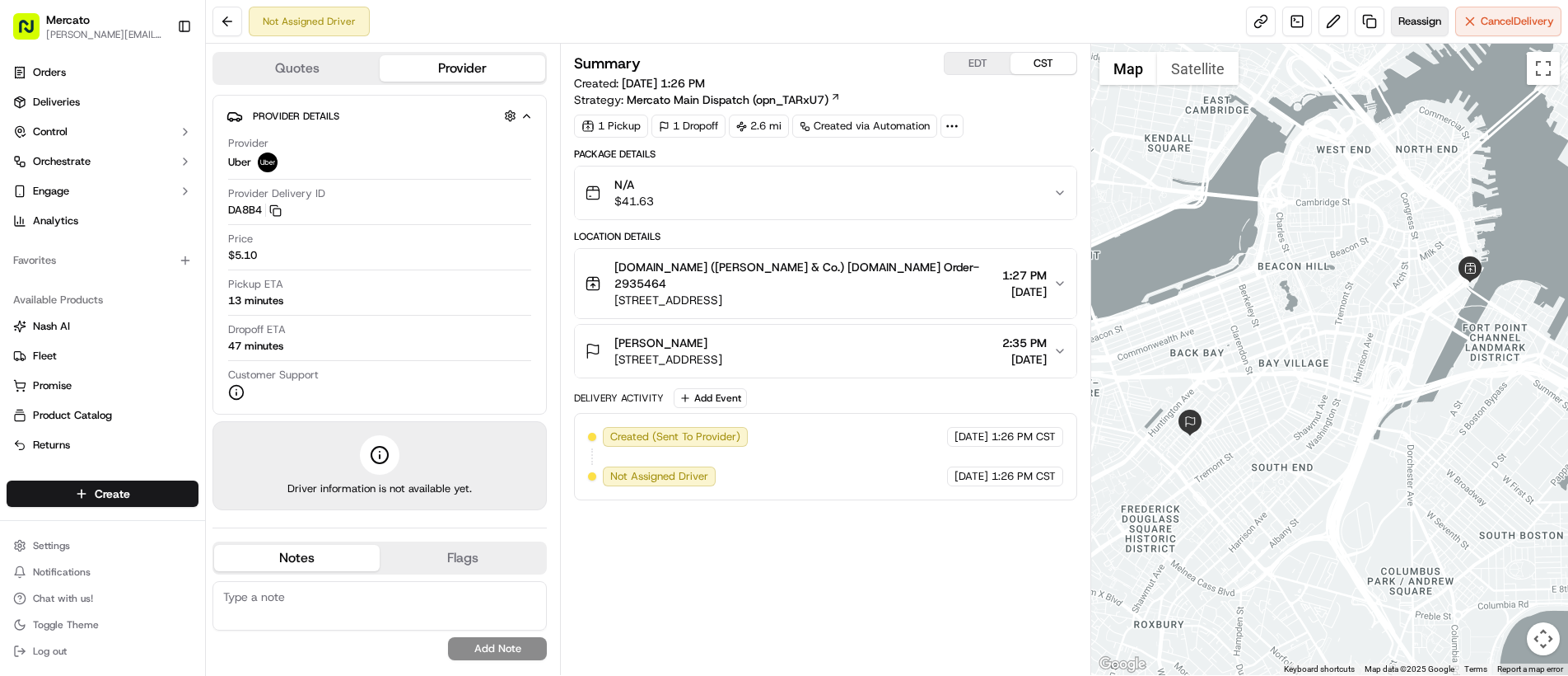
click at [1423, 25] on span "Reassign" at bounding box center [1419, 21] width 42 height 15
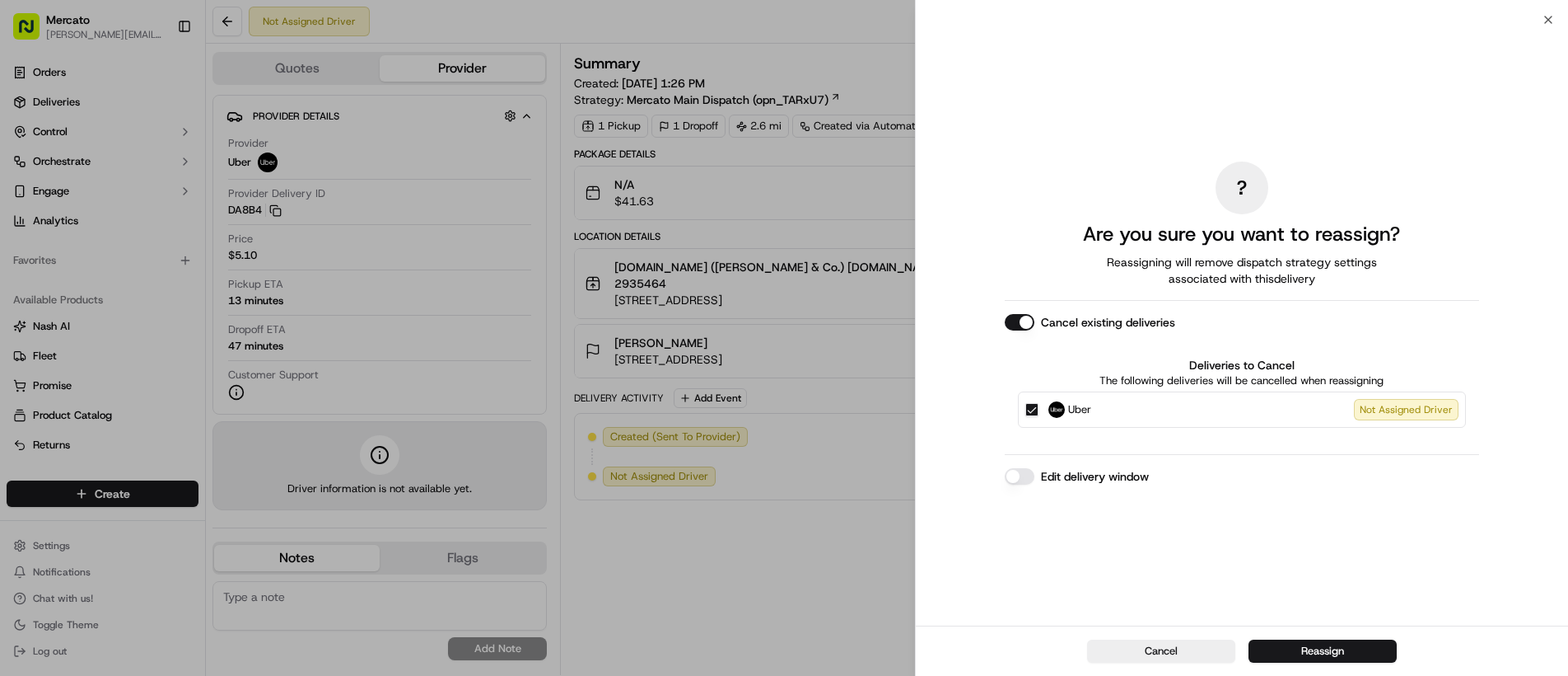
click at [1032, 478] on button "Edit delivery window" at bounding box center [1020, 477] width 30 height 17
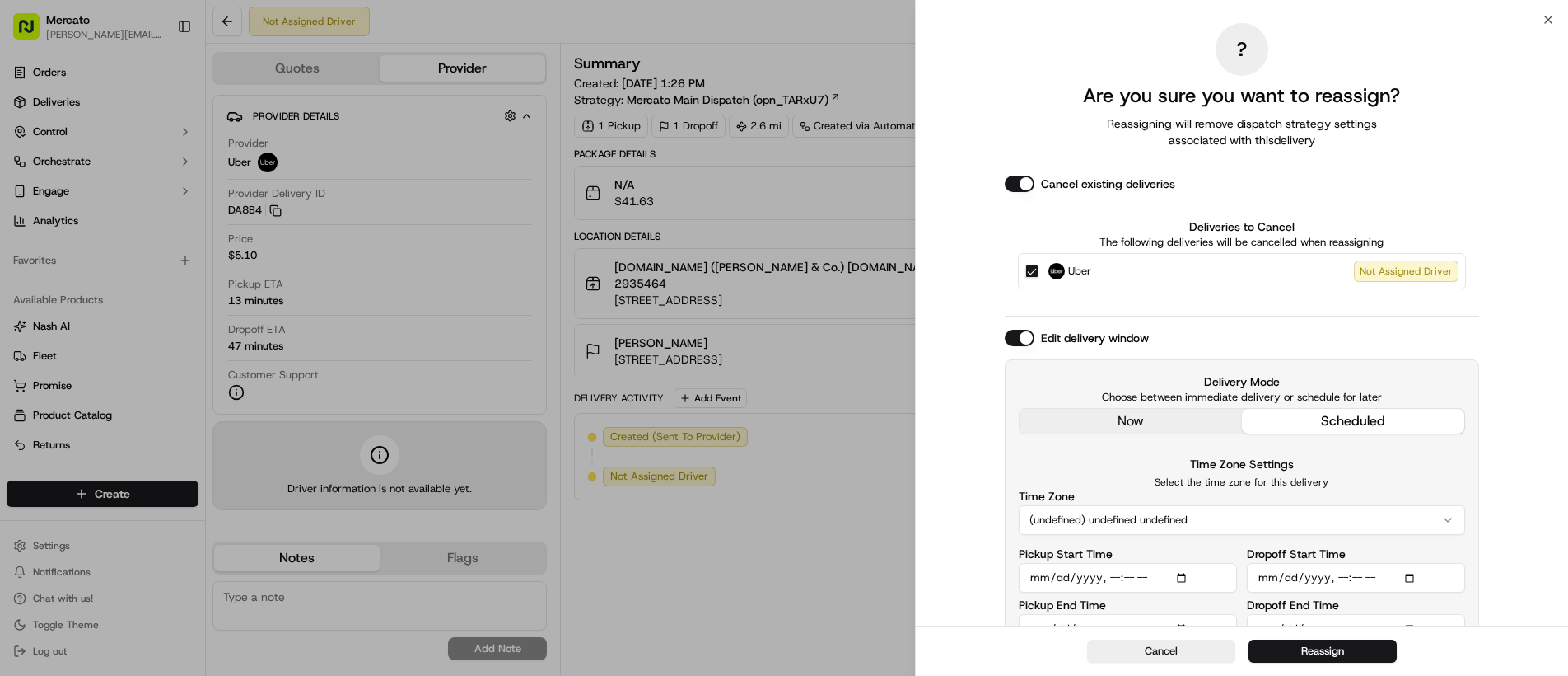
click at [1083, 423] on div "Edit delivery window Delivery Mode Choose between immediate delivery or schedul…" at bounding box center [1242, 493] width 474 height 328
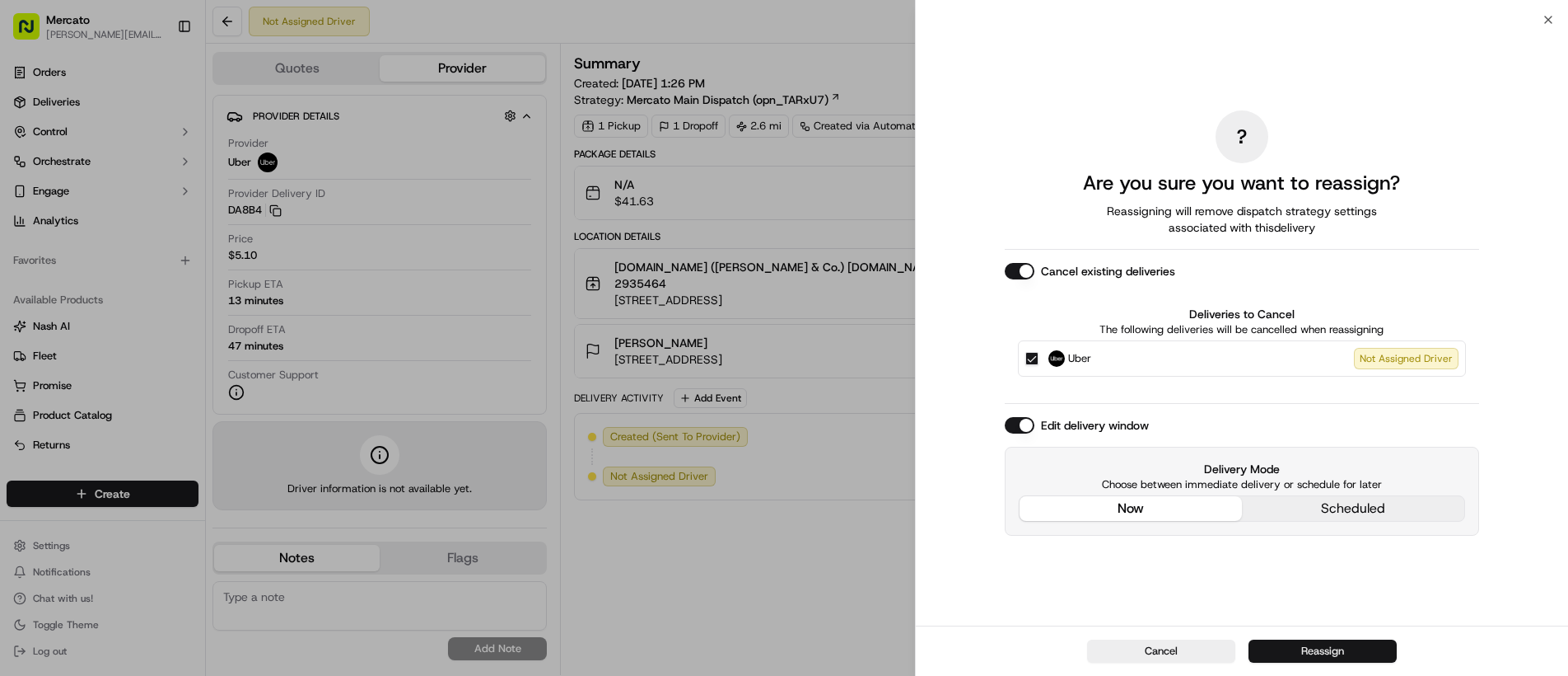
click at [1296, 658] on button "Reassign" at bounding box center [1323, 650] width 149 height 23
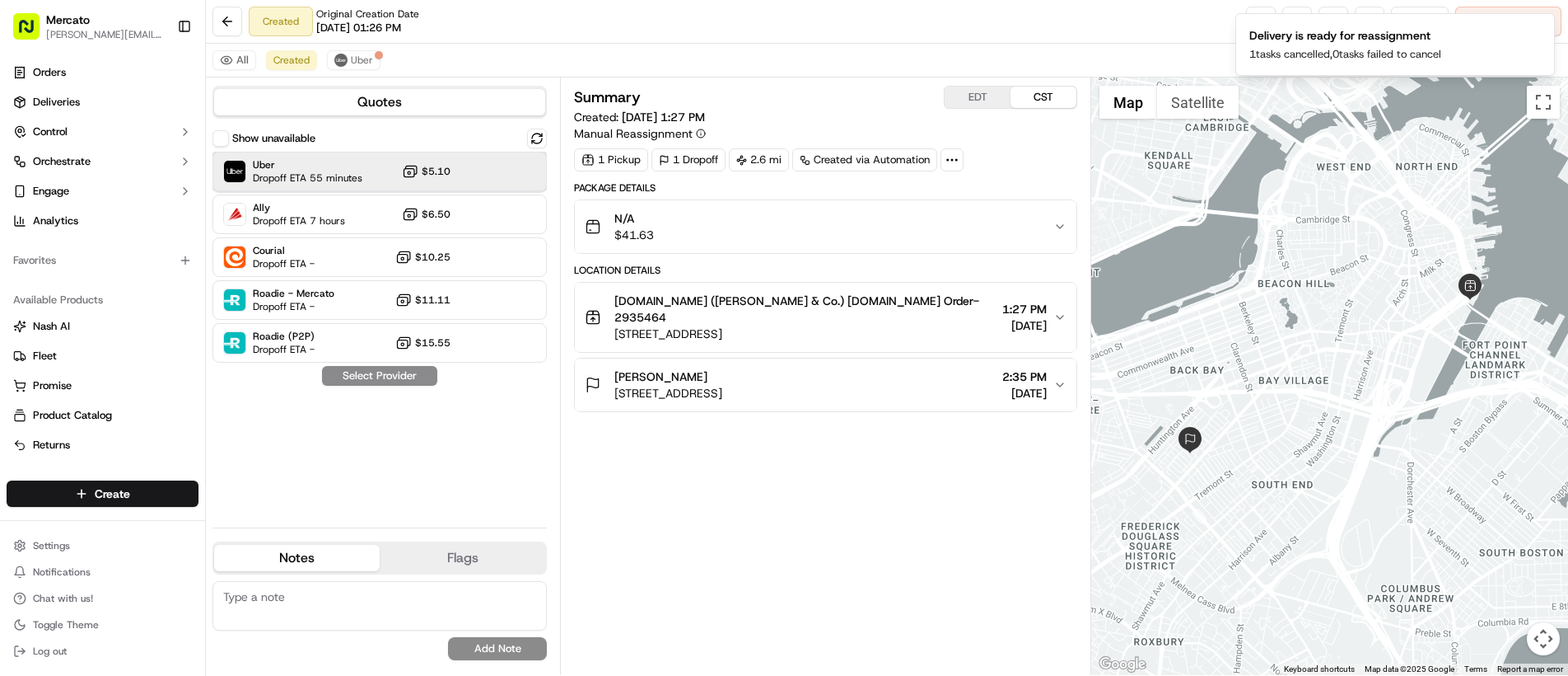
click at [287, 175] on span "Dropoff ETA 55 minutes" at bounding box center [307, 178] width 110 height 13
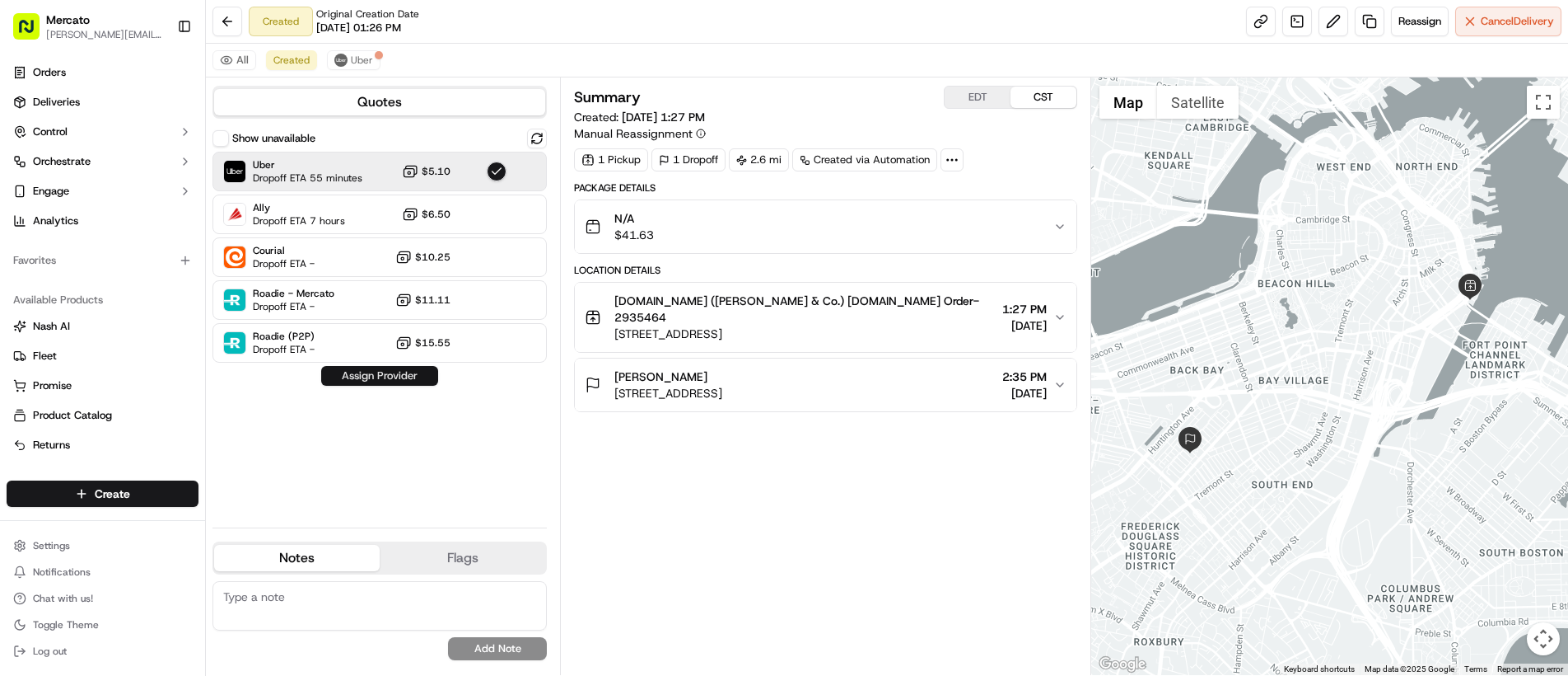
click at [353, 382] on button "Assign Provider" at bounding box center [379, 375] width 117 height 19
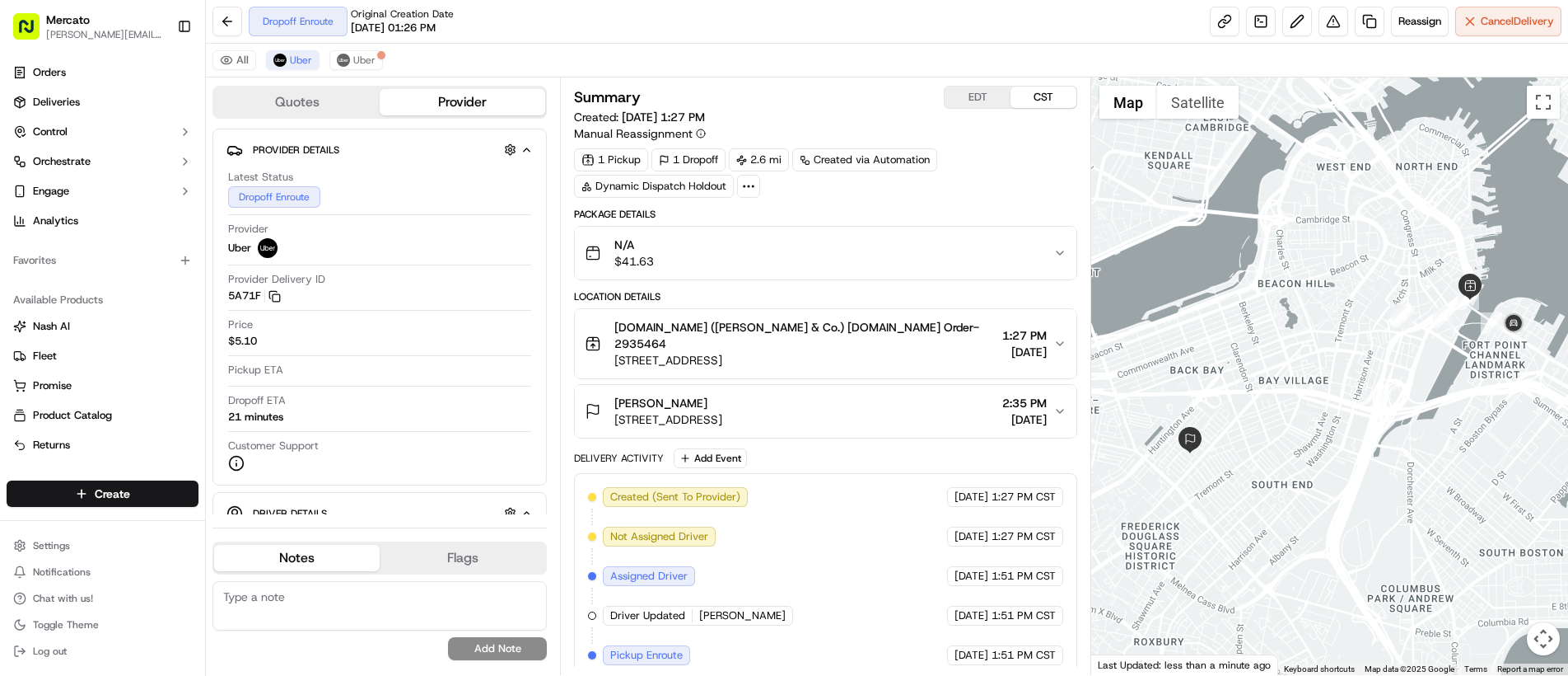
scroll to position [115, 0]
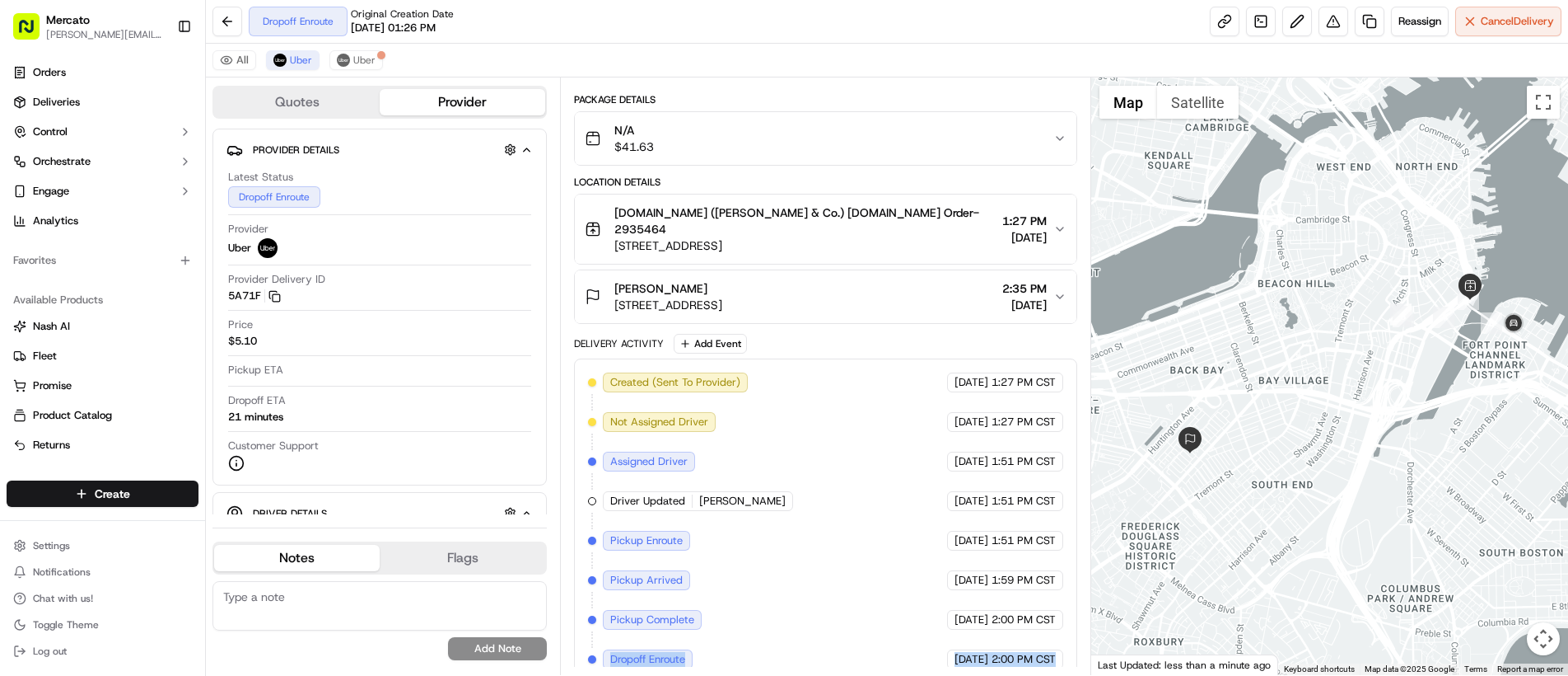
drag, startPoint x: 640, startPoint y: 645, endPoint x: 1028, endPoint y: 655, distance: 388.1
click at [1028, 655] on div "Created (Sent To Provider) Uber 09/18/2025 1:27 PM CST Not Assigned Driver Uber…" at bounding box center [825, 521] width 503 height 325
copy div "Dropoff Enroute Uber 09/18/2025 2:00 PM CST"
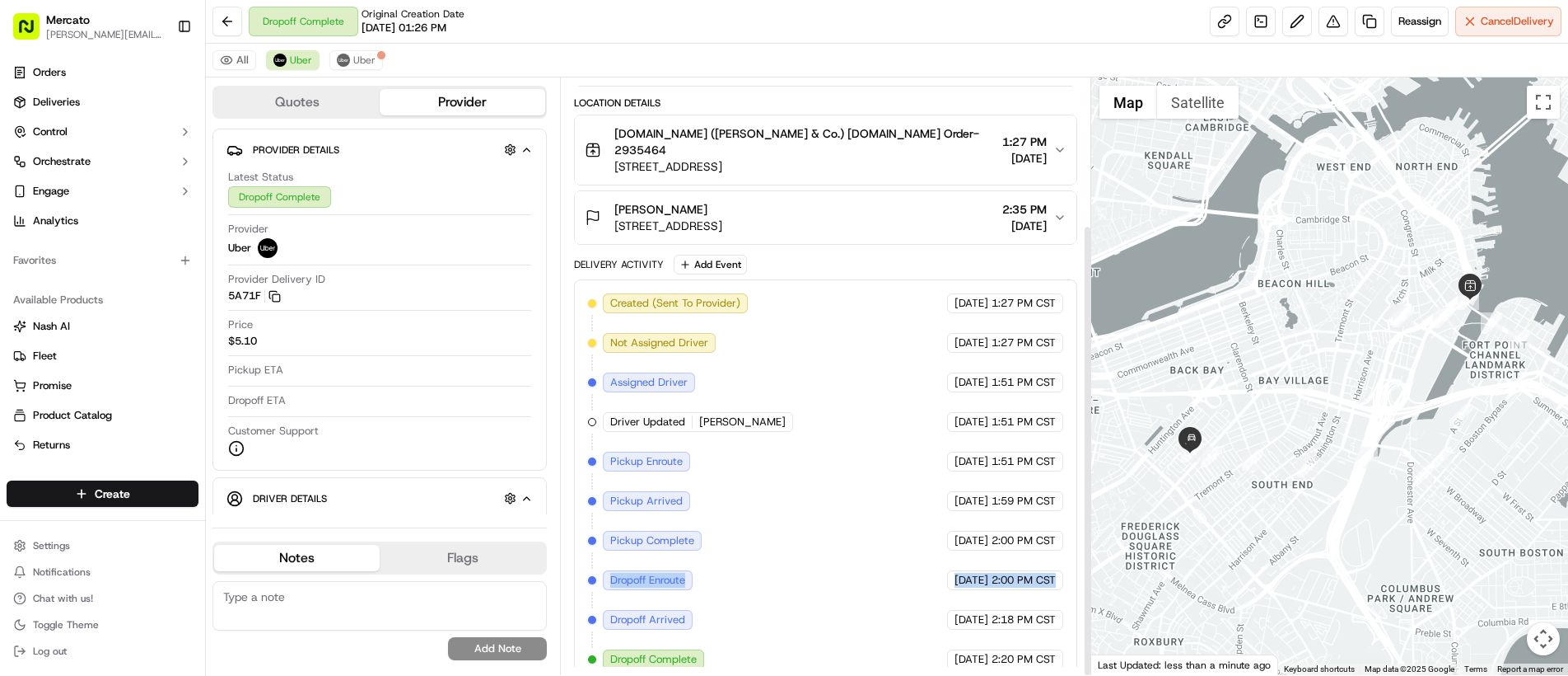
scroll to position [0, 0]
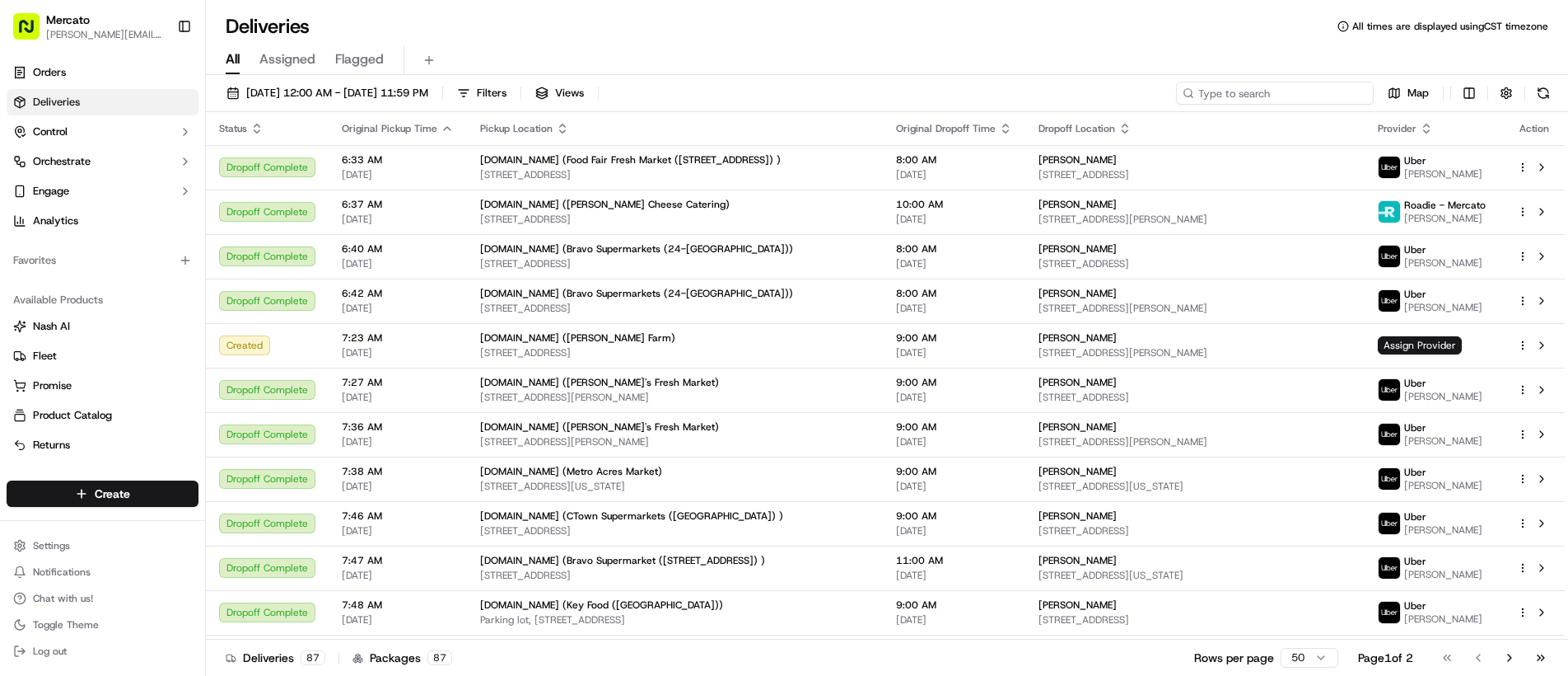
click at [1315, 88] on input at bounding box center [1275, 92] width 197 height 23
paste input "job_PCDhHqAFaqHrQ8AjJyT7f6"
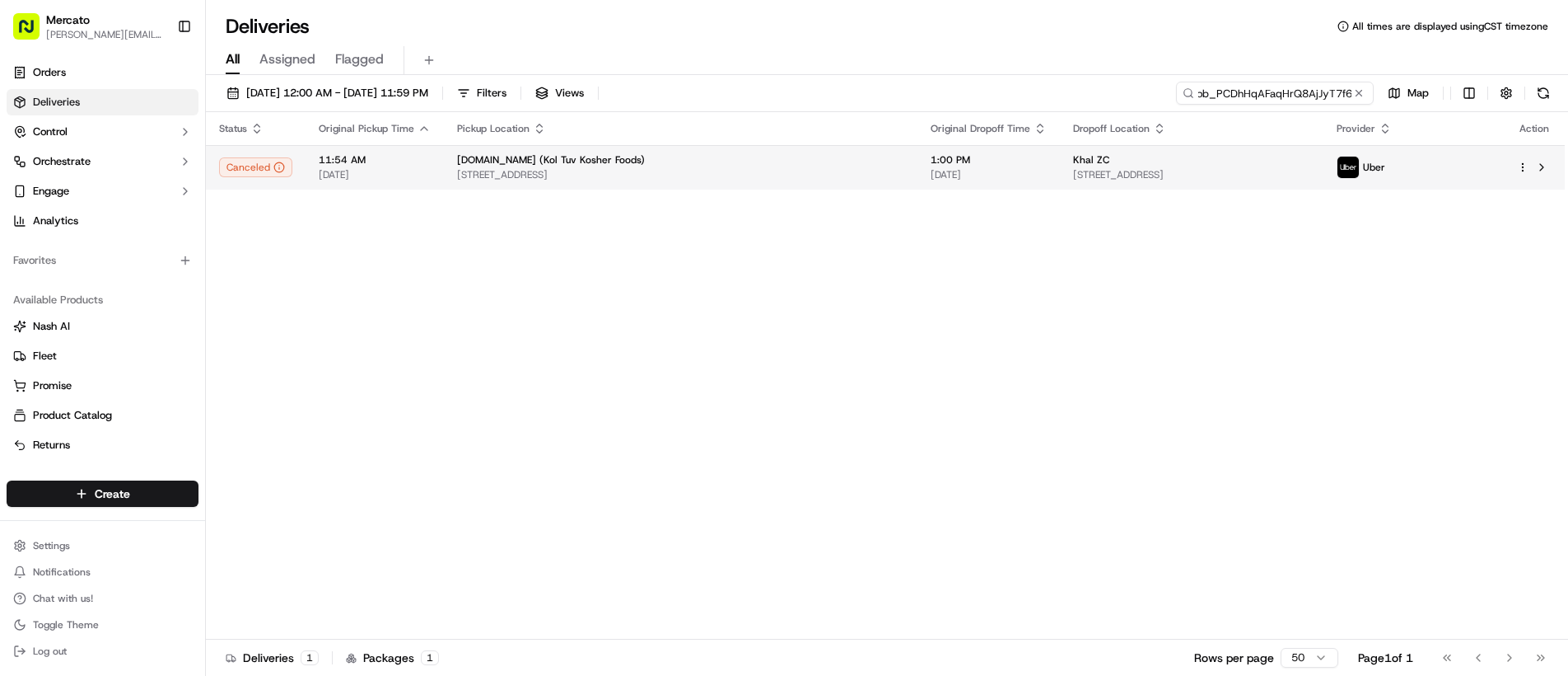
type input "job_PCDhHqAFaqHrQ8AjJyT7f6"
click at [1215, 150] on td "Khal ZC 6336 N Lincoln Ave, Chicago, IL 60659, USA" at bounding box center [1191, 167] width 264 height 44
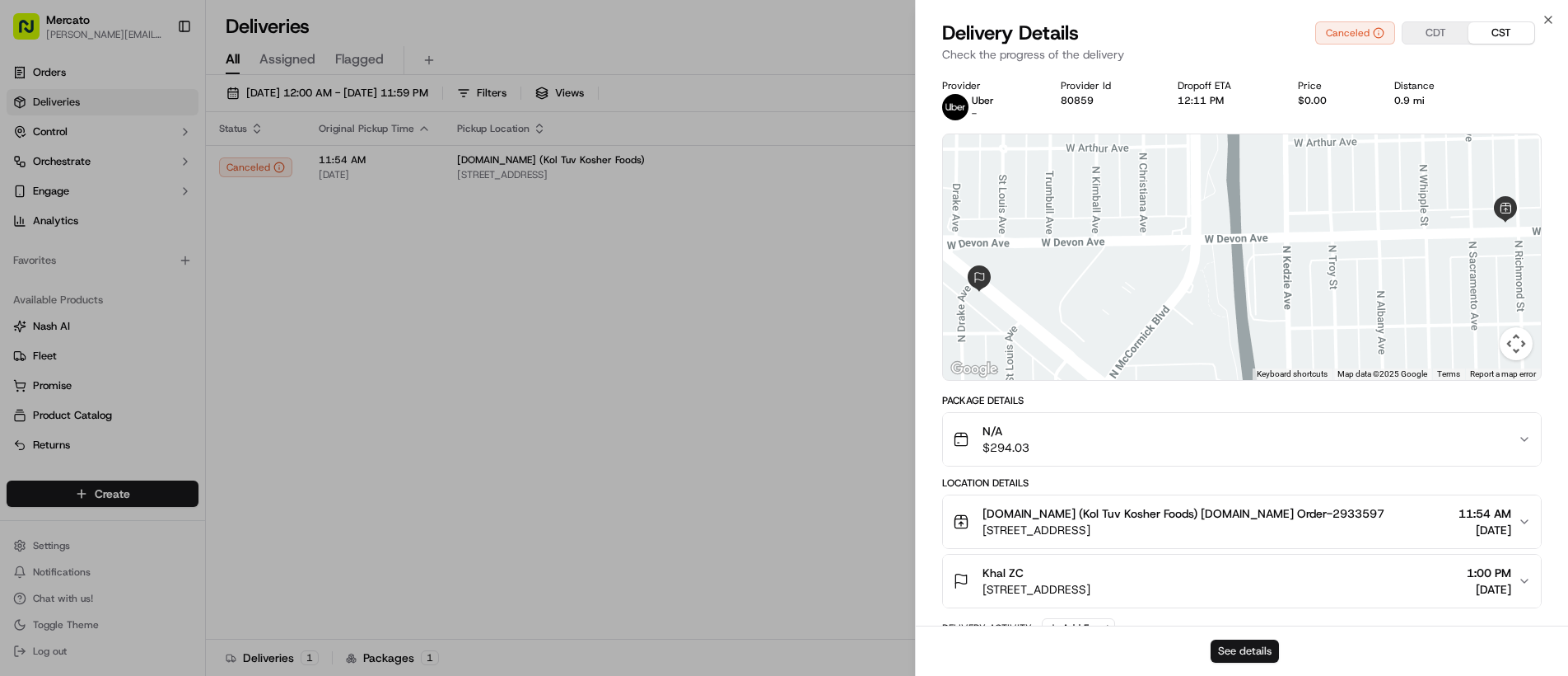
click at [1250, 645] on button "See details" at bounding box center [1245, 650] width 68 height 23
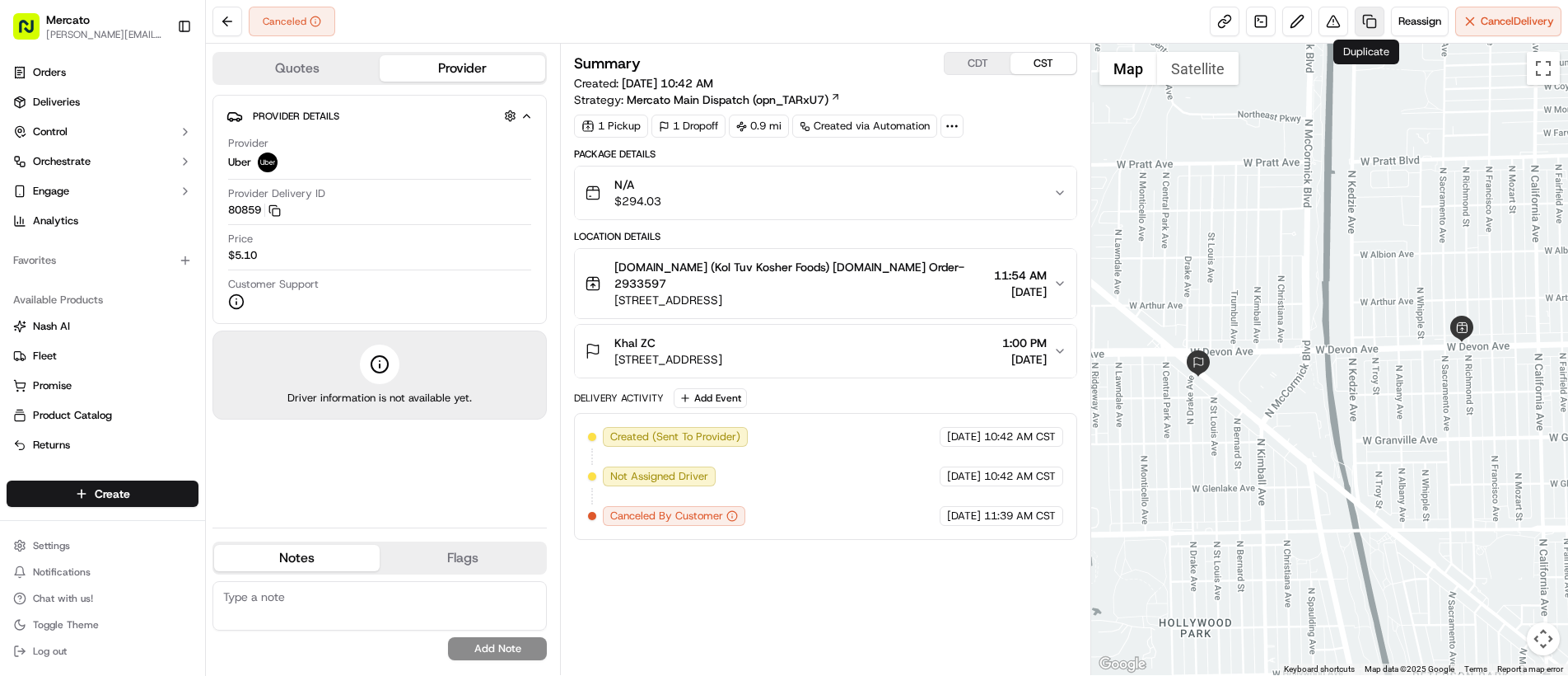
click at [1362, 24] on link at bounding box center [1370, 21] width 30 height 30
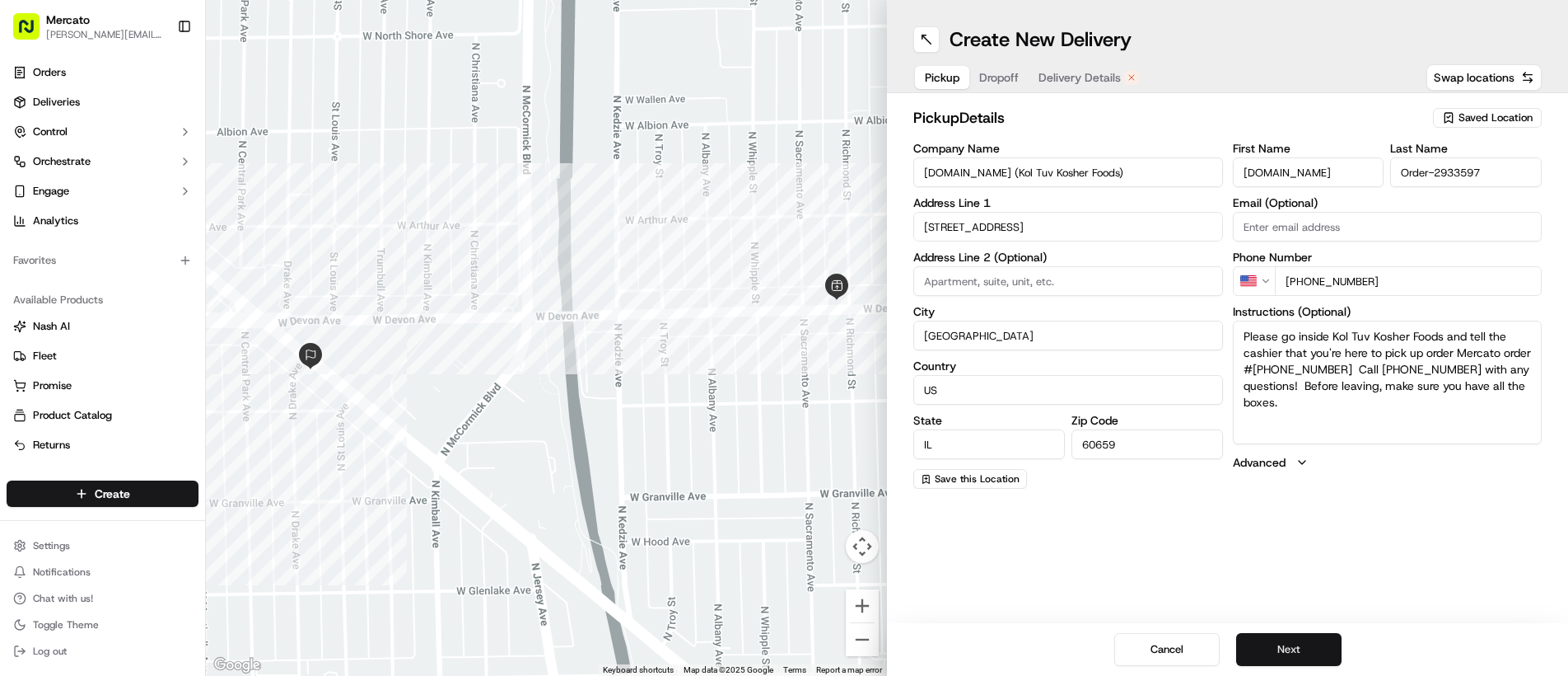
click at [1299, 643] on button "Next" at bounding box center [1288, 649] width 105 height 33
click at [1299, 644] on button "Next" at bounding box center [1288, 649] width 105 height 33
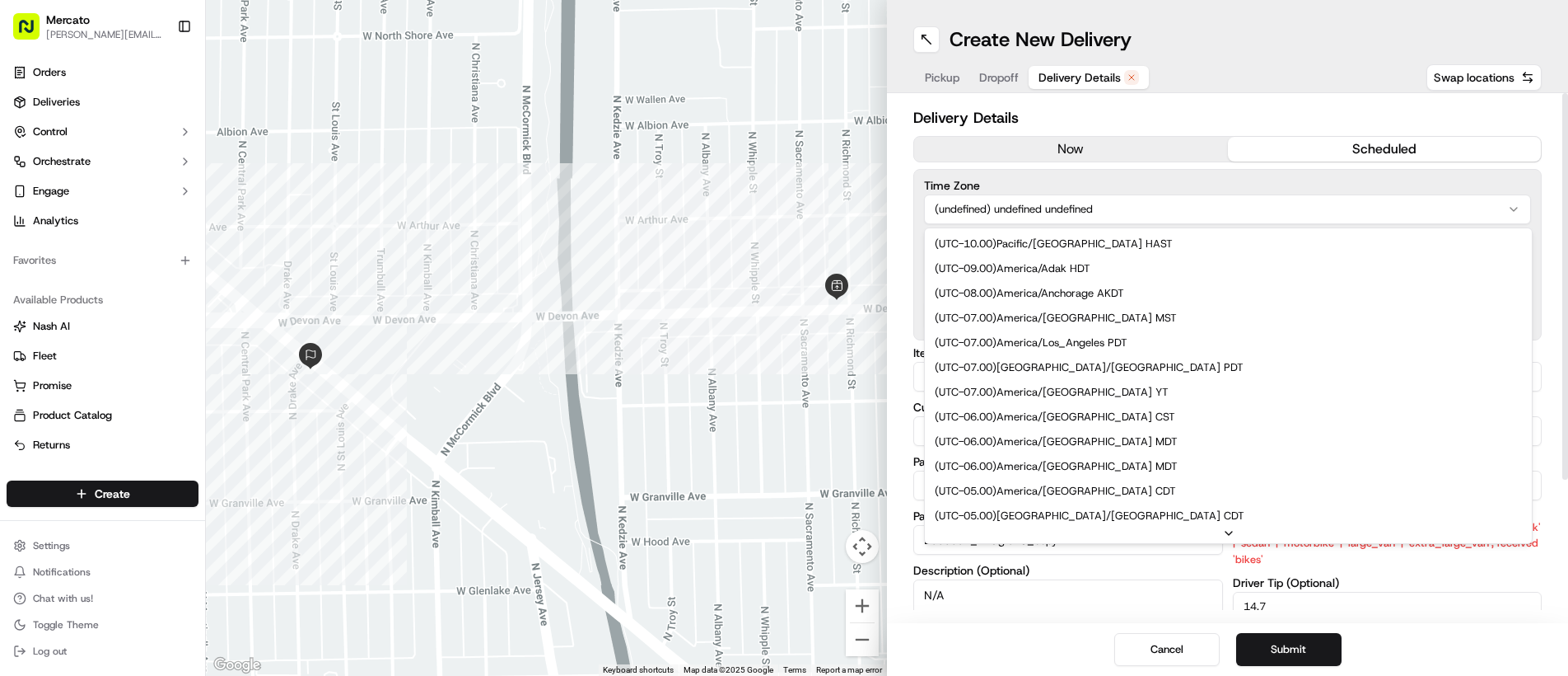
click at [1134, 199] on html "Mercato [PERSON_NAME][EMAIL_ADDRESS][PERSON_NAME][DOMAIN_NAME] Toggle Sidebar O…" at bounding box center [784, 338] width 1568 height 676
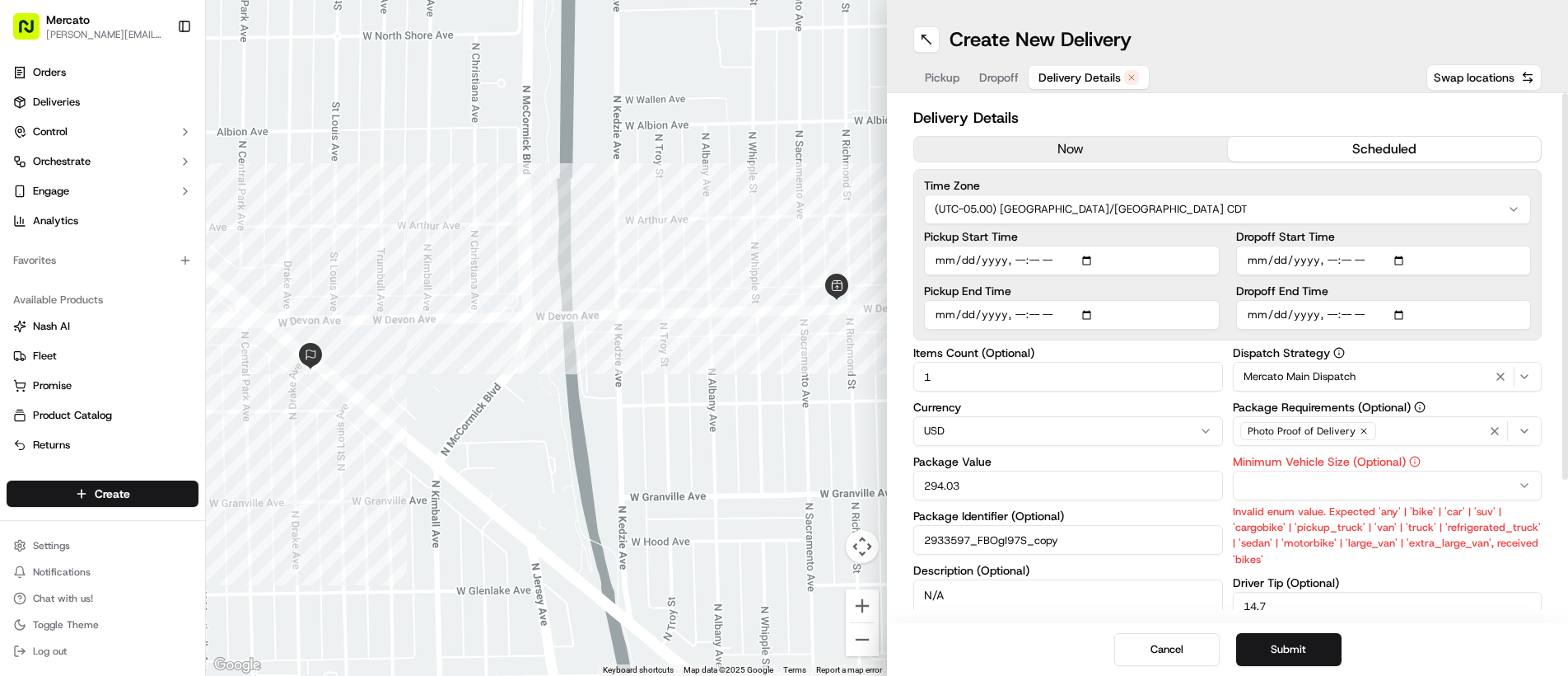
click at [1074, 259] on input "Pickup Start Time" at bounding box center [1071, 260] width 295 height 30
type input "[DATE]T15:00"
click at [1382, 260] on input "Dropoff Start Time" at bounding box center [1383, 260] width 295 height 30
type input "[DATE]T18:00"
click at [1066, 315] on input "Pickup End Time" at bounding box center [1071, 315] width 295 height 30
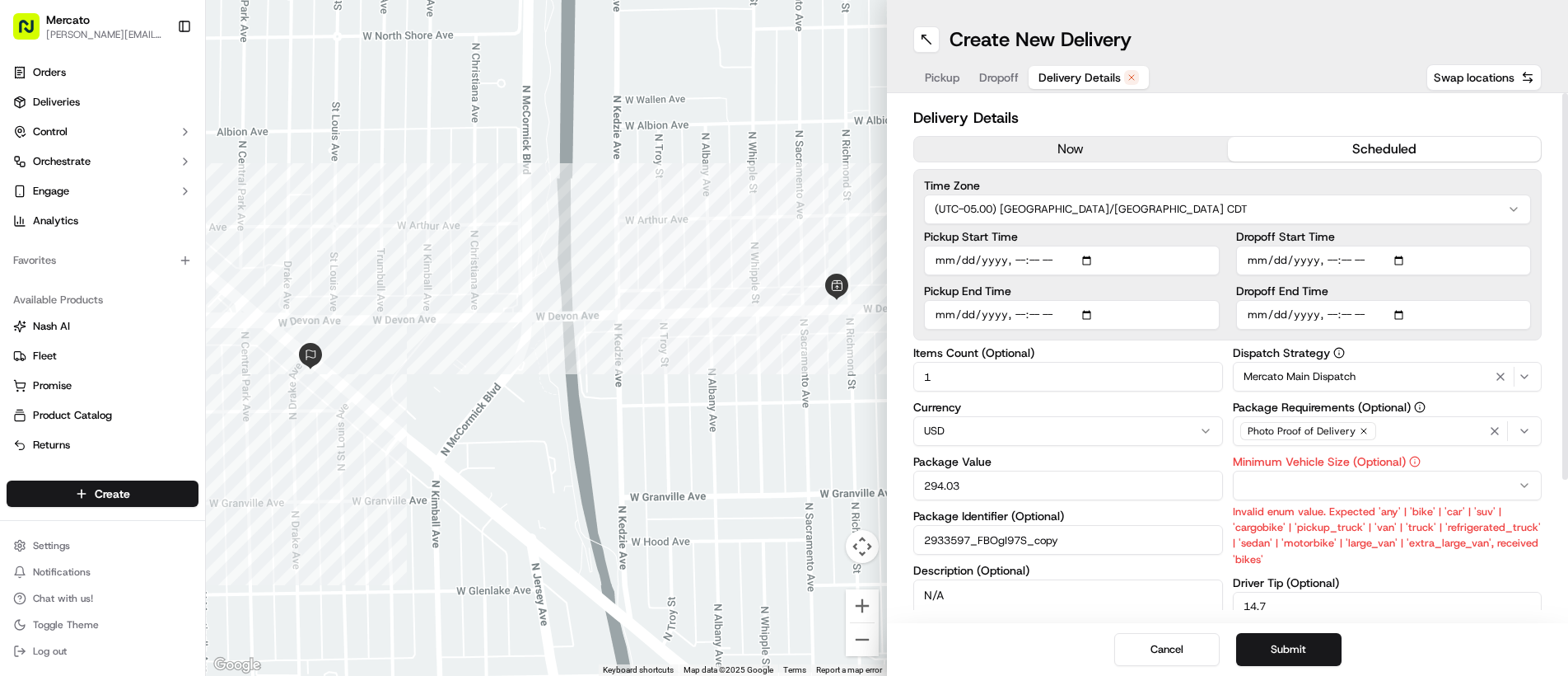
click at [1325, 314] on input "Dropoff End Time" at bounding box center [1383, 315] width 295 height 30
click at [1381, 310] on input "Dropoff End Time" at bounding box center [1383, 315] width 295 height 30
click at [1341, 496] on html "Mercato abner.alaniz@ttec.com Toggle Sidebar Orders Deliveries Control Orchestr…" at bounding box center [784, 338] width 1568 height 676
click at [1299, 651] on button "Submit" at bounding box center [1288, 649] width 105 height 33
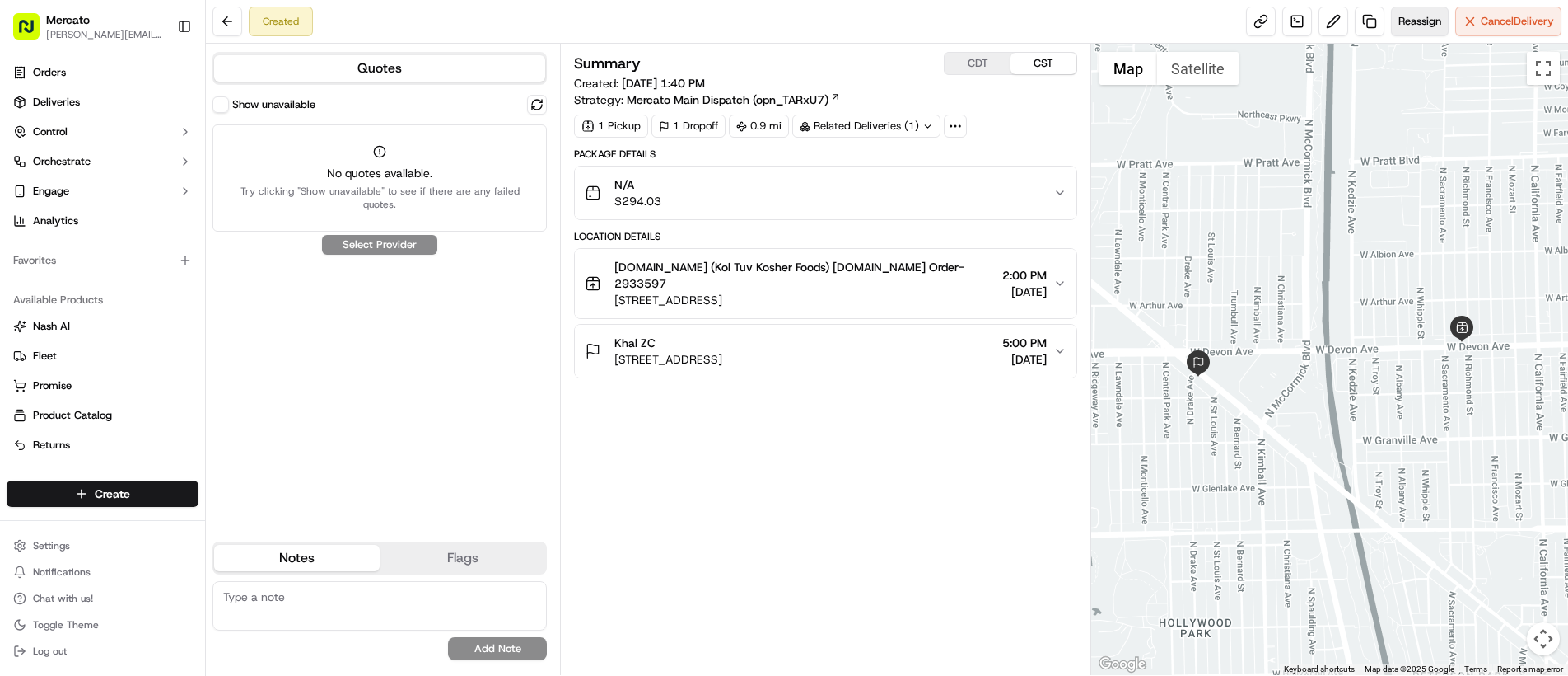
click at [1404, 31] on button "Reassign" at bounding box center [1419, 21] width 57 height 30
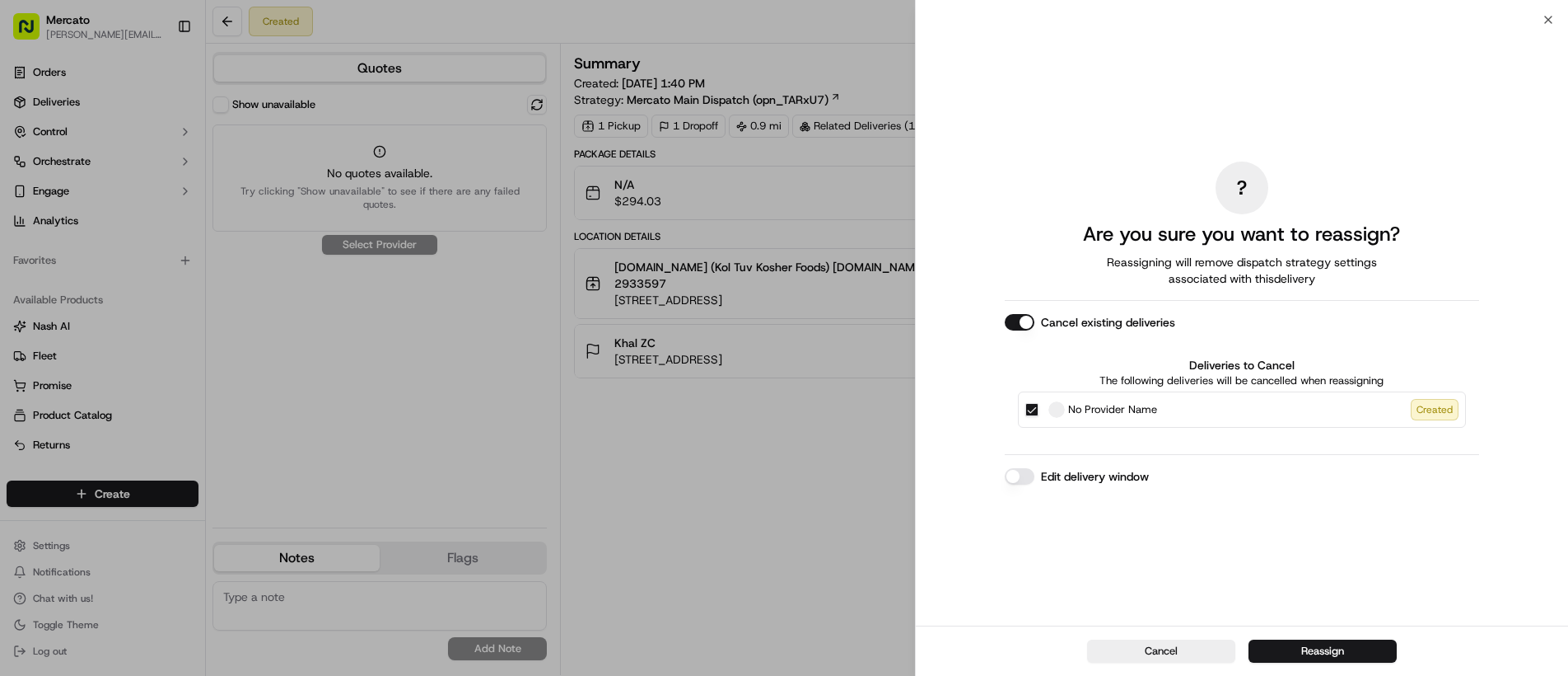
click at [1021, 481] on button "Edit delivery window" at bounding box center [1020, 477] width 30 height 17
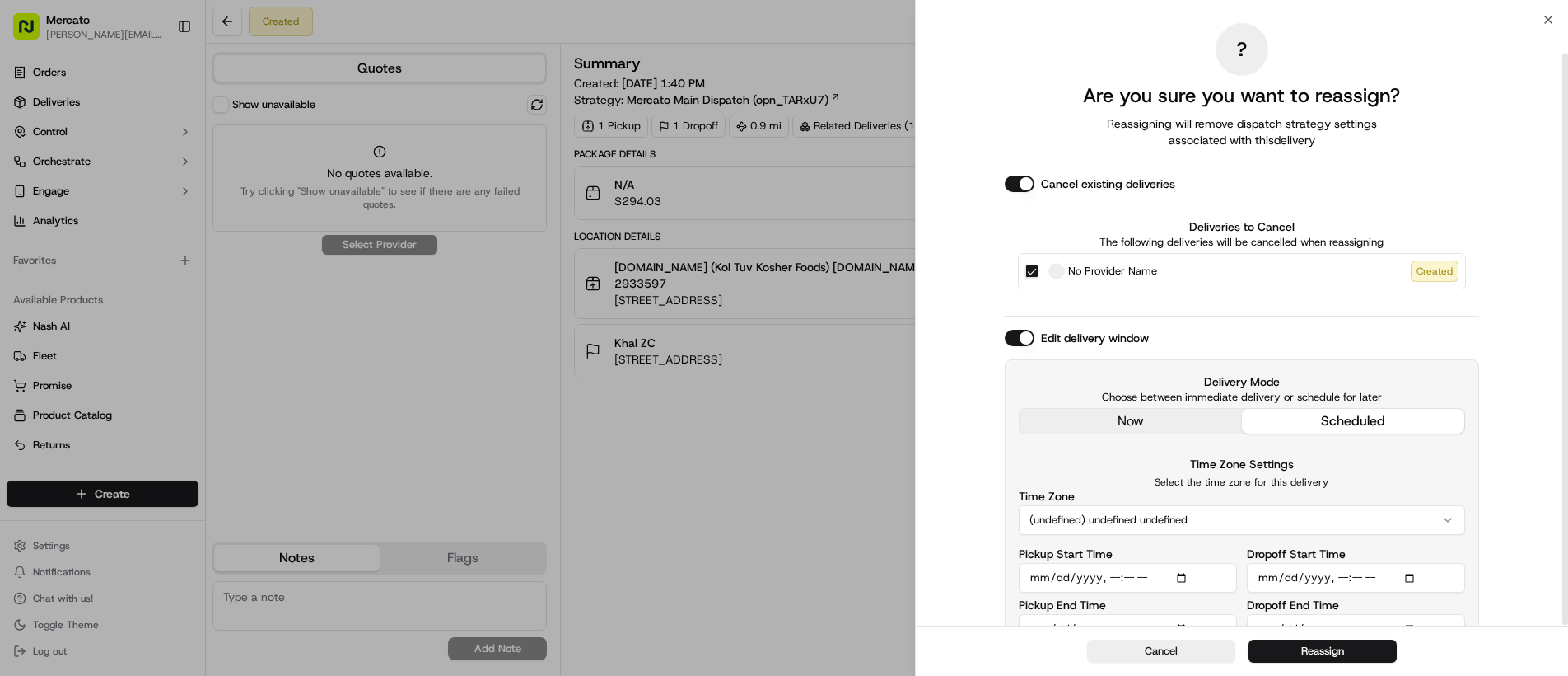
scroll to position [35, 0]
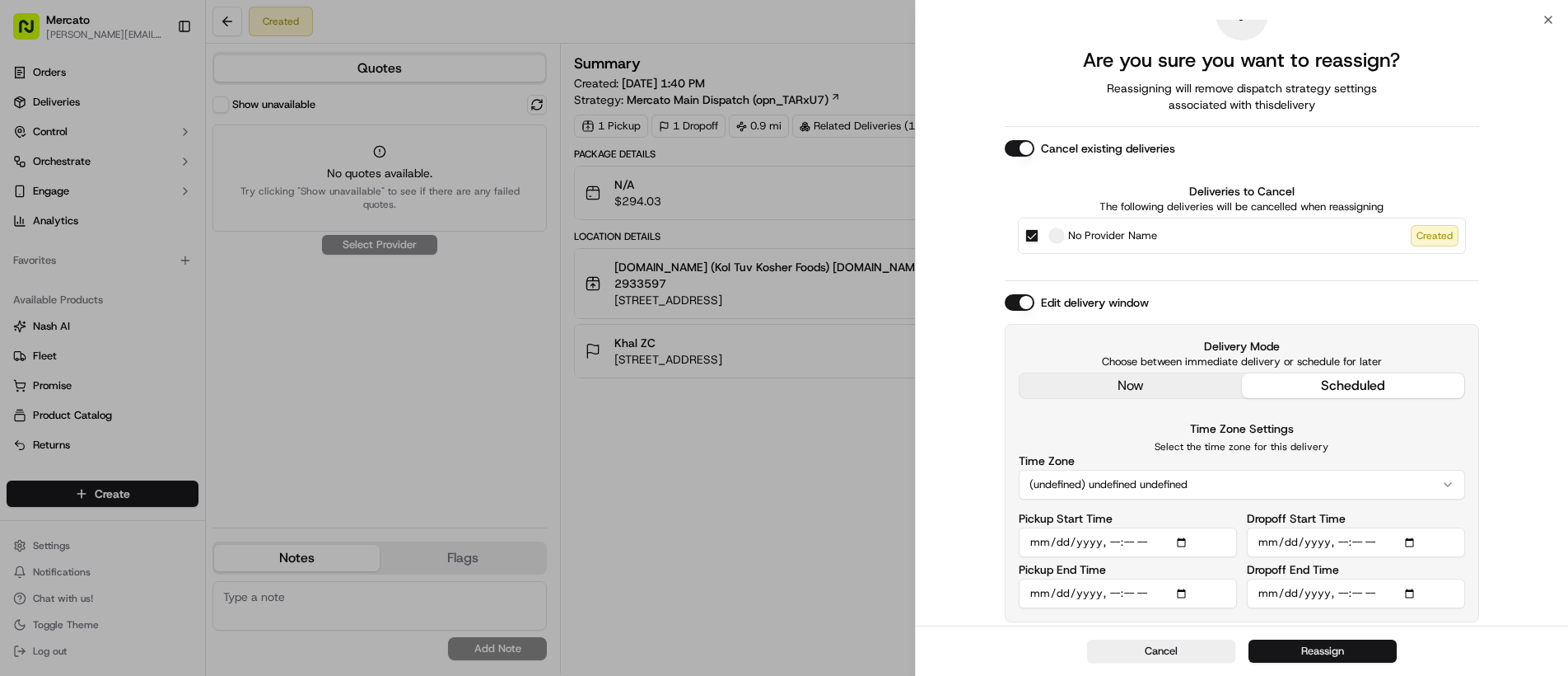
click at [1278, 648] on button "Reassign" at bounding box center [1323, 650] width 149 height 23
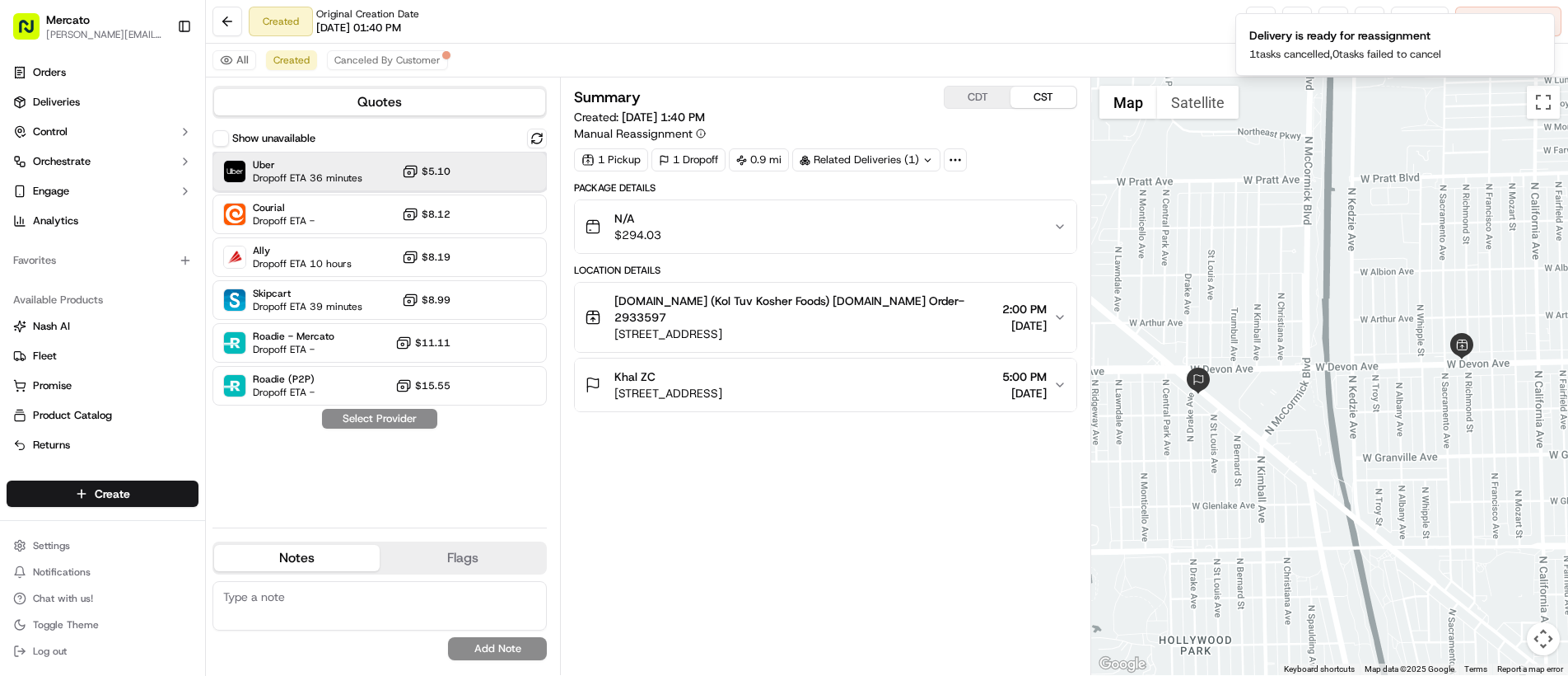
click at [296, 175] on span "Dropoff ETA 36 minutes" at bounding box center [307, 178] width 110 height 13
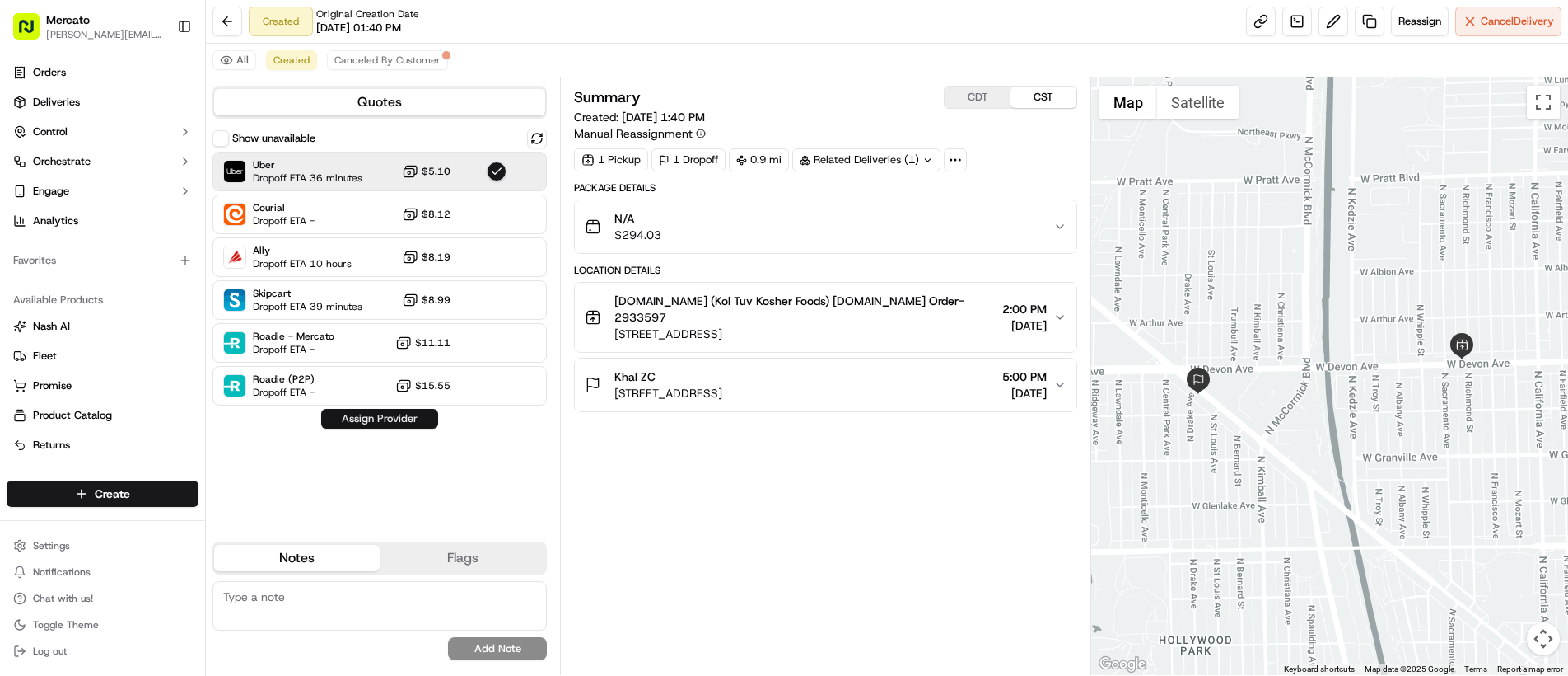
click at [394, 421] on button "Assign Provider" at bounding box center [379, 418] width 117 height 19
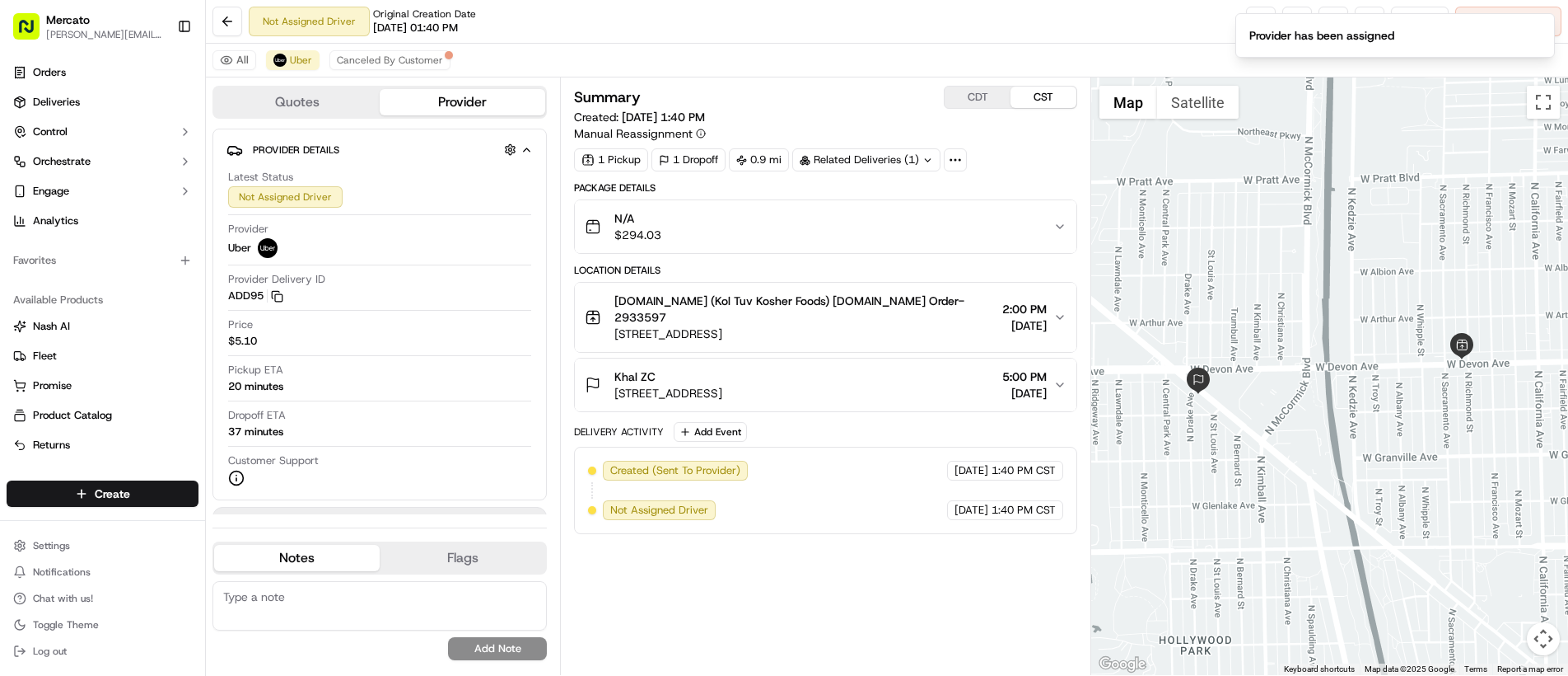
click at [569, 18] on div "Not Assigned Driver Original Creation Date 09/18/2025 01:40 PM Reassign Cancel …" at bounding box center [887, 21] width 1362 height 43
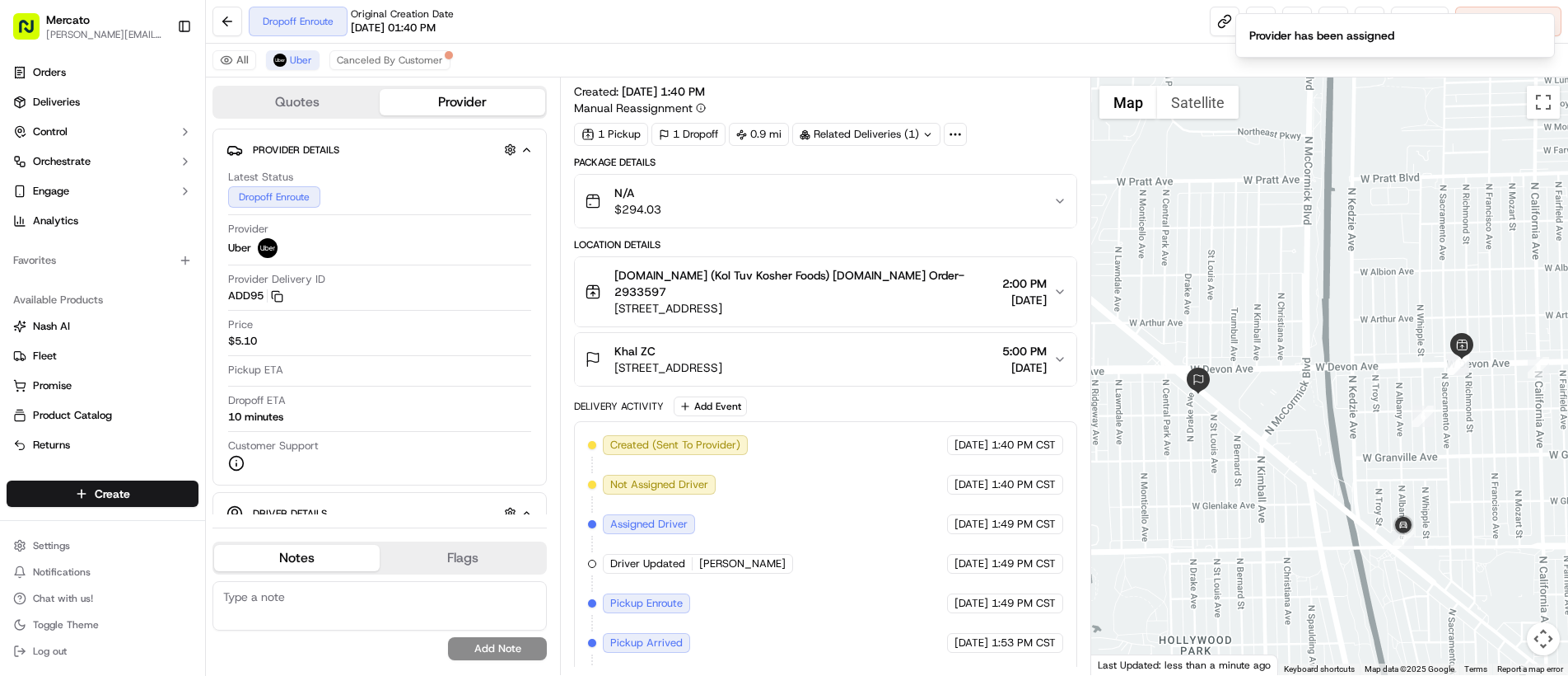
scroll to position [104, 0]
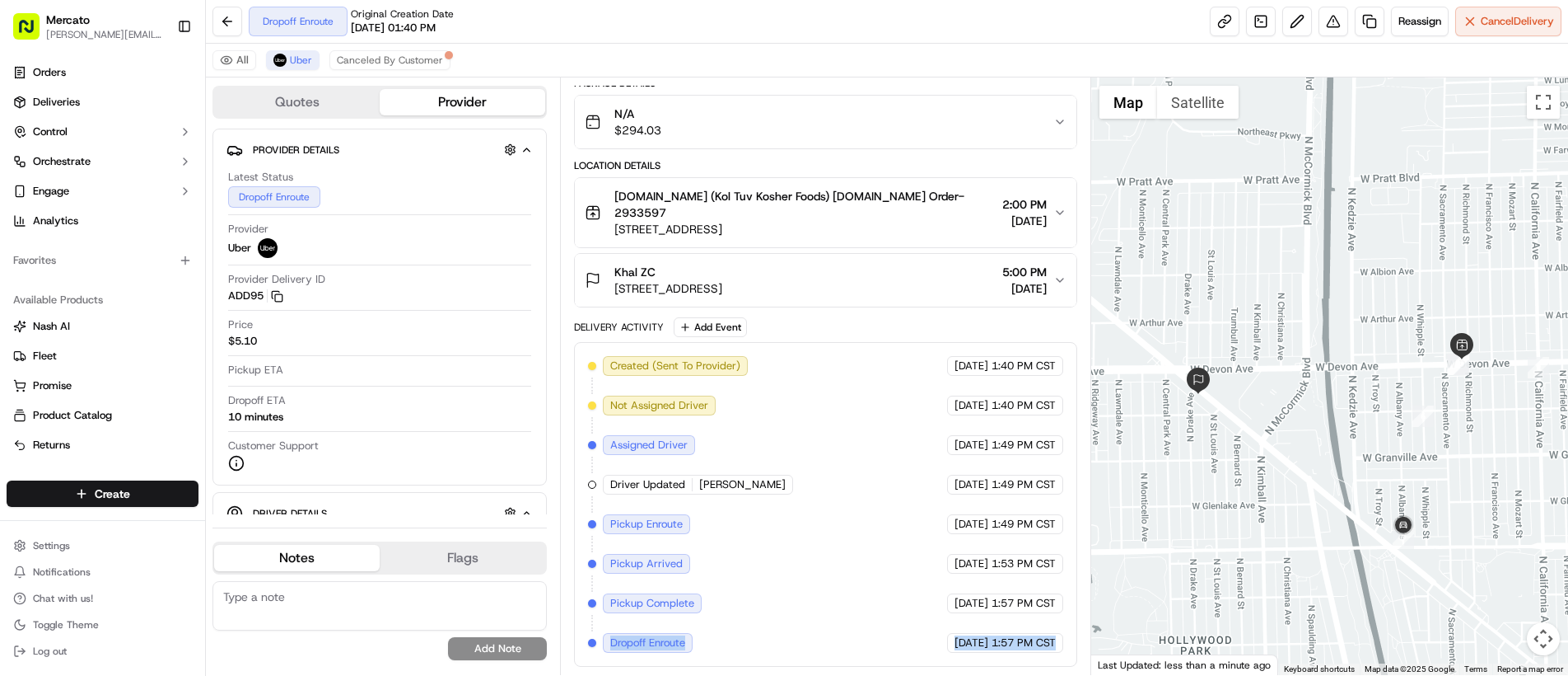
drag, startPoint x: 608, startPoint y: 639, endPoint x: 1059, endPoint y: 645, distance: 451.0
click at [1059, 645] on div "Created (Sent To Provider) Uber 09/18/2025 1:40 PM CST Not Assigned Driver Uber…" at bounding box center [825, 503] width 475 height 296
copy div "Dropoff Enroute Uber 09/18/2025 1:57 PM CST"
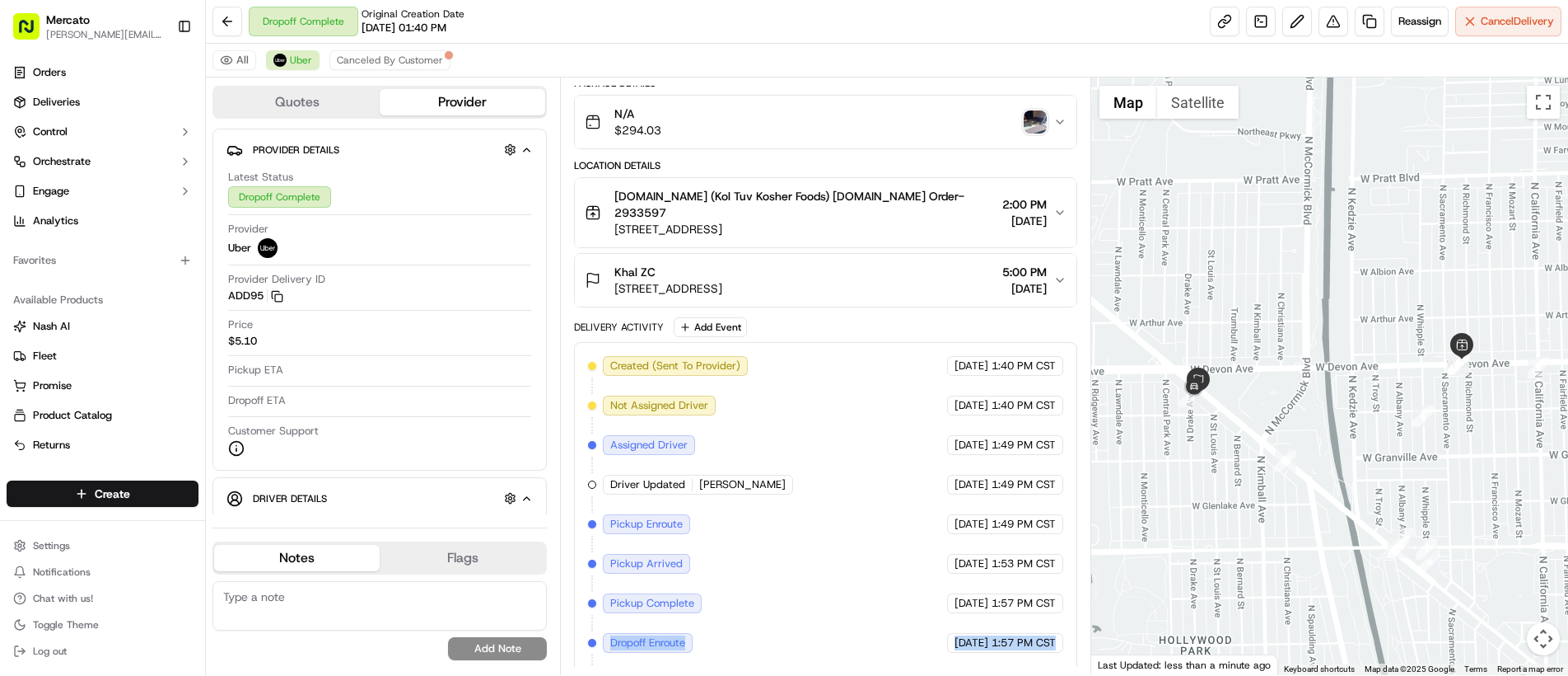
scroll to position [184, 0]
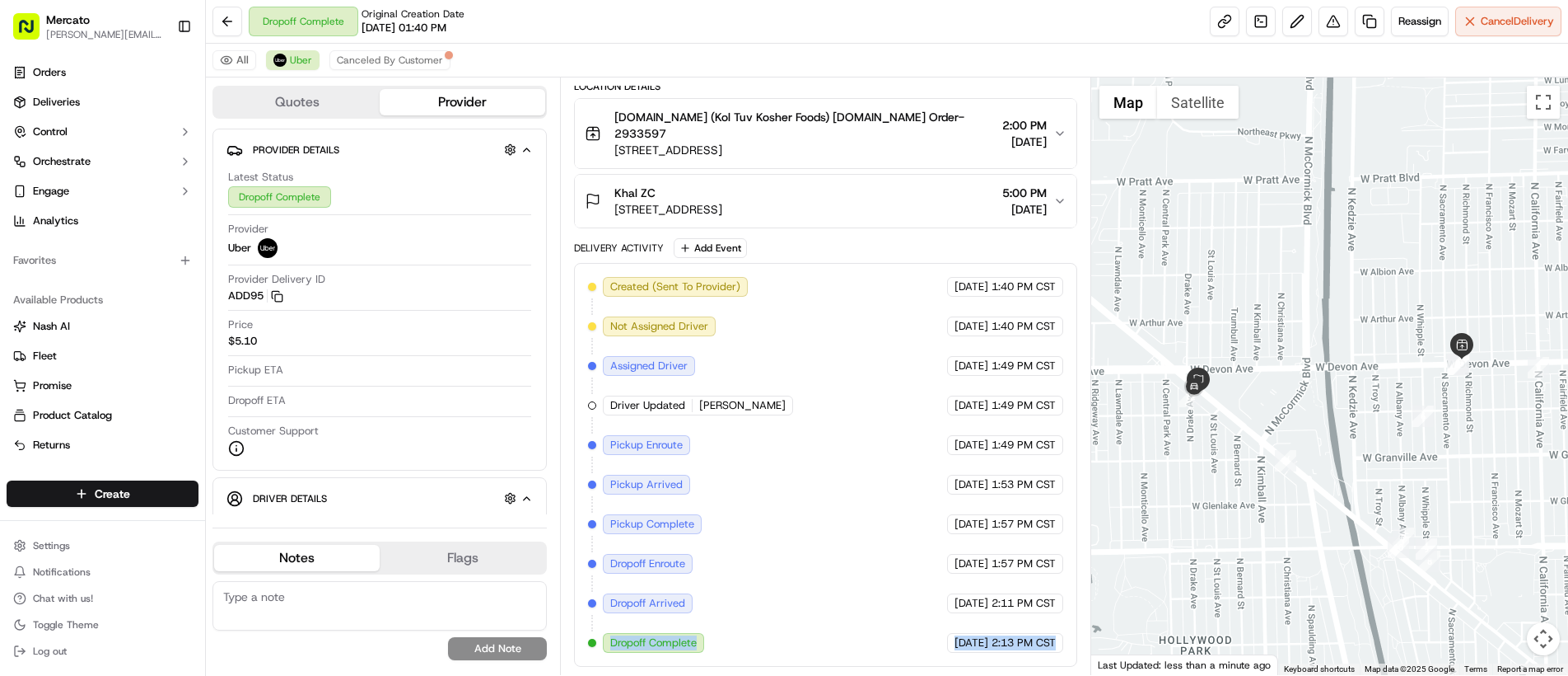
drag, startPoint x: 608, startPoint y: 638, endPoint x: 1007, endPoint y: 655, distance: 399.4
click at [1007, 655] on div "Created (Sent To Provider) Uber 09/18/2025 1:40 PM CST Not Assigned Driver Uber…" at bounding box center [825, 465] width 503 height 404
copy div "Dropoff Complete Uber 09/18/2025 2:13 PM CST"
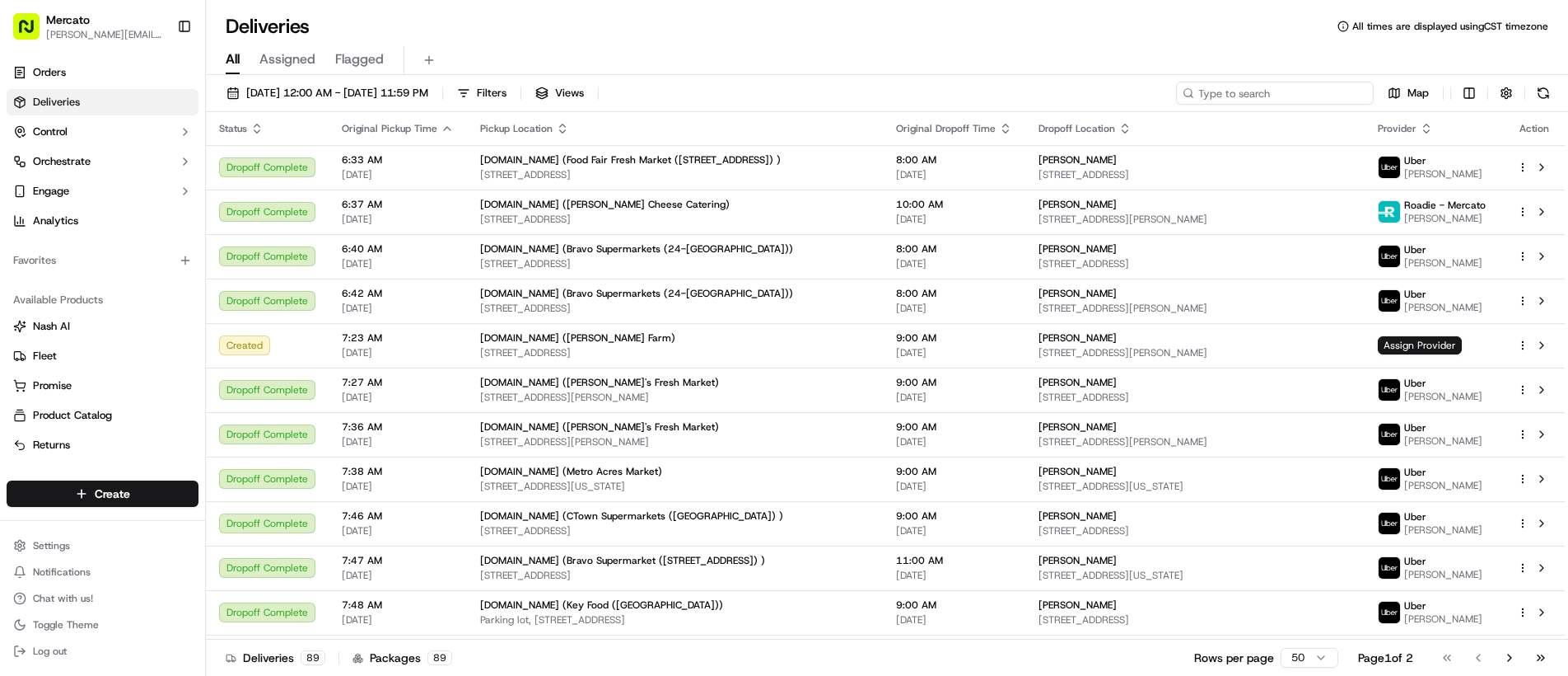
click at [1317, 95] on input at bounding box center [1275, 92] width 197 height 23
paste input "job_XPpRtXBntw4bo6QLRdwEVt"
type input "job_XPpRtXBntw4bo6QLRdwEVt"
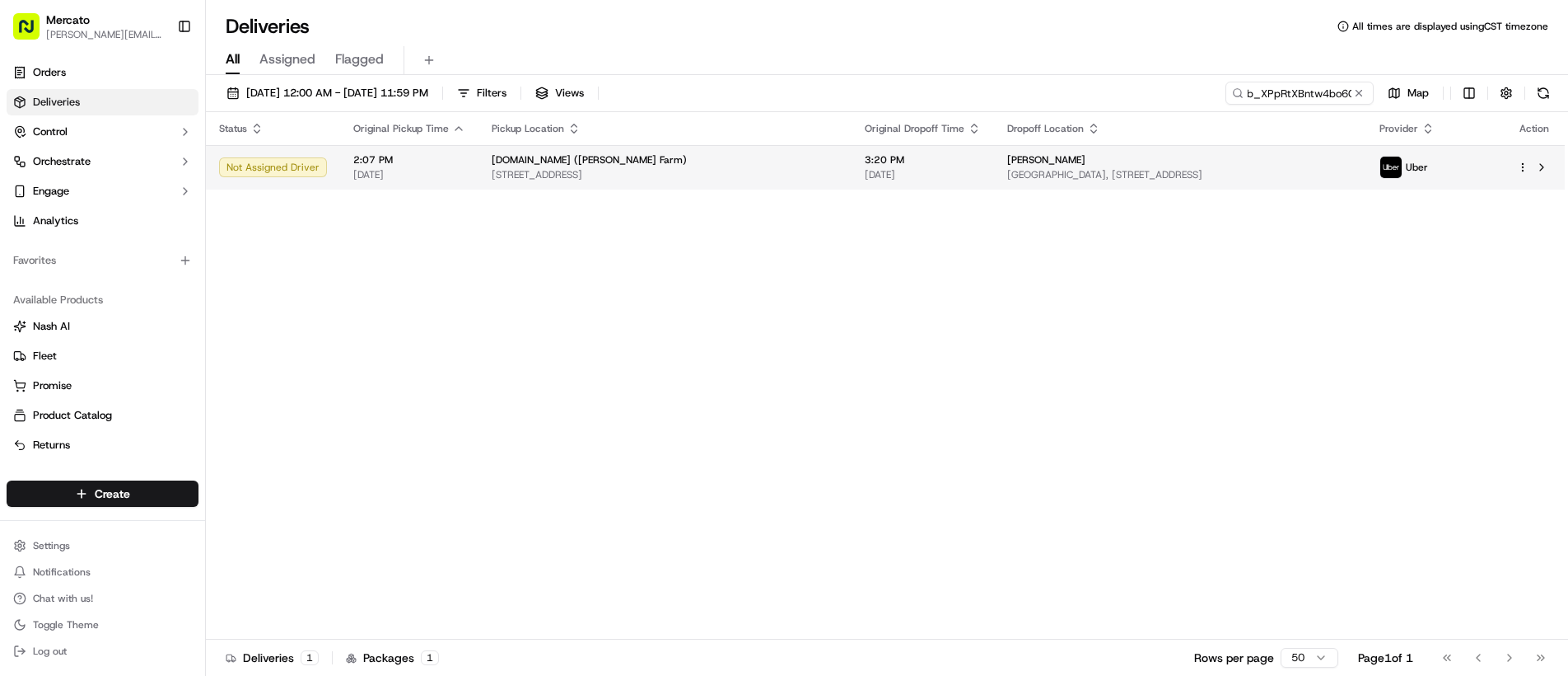
click at [1303, 169] on span "[GEOGRAPHIC_DATA], [STREET_ADDRESS]" at bounding box center [1180, 175] width 347 height 13
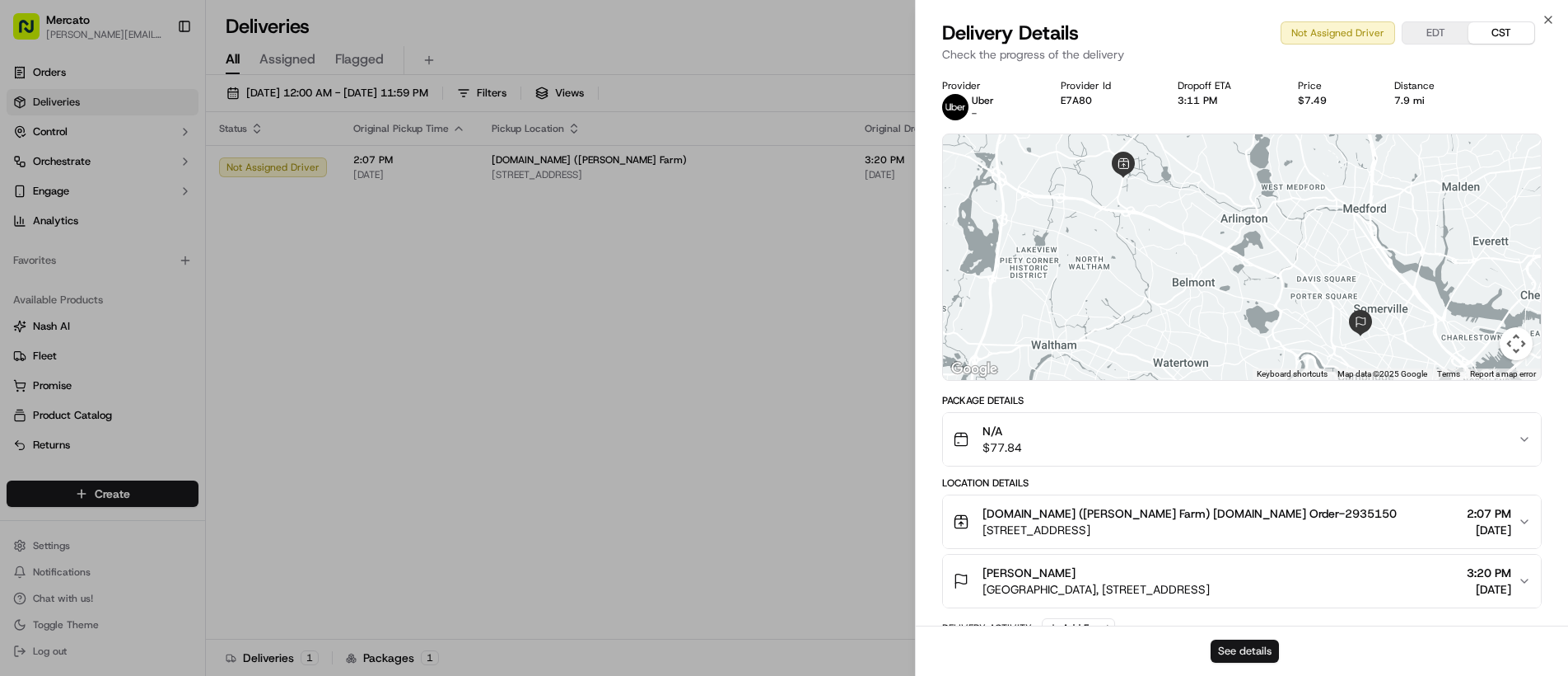
click at [1271, 648] on button "See details" at bounding box center [1245, 650] width 68 height 23
